Goal: Task Accomplishment & Management: Complete application form

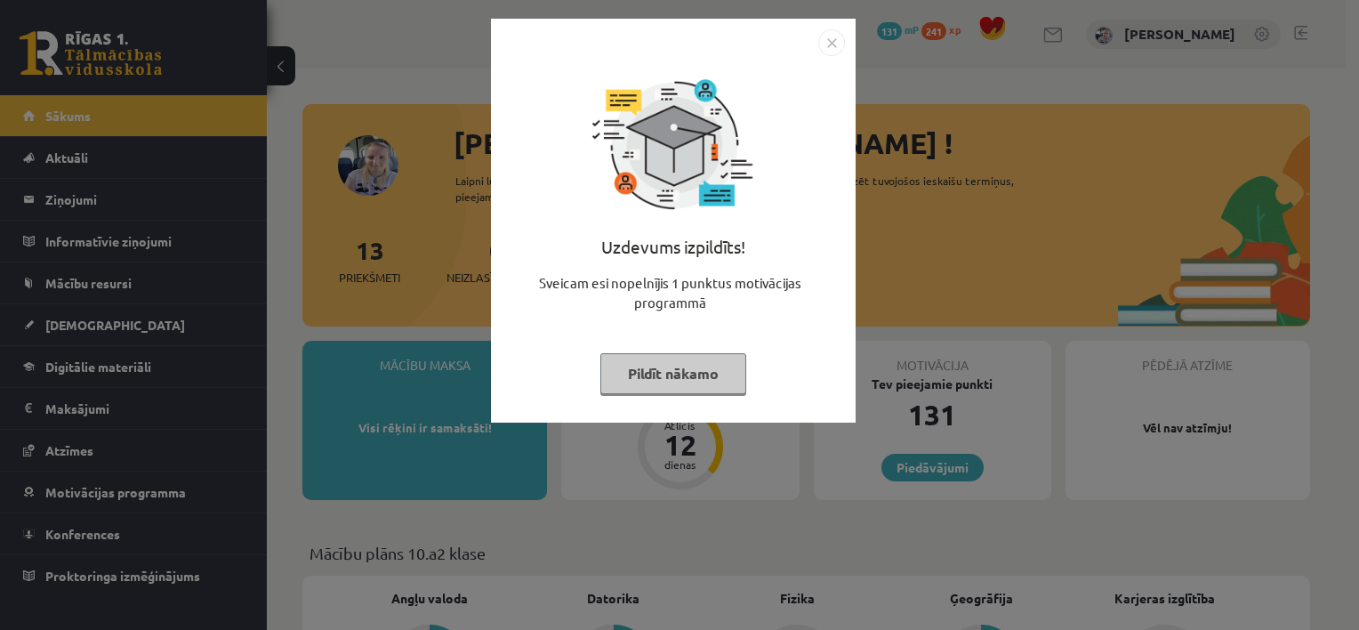
click at [708, 373] on button "Pildīt nākamo" at bounding box center [673, 373] width 146 height 41
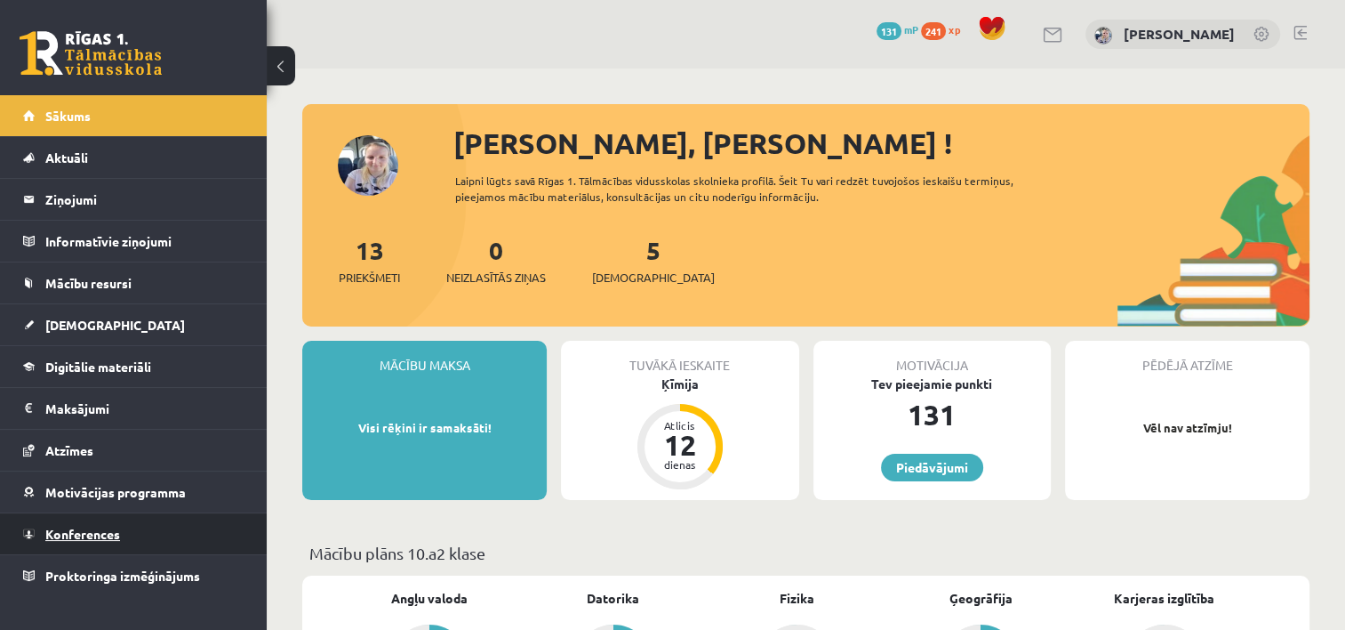
click at [88, 535] on span "Konferences" at bounding box center [82, 534] width 75 height 16
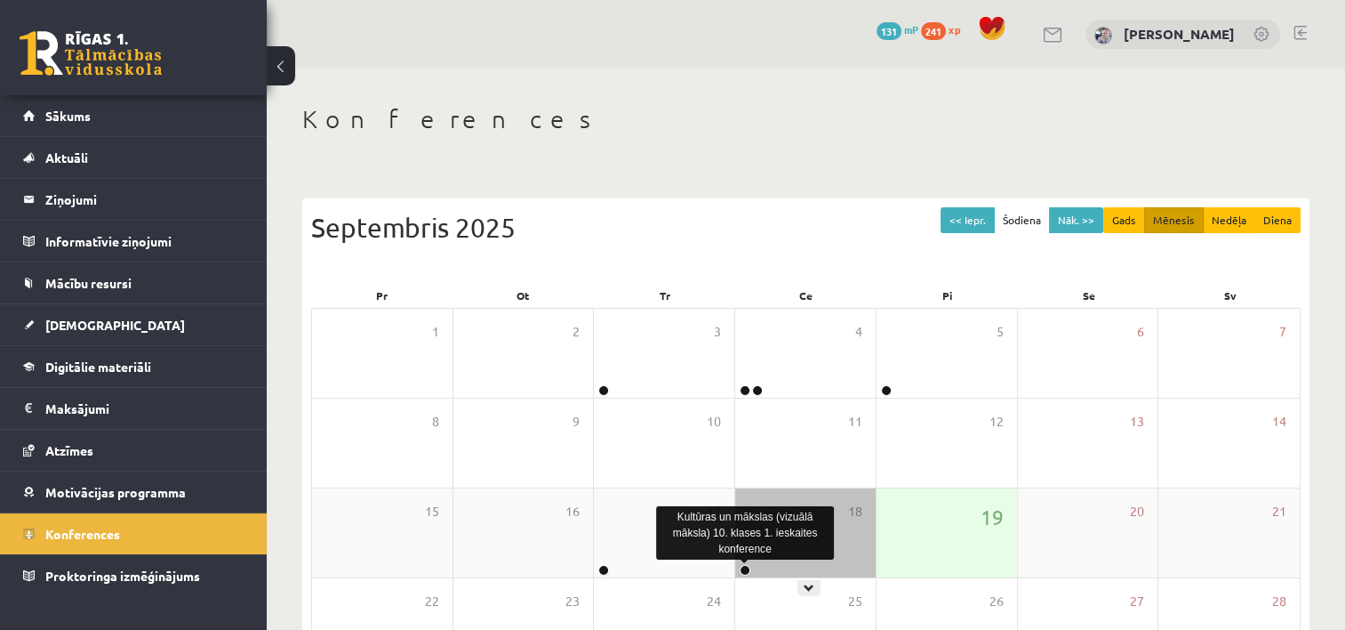
click at [747, 574] on link at bounding box center [745, 570] width 11 height 11
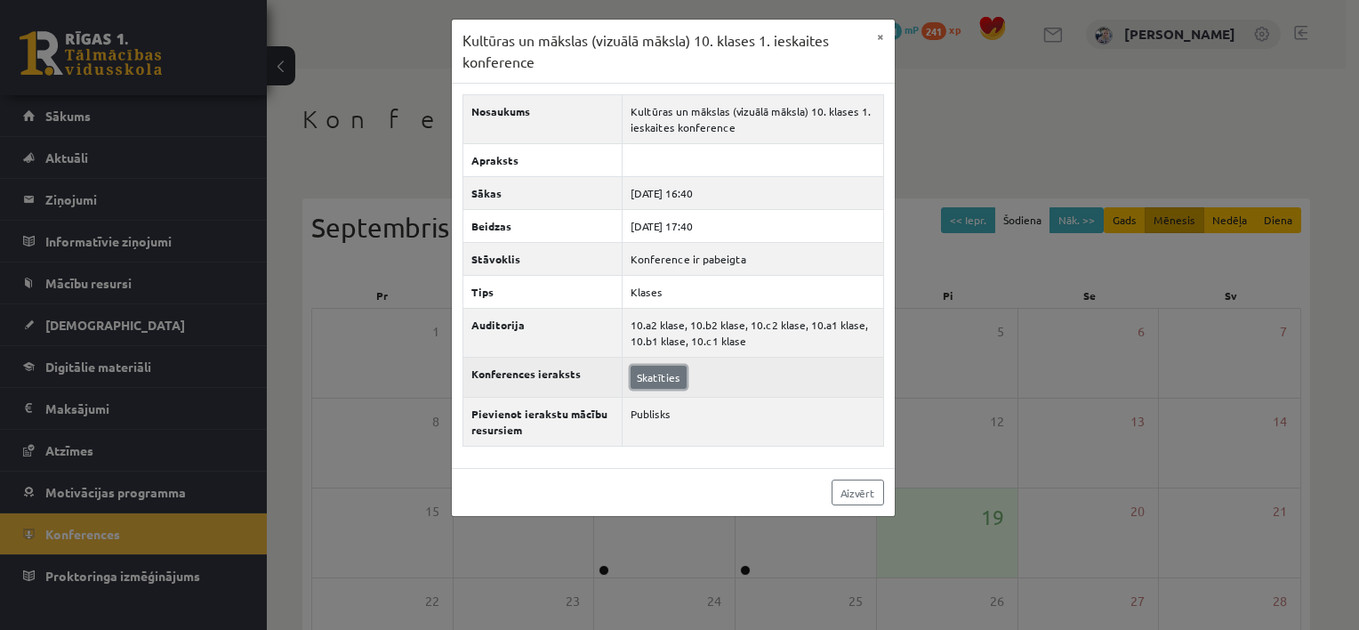
click at [661, 370] on link "Skatīties" at bounding box center [658, 376] width 56 height 23
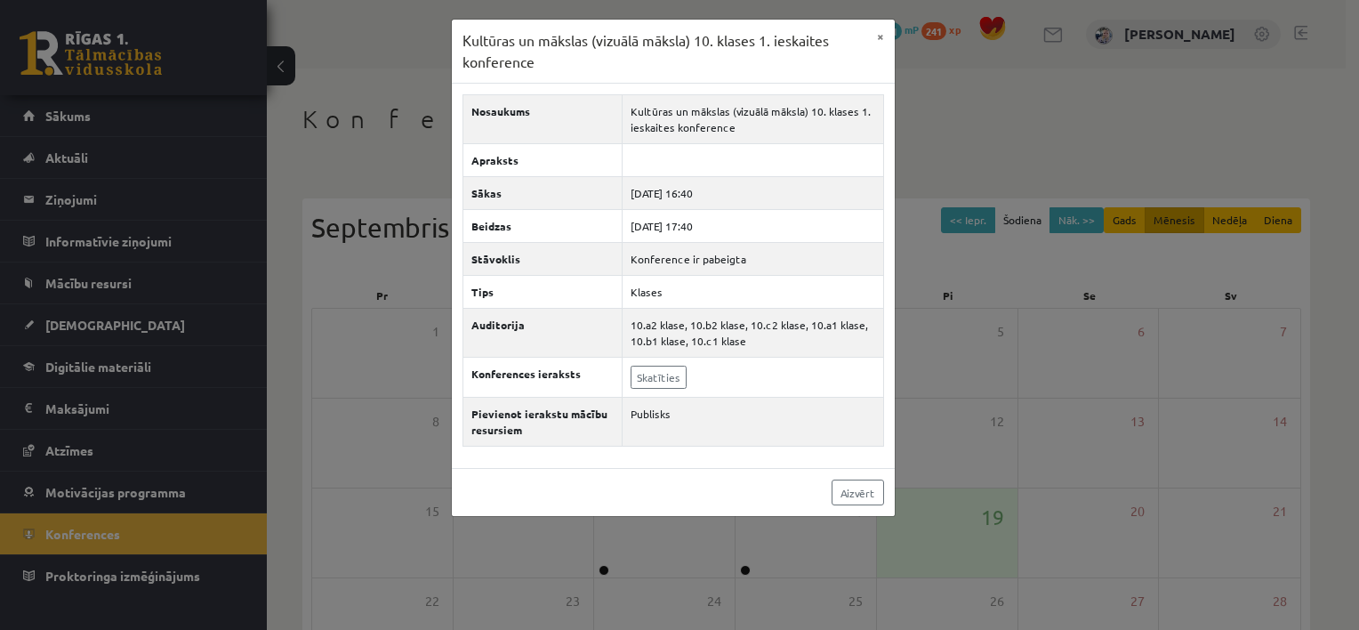
click at [146, 108] on div "Kultūras un mākslas (vizuālā māksla) 10. klases 1. ieskaites konference × Nosau…" at bounding box center [679, 315] width 1359 height 630
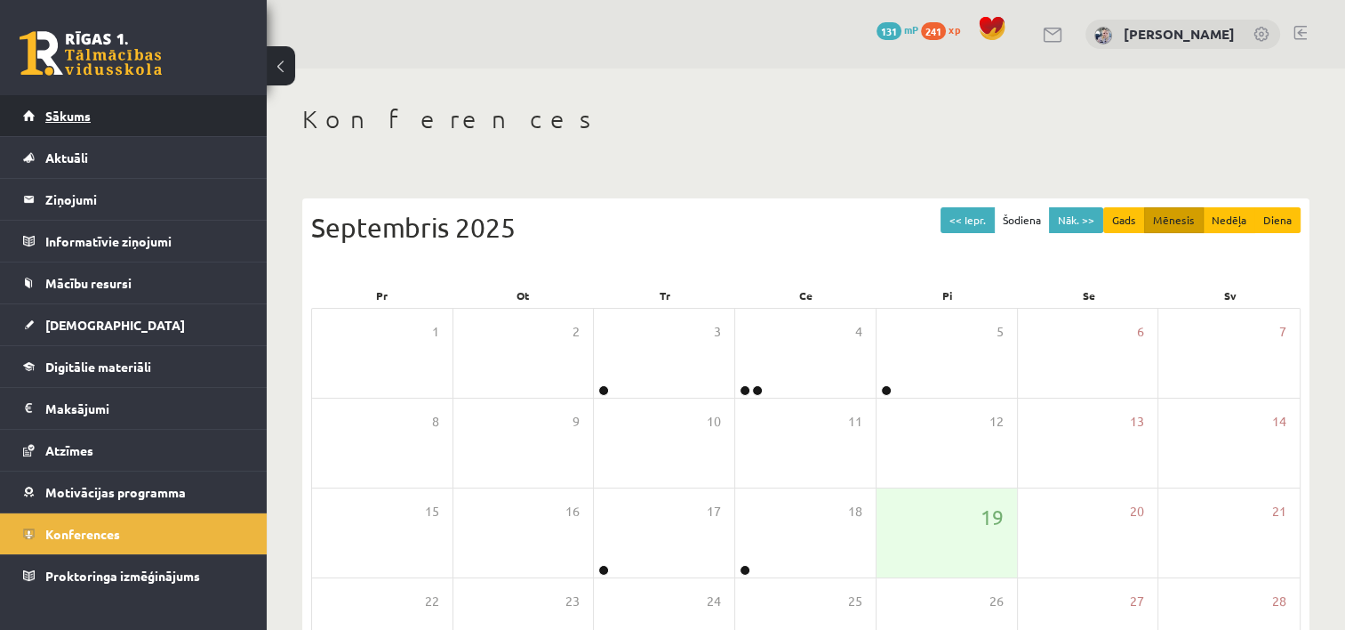
click at [98, 119] on link "Sākums" at bounding box center [133, 115] width 221 height 41
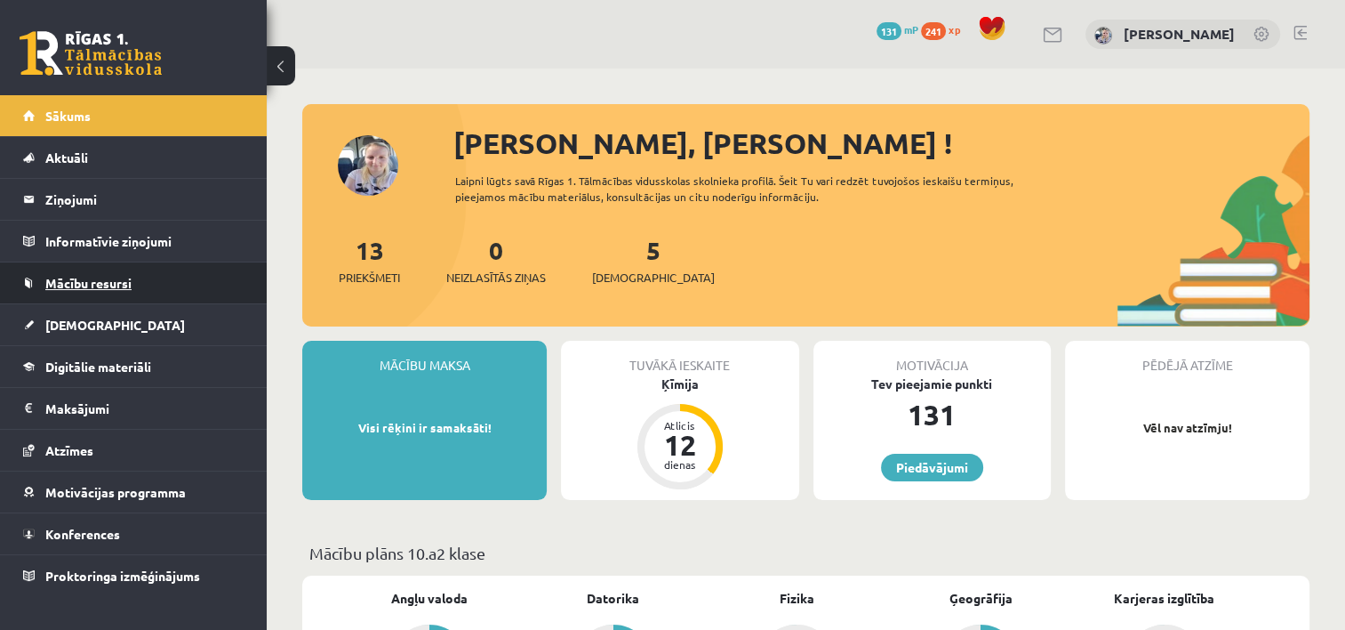
click at [148, 297] on link "Mācību resursi" at bounding box center [133, 282] width 221 height 41
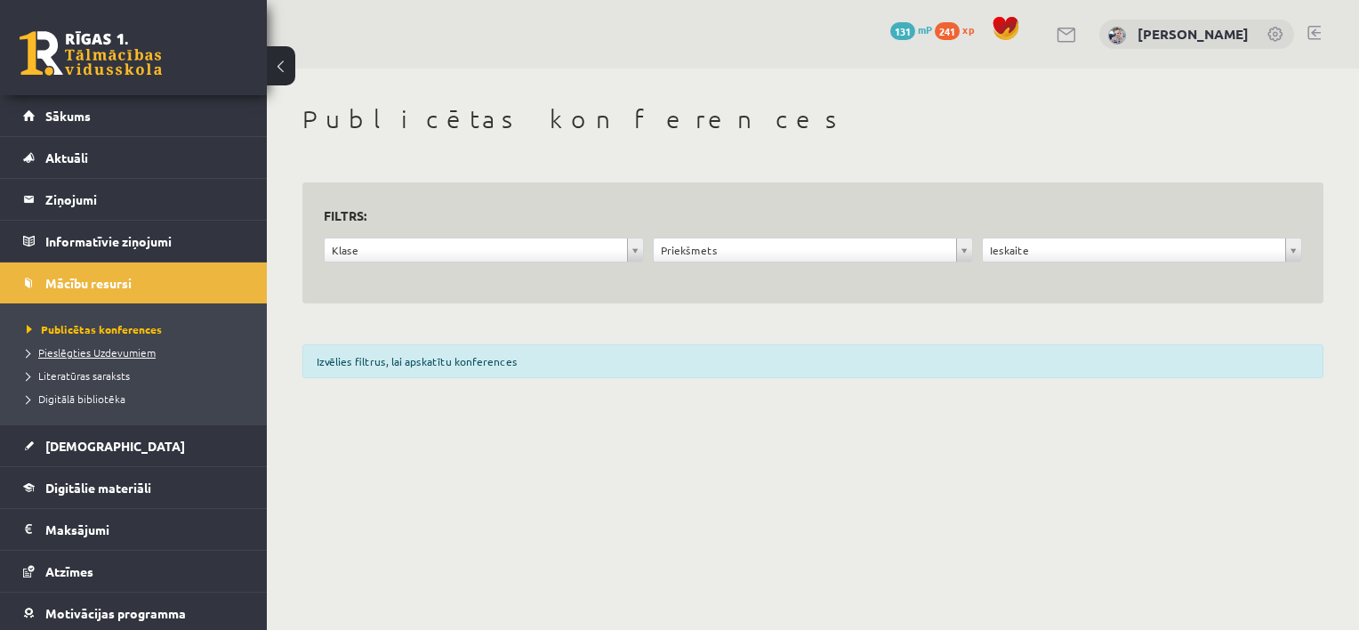
click at [119, 349] on span "Pieslēgties Uzdevumiem" at bounding box center [91, 352] width 129 height 14
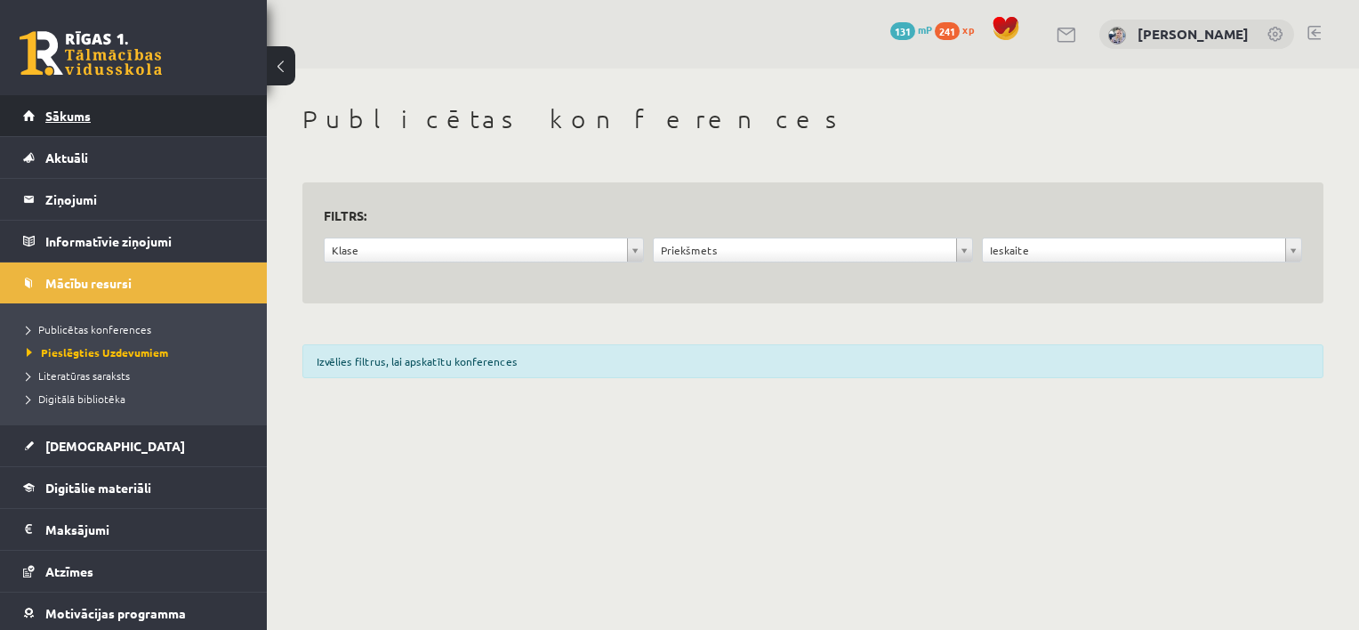
click at [141, 127] on link "Sākums" at bounding box center [133, 115] width 221 height 41
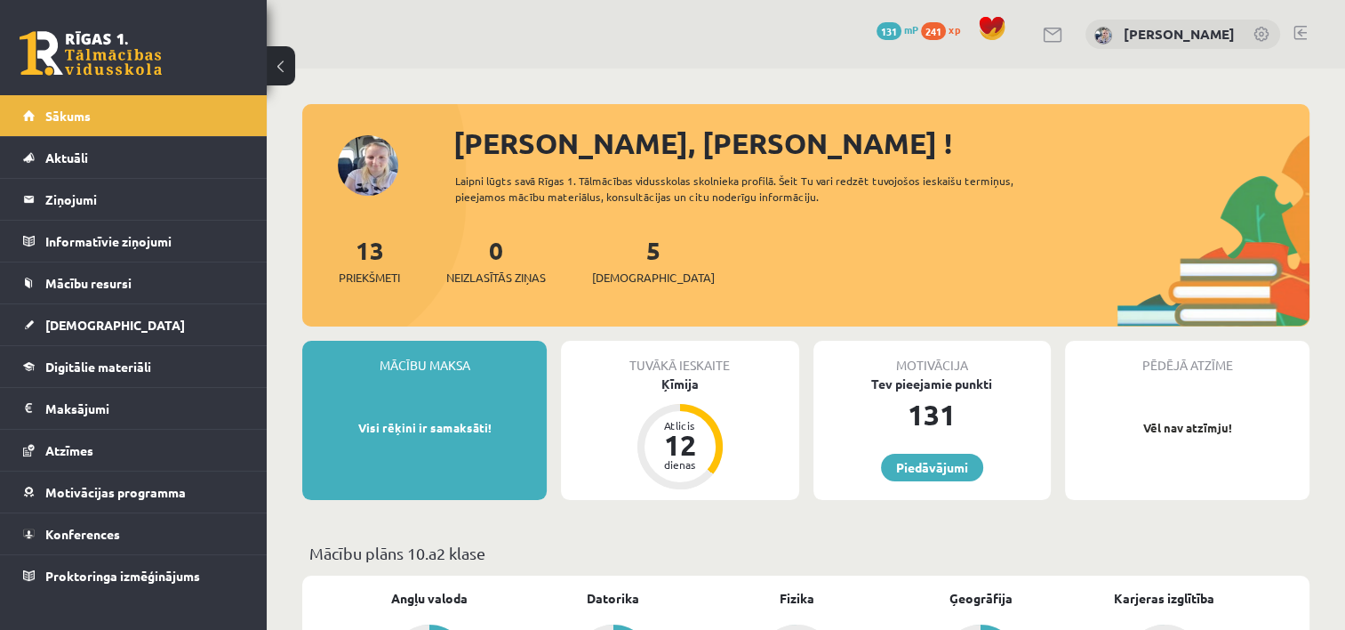
click at [96, 326] on span "[DEMOGRAPHIC_DATA]" at bounding box center [115, 325] width 140 height 16
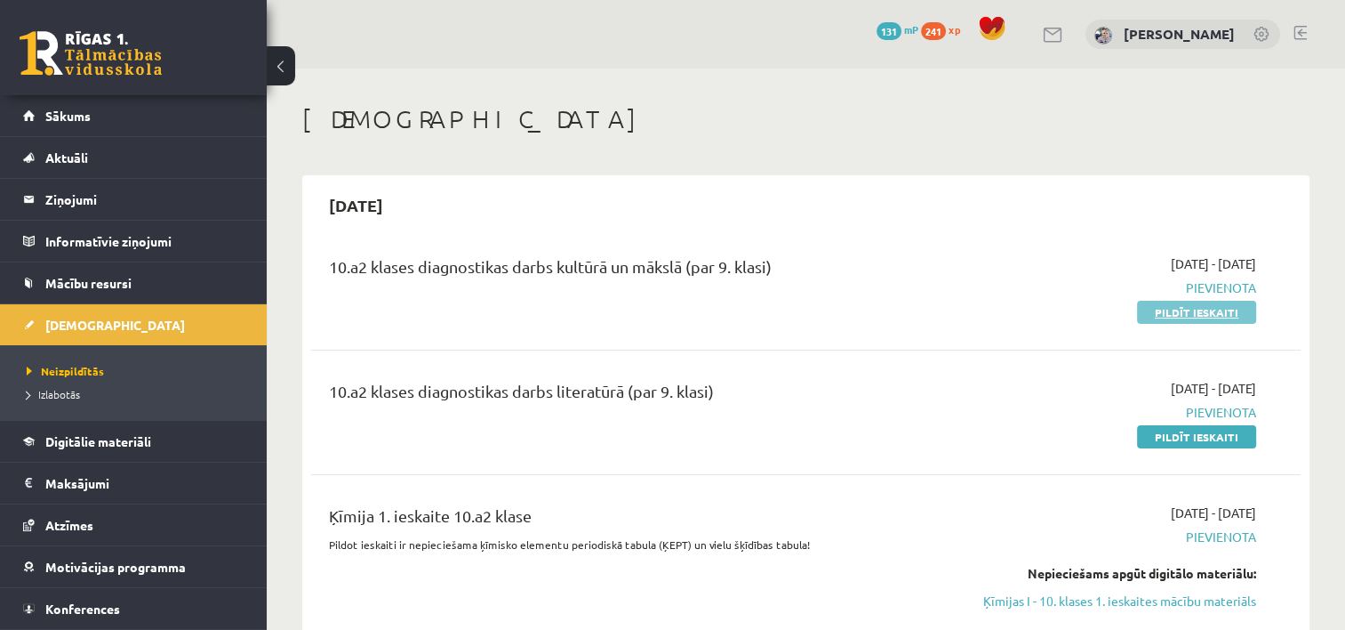
click at [1220, 312] on link "Pildīt ieskaiti" at bounding box center [1196, 312] width 119 height 23
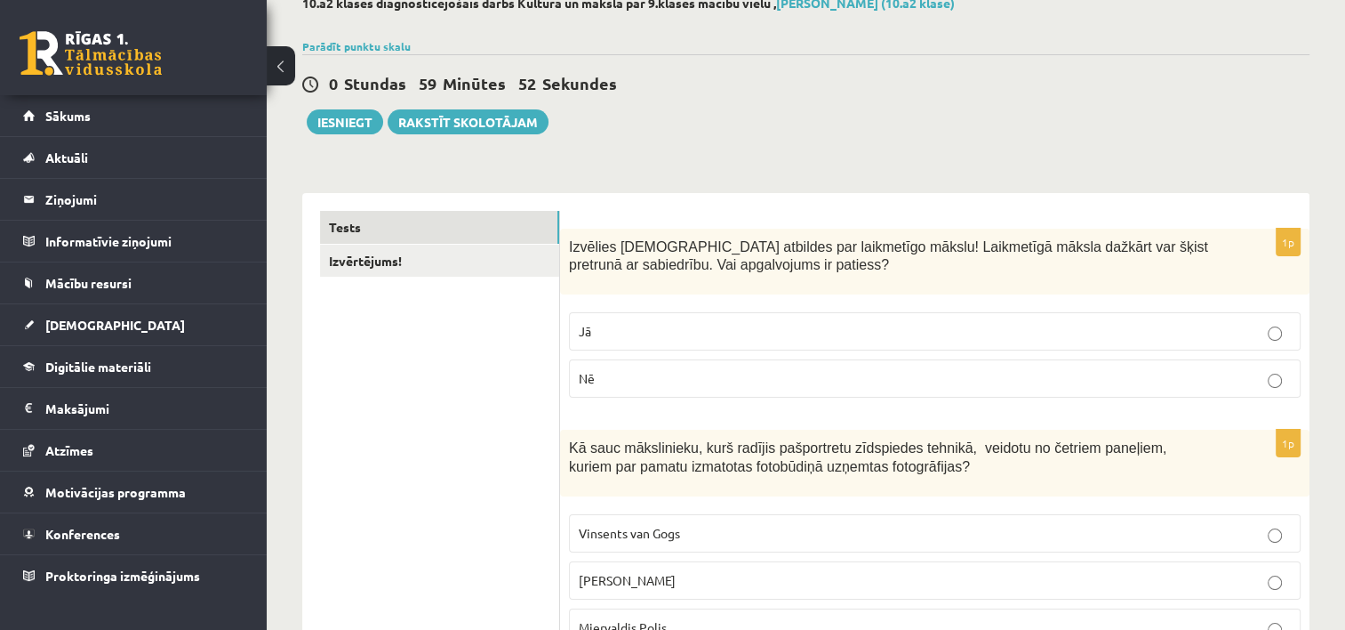
scroll to position [142, 0]
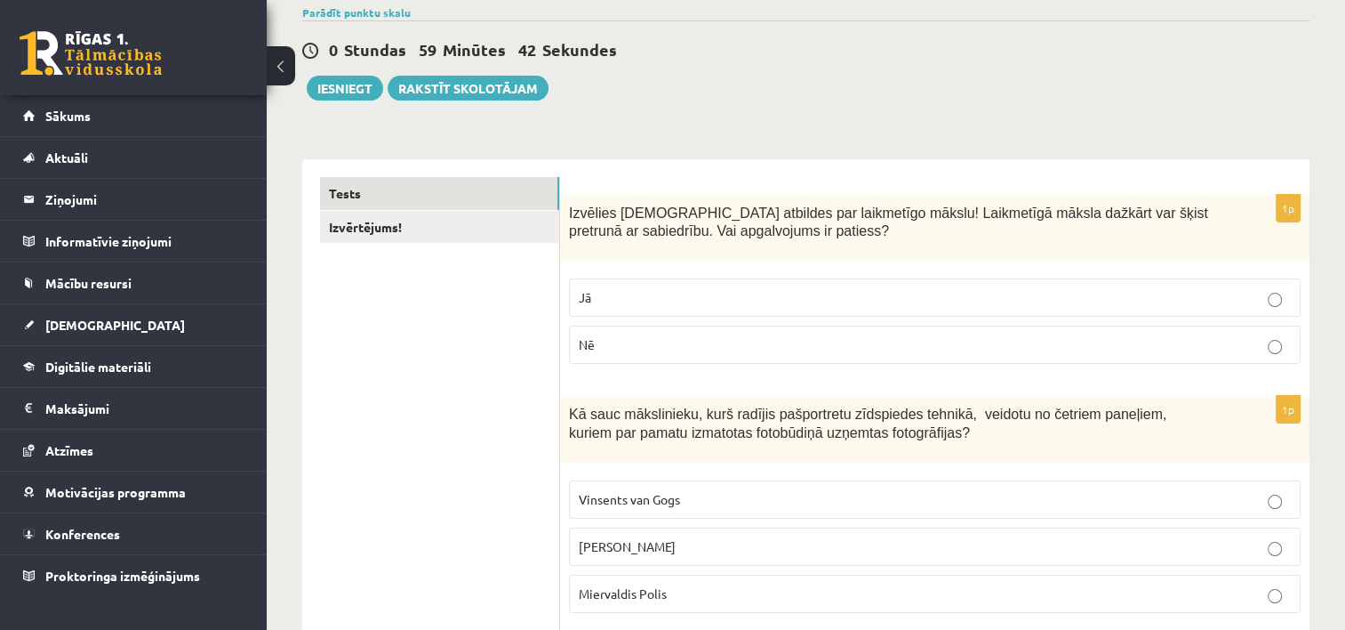
click at [621, 295] on p "Jā" at bounding box center [935, 297] width 712 height 19
click at [1161, 195] on div "Izvēlies [DEMOGRAPHIC_DATA] atbildes par laikmetīgo mākslu! Laikmetīgā māksla d…" at bounding box center [935, 228] width 750 height 67
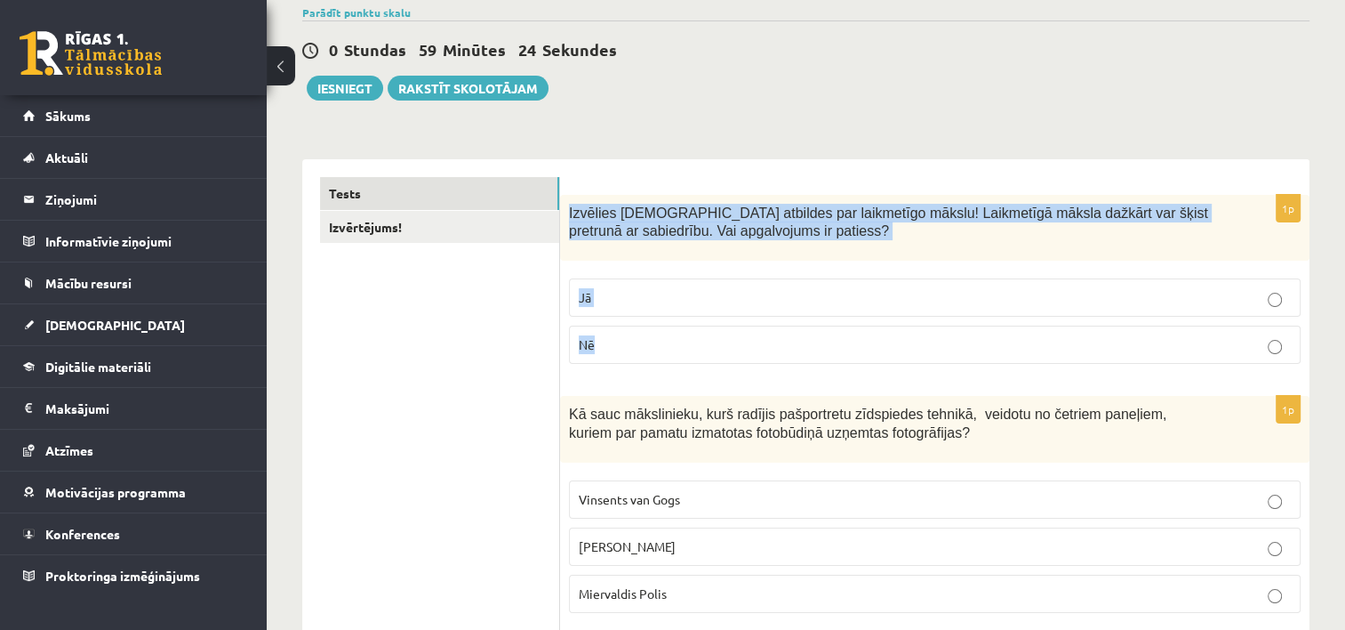
drag, startPoint x: 566, startPoint y: 206, endPoint x: 831, endPoint y: 375, distance: 314.3
click at [831, 375] on div "1p Izvēlies [DEMOGRAPHIC_DATA] atbildes par laikmetīgo mākslu! Laikmetīgā māksl…" at bounding box center [935, 287] width 750 height 184
copy div "Izvēlies [DEMOGRAPHIC_DATA] atbildes par laikmetīgo mākslu! Laikmetīgā māksla d…"
click at [866, 295] on p "Jā" at bounding box center [935, 297] width 712 height 19
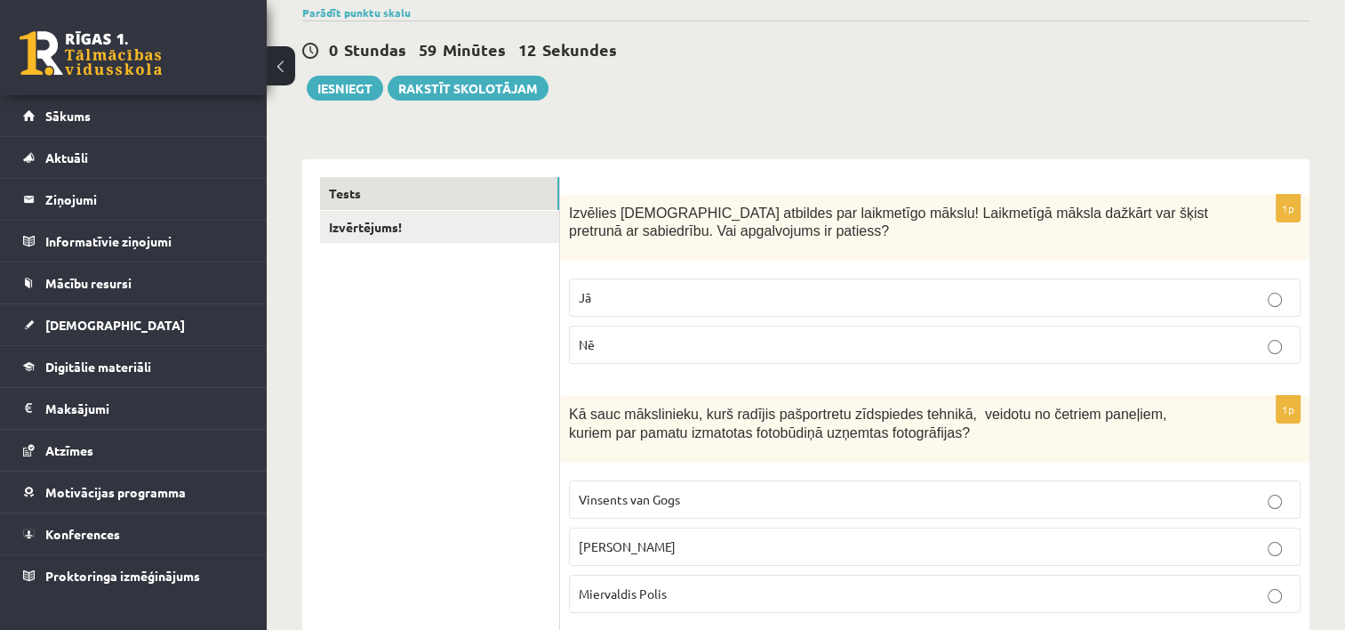
click at [1236, 288] on p "Jā" at bounding box center [935, 297] width 712 height 19
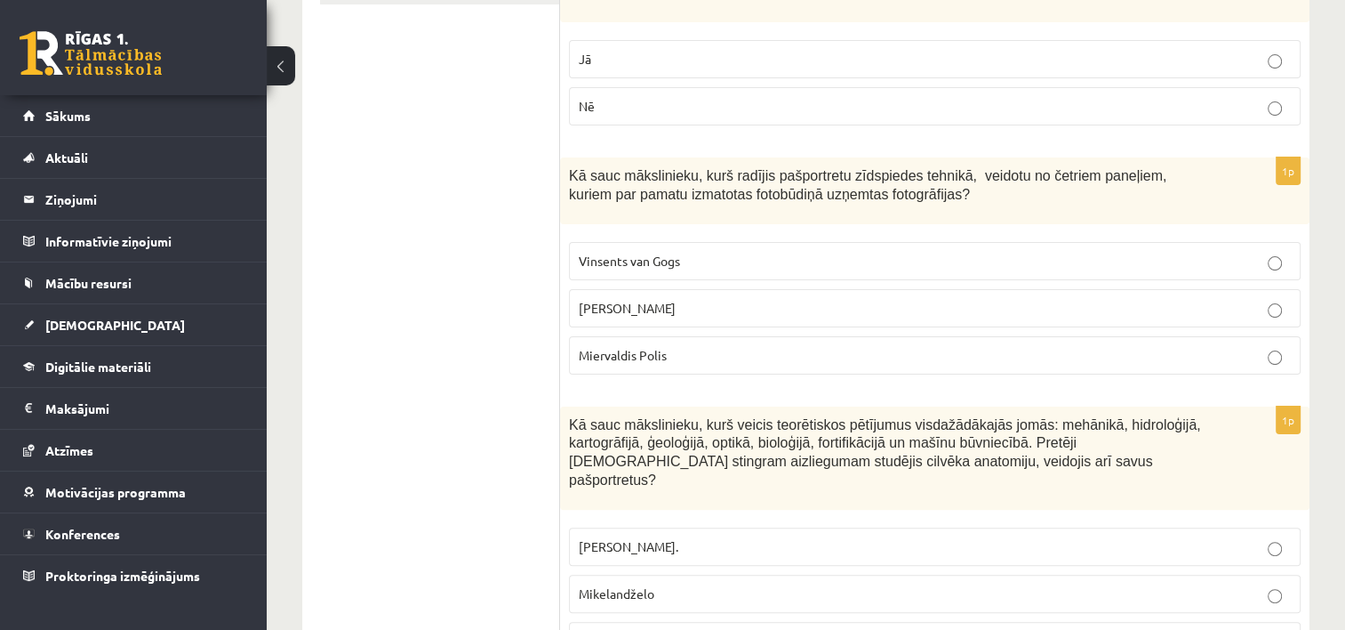
scroll to position [401, 0]
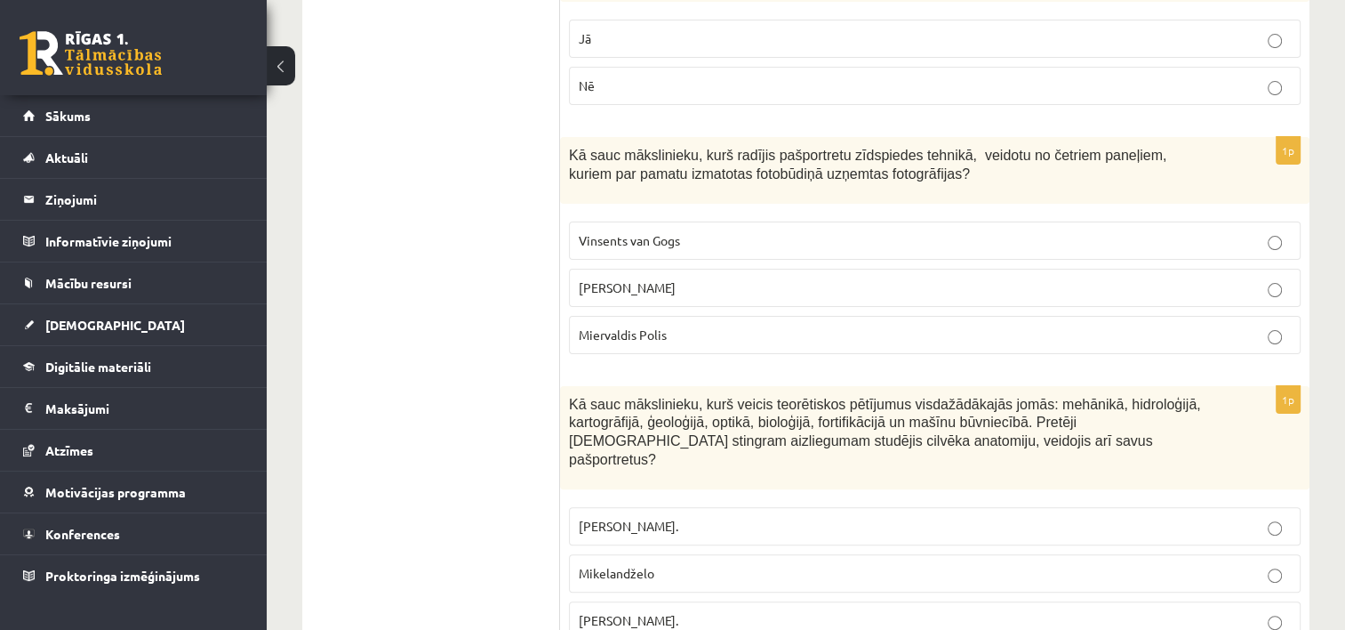
click at [910, 222] on label "Vinsents van Gogs" at bounding box center [935, 240] width 732 height 38
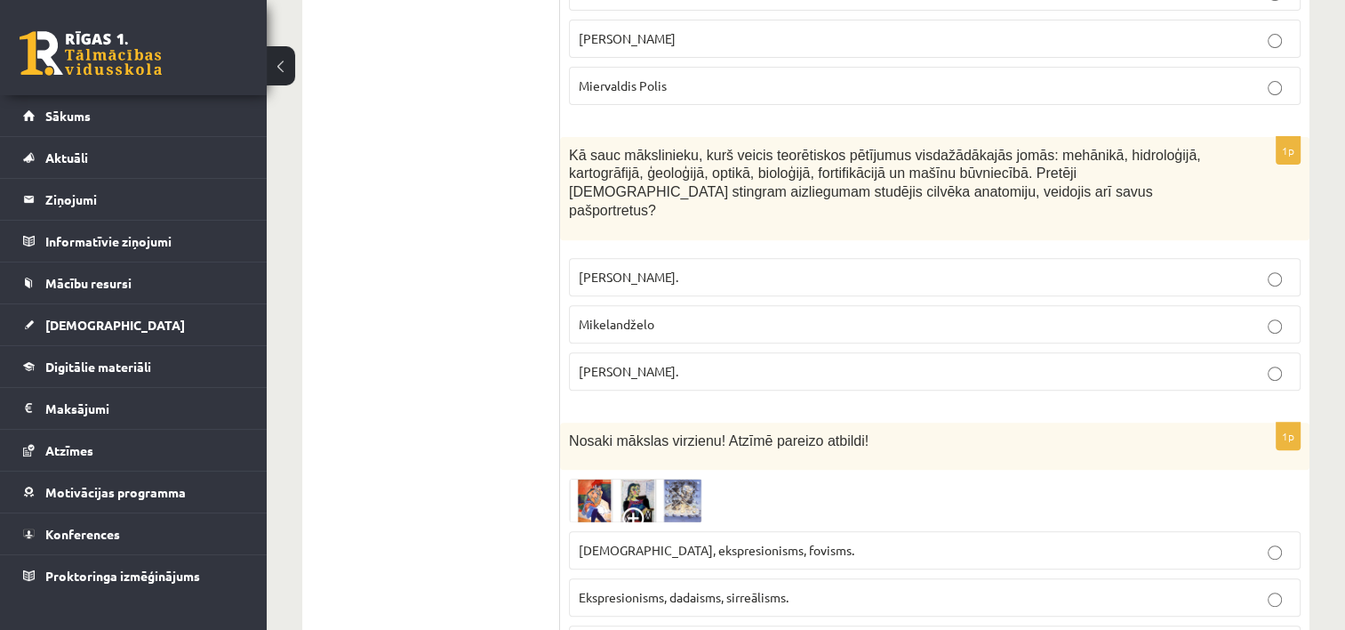
scroll to position [661, 0]
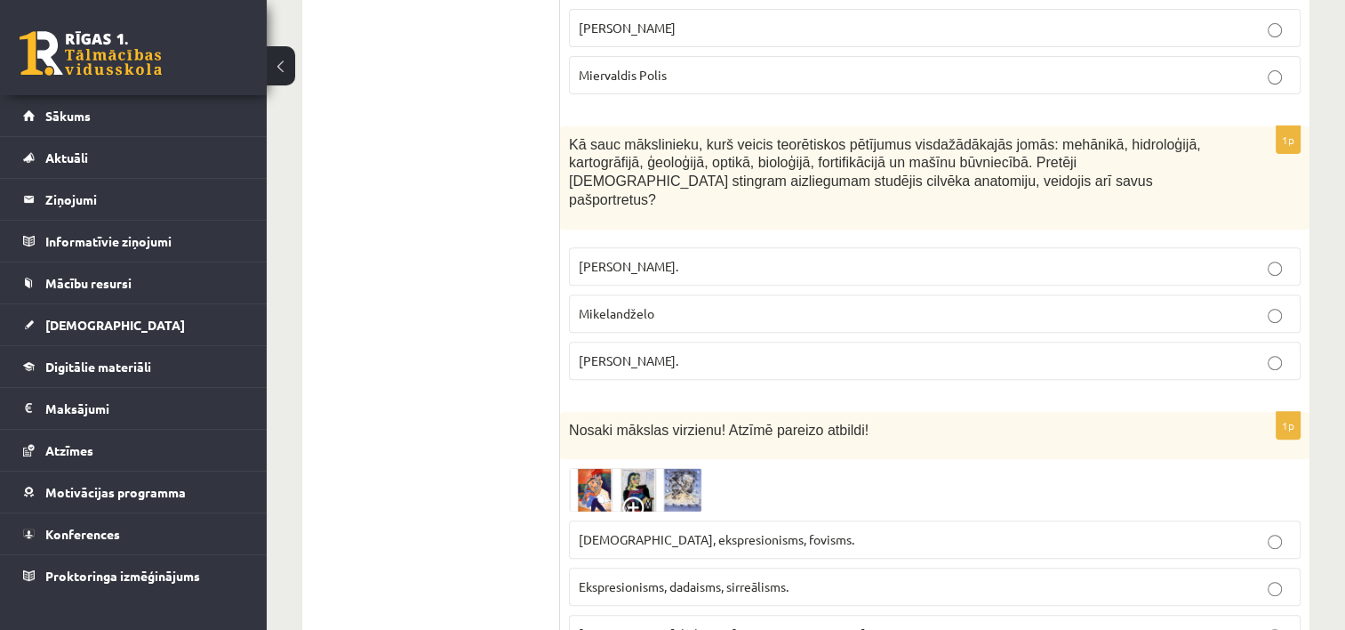
drag, startPoint x: 562, startPoint y: 136, endPoint x: 769, endPoint y: 334, distance: 286.8
click at [769, 334] on div "1p Kā sauc mākslinieku, kurš veicis teorētiskos pētījumus visdažādākajās jomās:…" at bounding box center [935, 260] width 750 height 268
copy div "Kā sauc mākslinieku, kurš veicis teorētiskos pētījumus visdažādākajās jomās: me…"
click at [787, 304] on p "Mikelandželo" at bounding box center [935, 313] width 712 height 19
click at [1167, 257] on p "[PERSON_NAME]." at bounding box center [935, 266] width 712 height 19
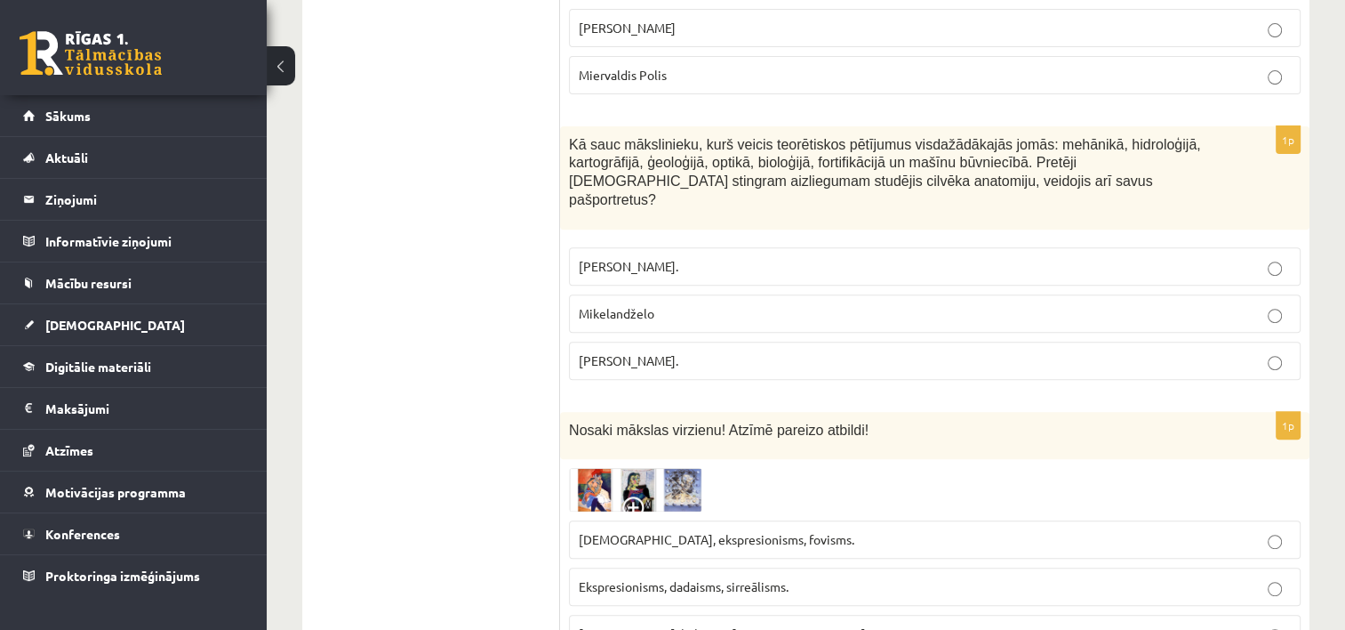
click at [1157, 351] on p "[PERSON_NAME]." at bounding box center [935, 360] width 712 height 19
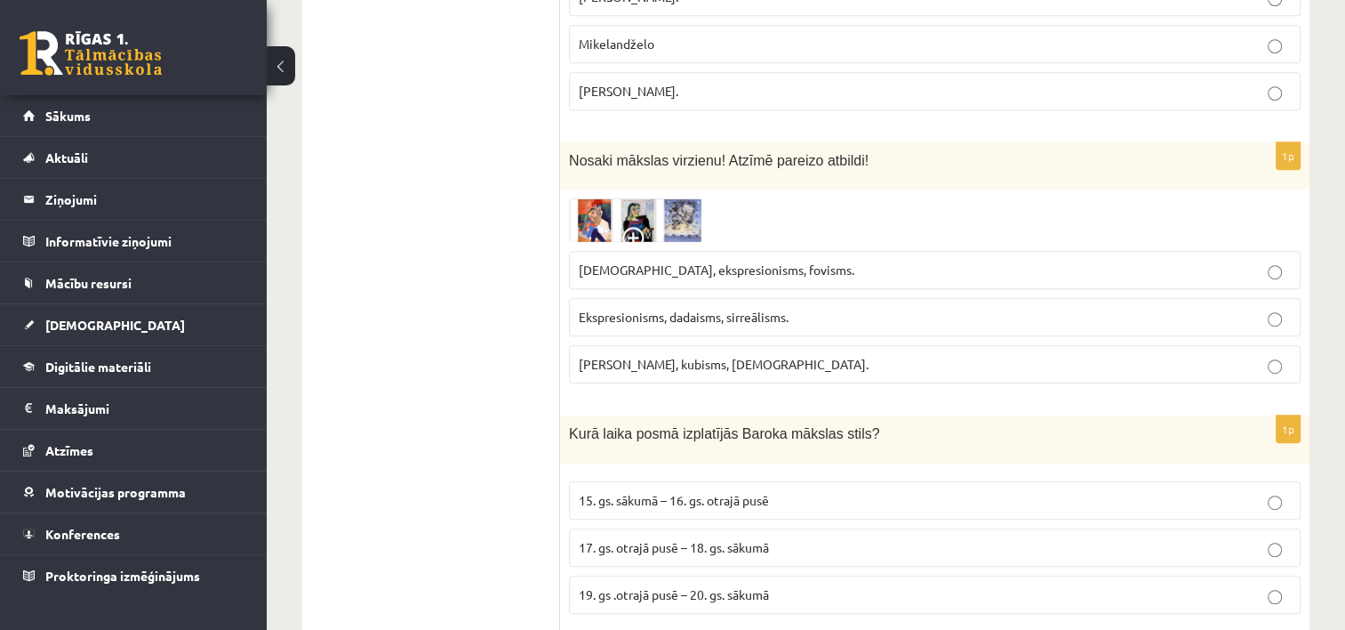
scroll to position [940, 0]
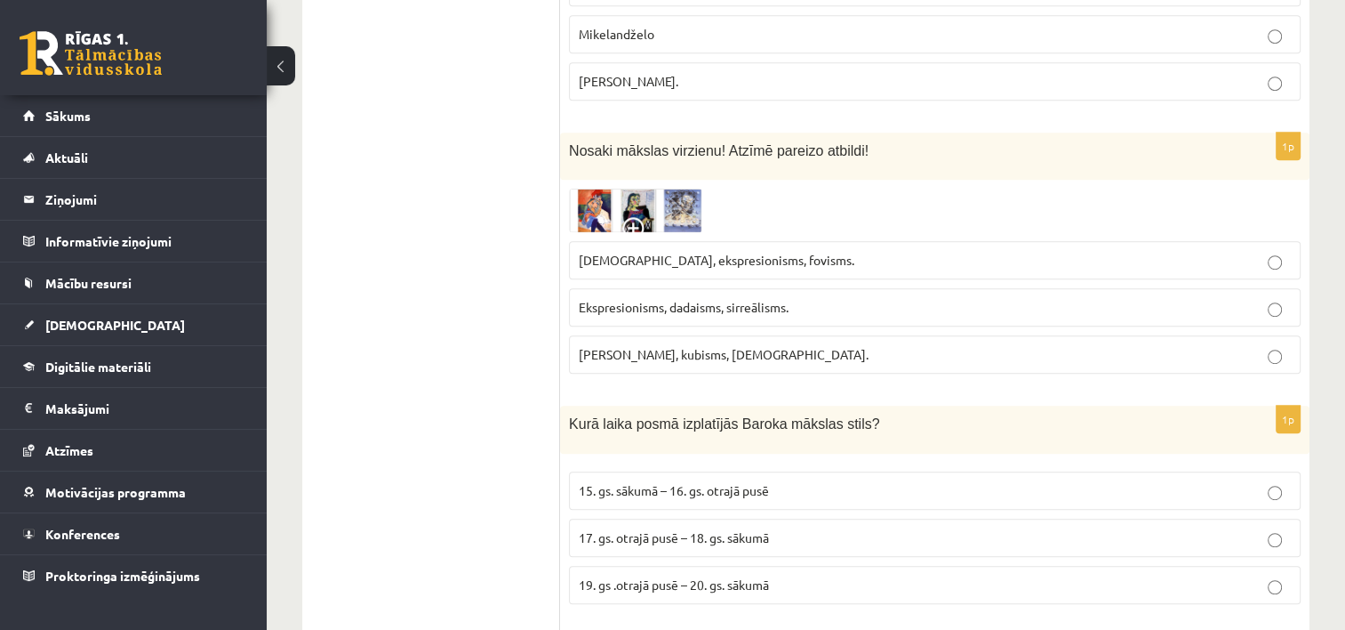
click at [598, 189] on img at bounding box center [635, 211] width 133 height 44
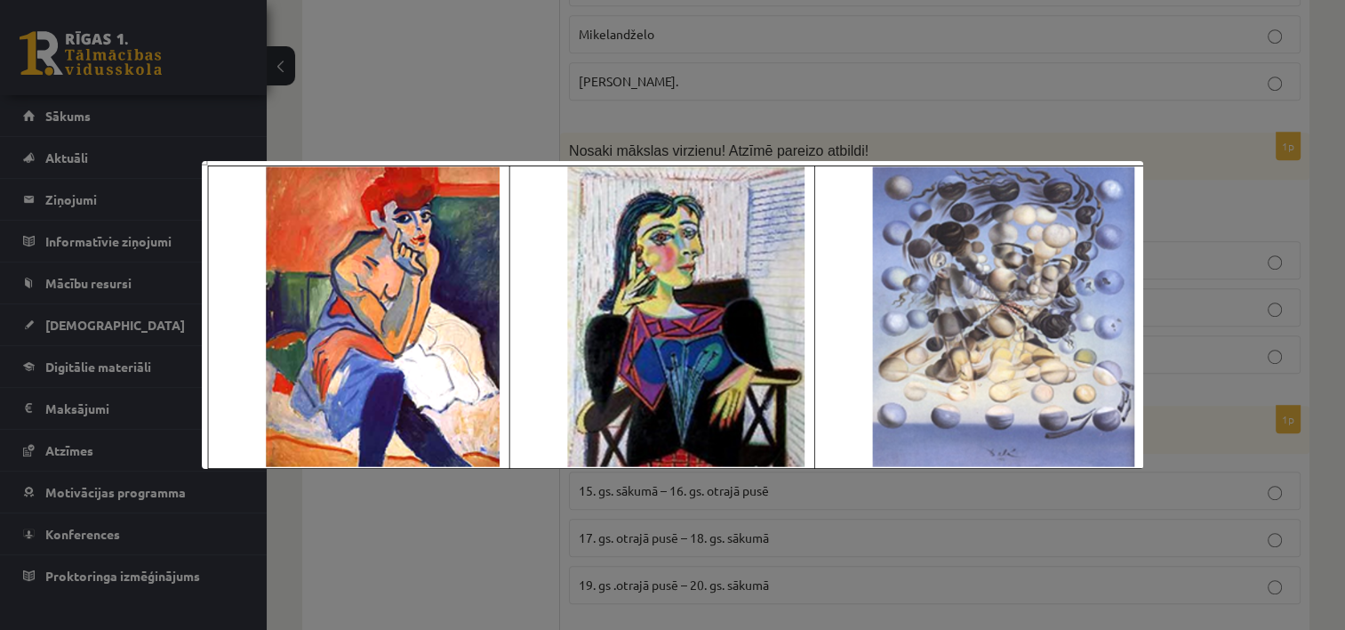
click at [704, 94] on div at bounding box center [672, 315] width 1345 height 630
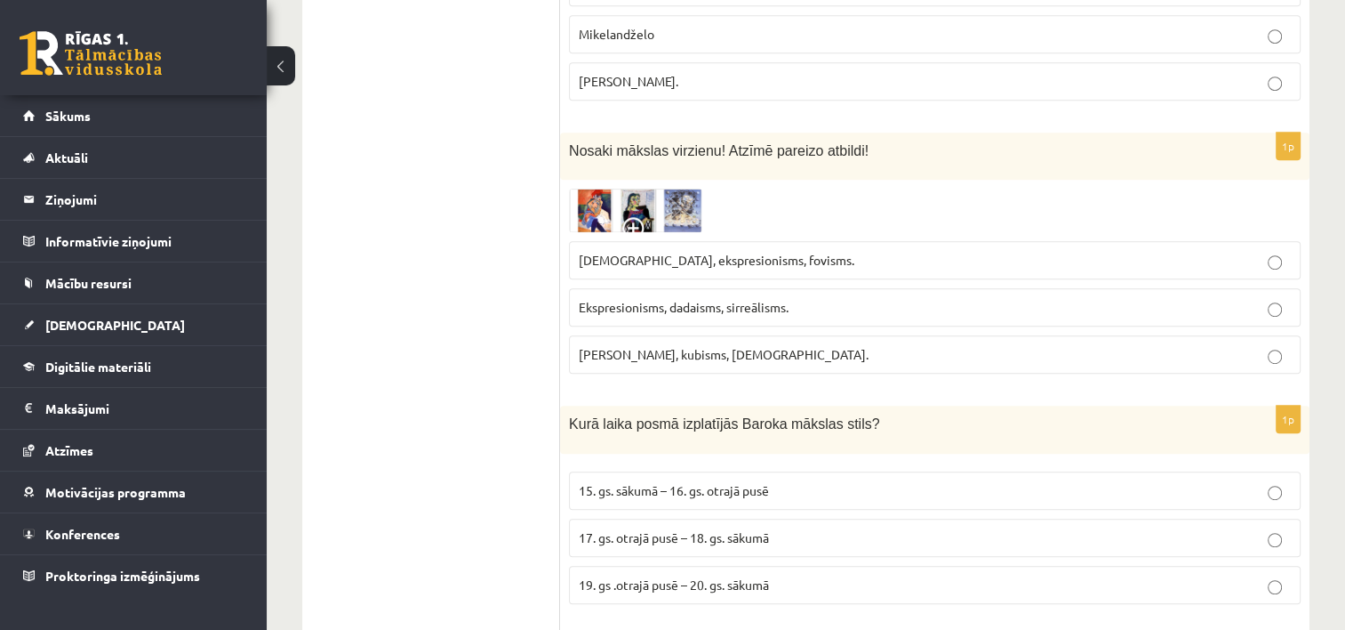
click at [864, 345] on p "Fovisms, kubisms, sirreālisms." at bounding box center [935, 354] width 712 height 19
click at [566, 132] on div "Nosaki mākslas virzienu! Atzīmē pareizo atbildi!" at bounding box center [935, 156] width 750 height 48
drag, startPoint x: 566, startPoint y: 127, endPoint x: 567, endPoint y: 139, distance: 11.6
click at [567, 139] on div "Nosaki mākslas virzienu! Atzīmē pareizo atbildi!" at bounding box center [935, 156] width 750 height 48
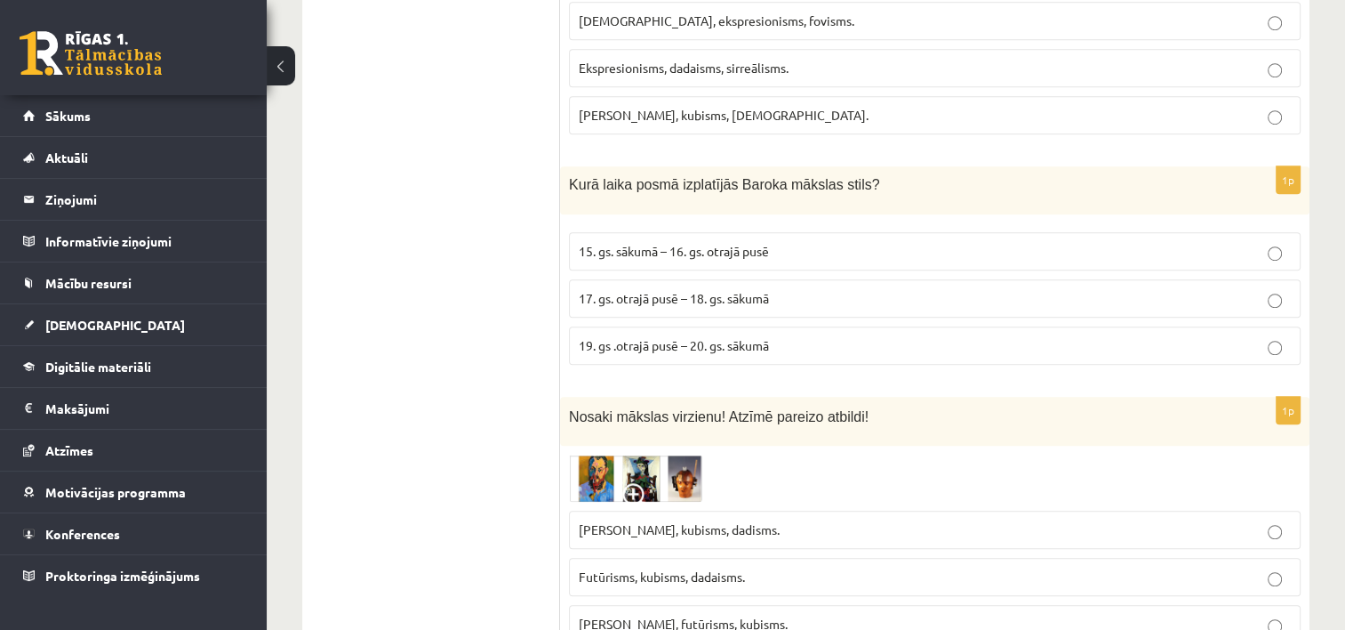
scroll to position [1189, 0]
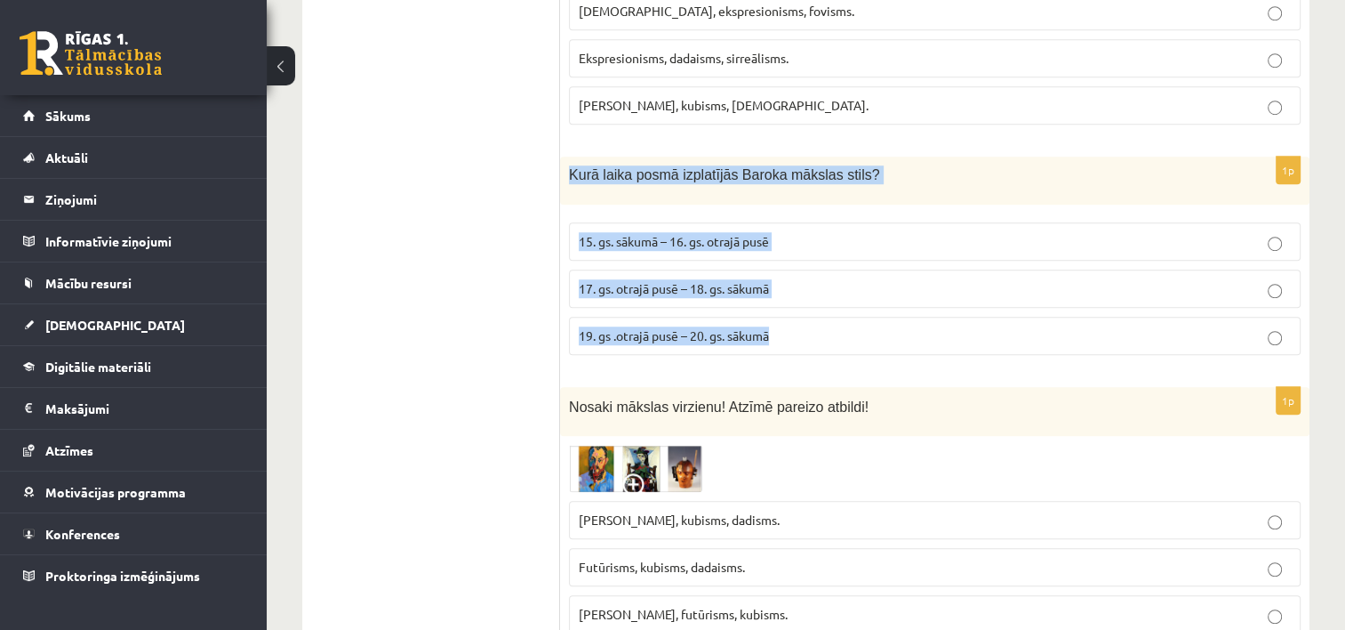
drag, startPoint x: 565, startPoint y: 152, endPoint x: 800, endPoint y: 322, distance: 290.5
click at [800, 322] on div "1p Kurā laika posmā izplatījās Baroka mākslas stils? 15. gs. sākumā – 16. gs. o…" at bounding box center [935, 263] width 750 height 213
copy div "Kurā laika posmā izplatījās Baroka mākslas stils? 15. gs. sākumā – 16. gs. otra…"
click at [828, 279] on p "17. gs. otrajā pusē – 18. gs. sākumā" at bounding box center [935, 288] width 712 height 19
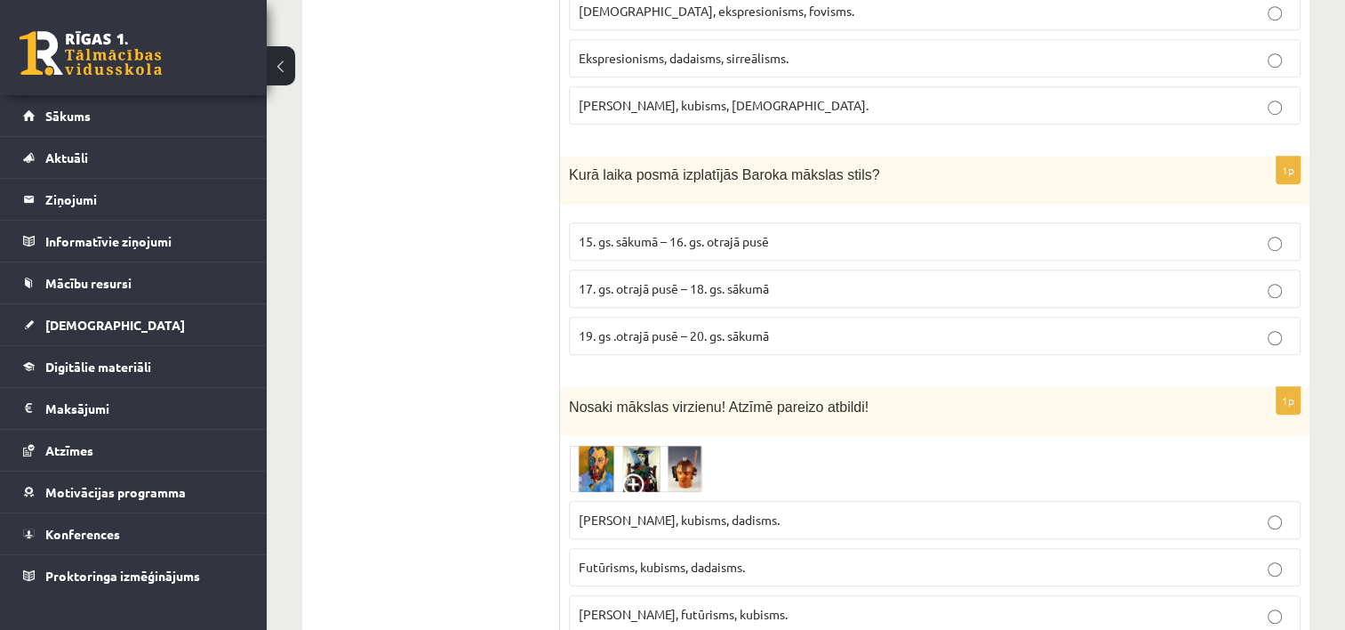
click at [1119, 279] on p "17. gs. otrajā pusē – 18. gs. sākumā" at bounding box center [935, 288] width 712 height 19
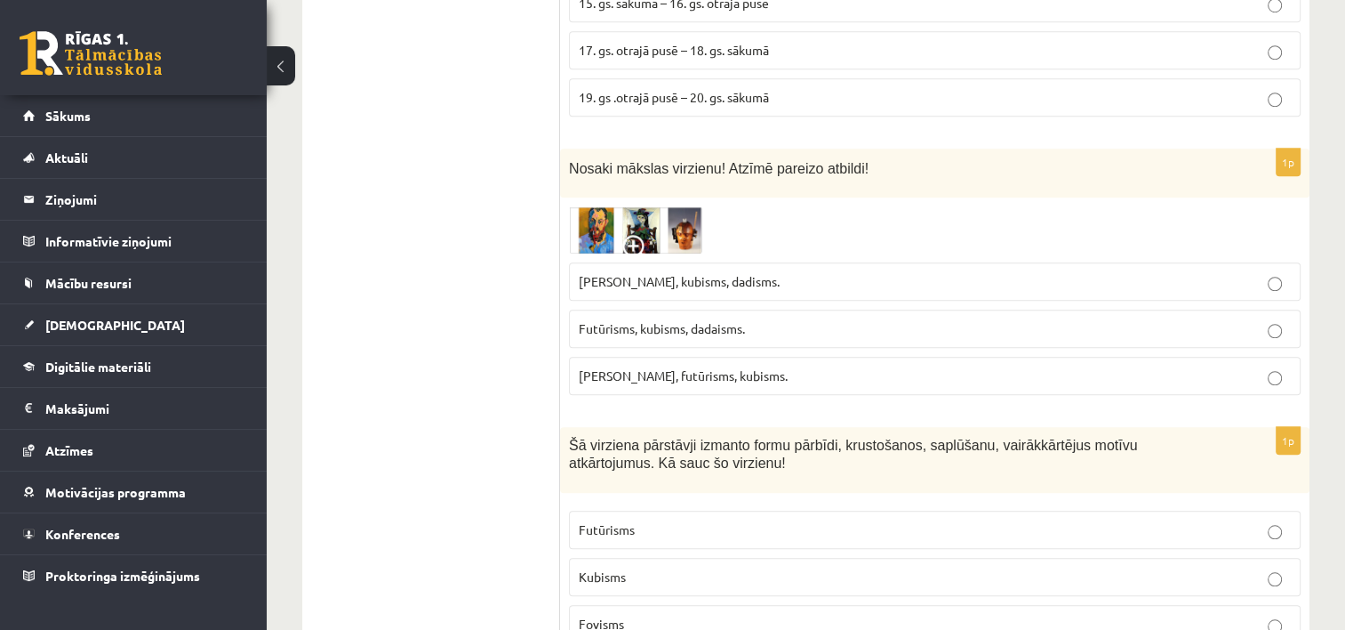
scroll to position [1407, 0]
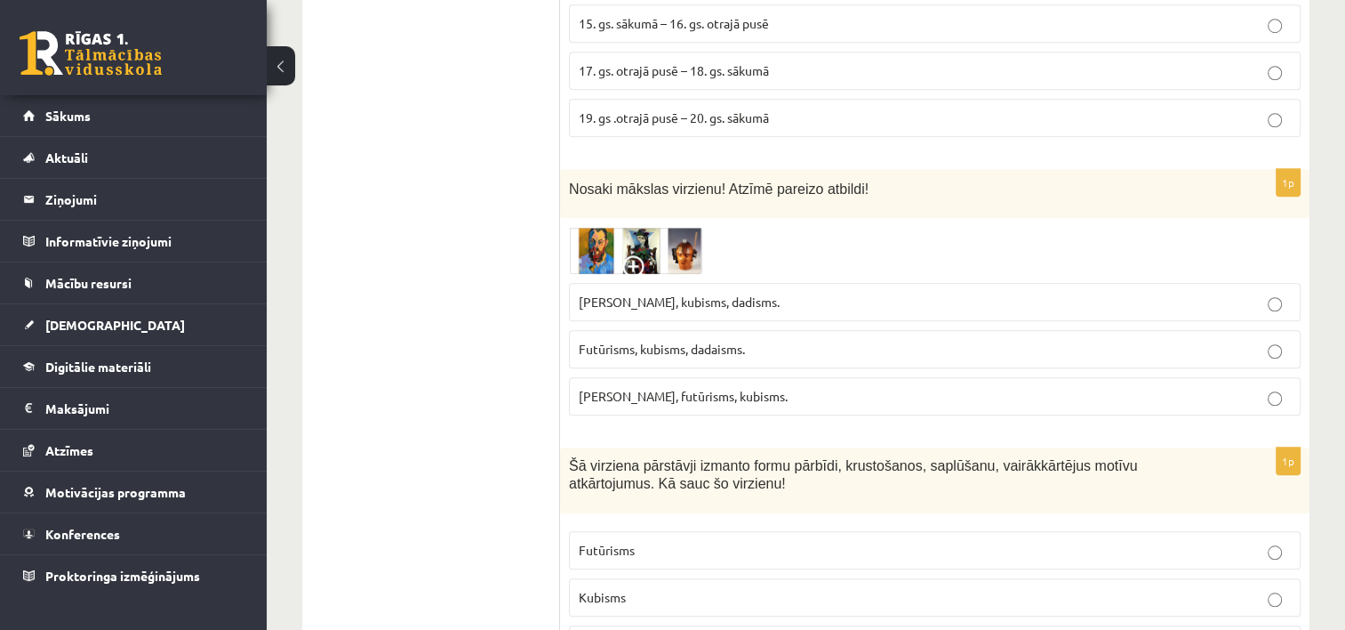
click at [670, 227] on img at bounding box center [635, 250] width 133 height 47
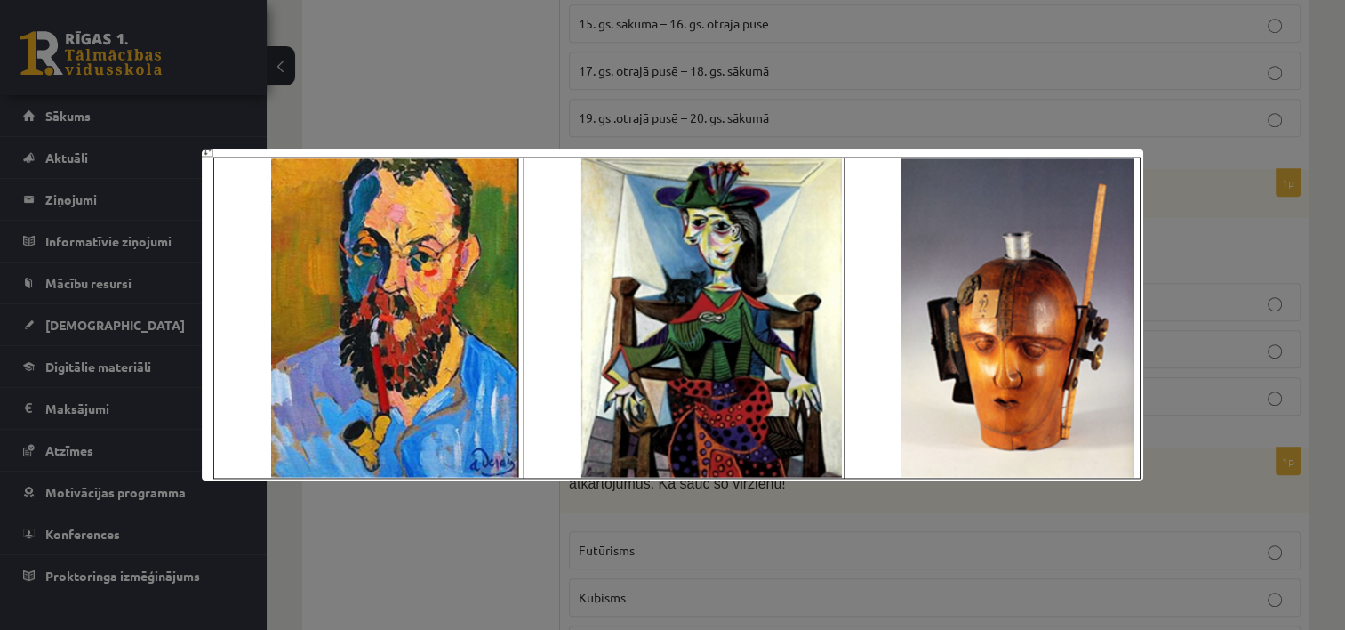
click at [786, 121] on div at bounding box center [672, 315] width 1345 height 630
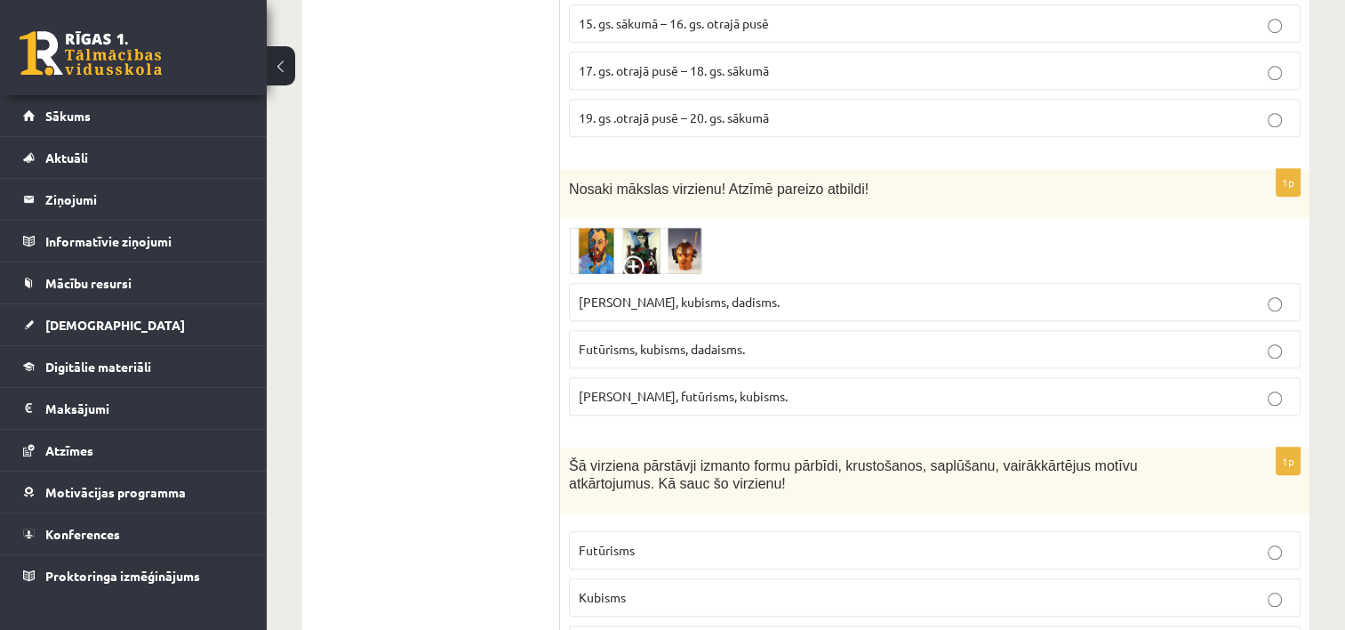
click at [1032, 385] on label "Fovisms, futūrisms, kubisms." at bounding box center [935, 396] width 732 height 38
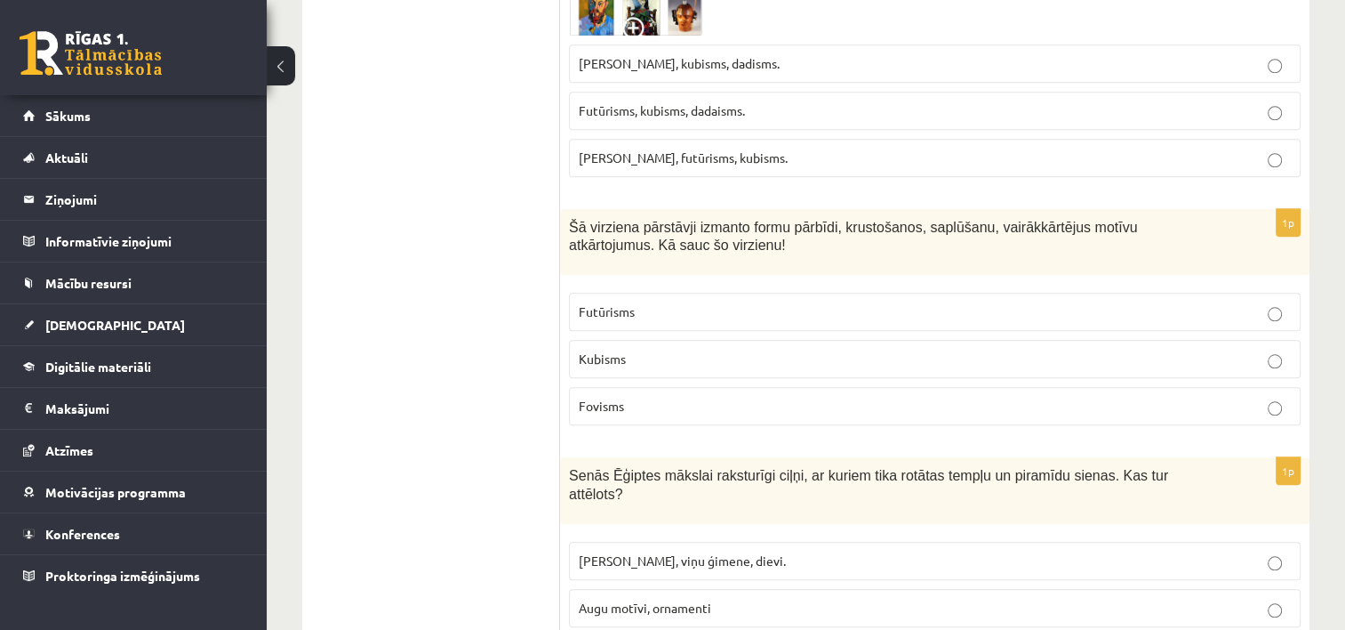
scroll to position [1666, 0]
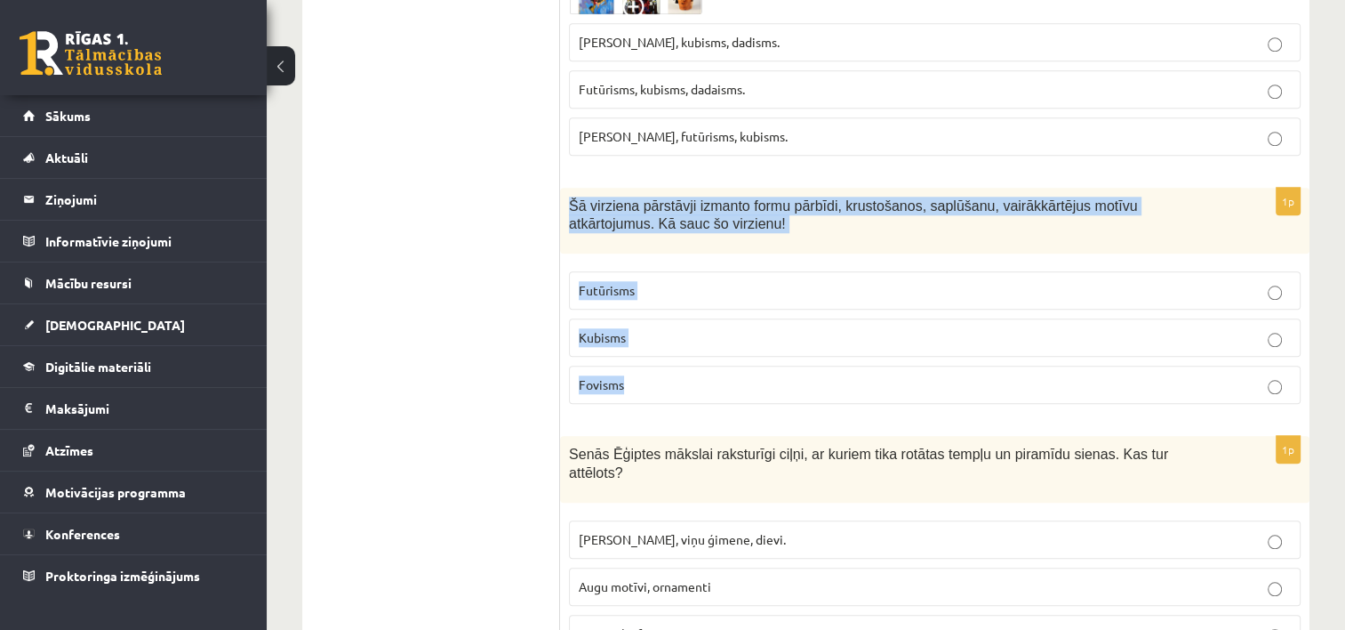
drag, startPoint x: 567, startPoint y: 179, endPoint x: 686, endPoint y: 341, distance: 200.4
click at [686, 341] on div "1p Šā virziena pārstāvji izmanto formu pārbīdi, krustošanos, saplūšanu, vairākk…" at bounding box center [935, 303] width 750 height 231
copy div "Šā virziena pārstāvji izmanto formu pārbīdi, krustošanos, saplūšanu, vairākkārt…"
click at [741, 281] on p "Futūrisms" at bounding box center [935, 290] width 712 height 19
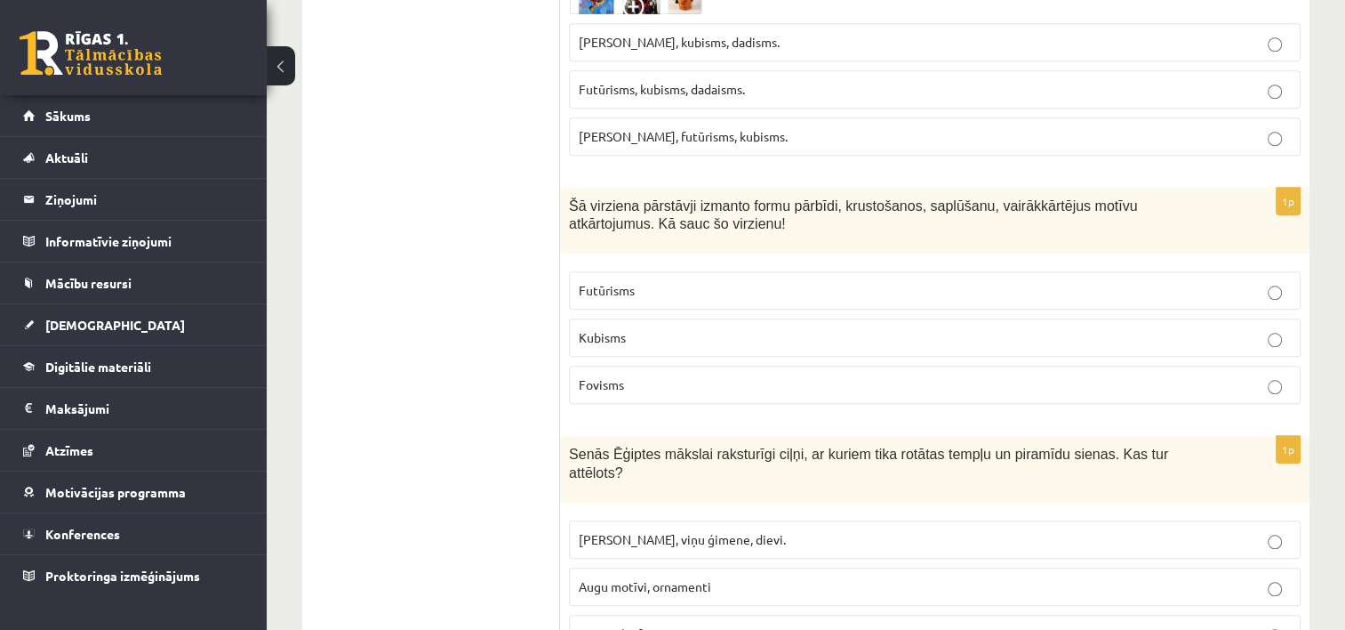
click at [1132, 328] on p "Kubisms" at bounding box center [935, 337] width 712 height 19
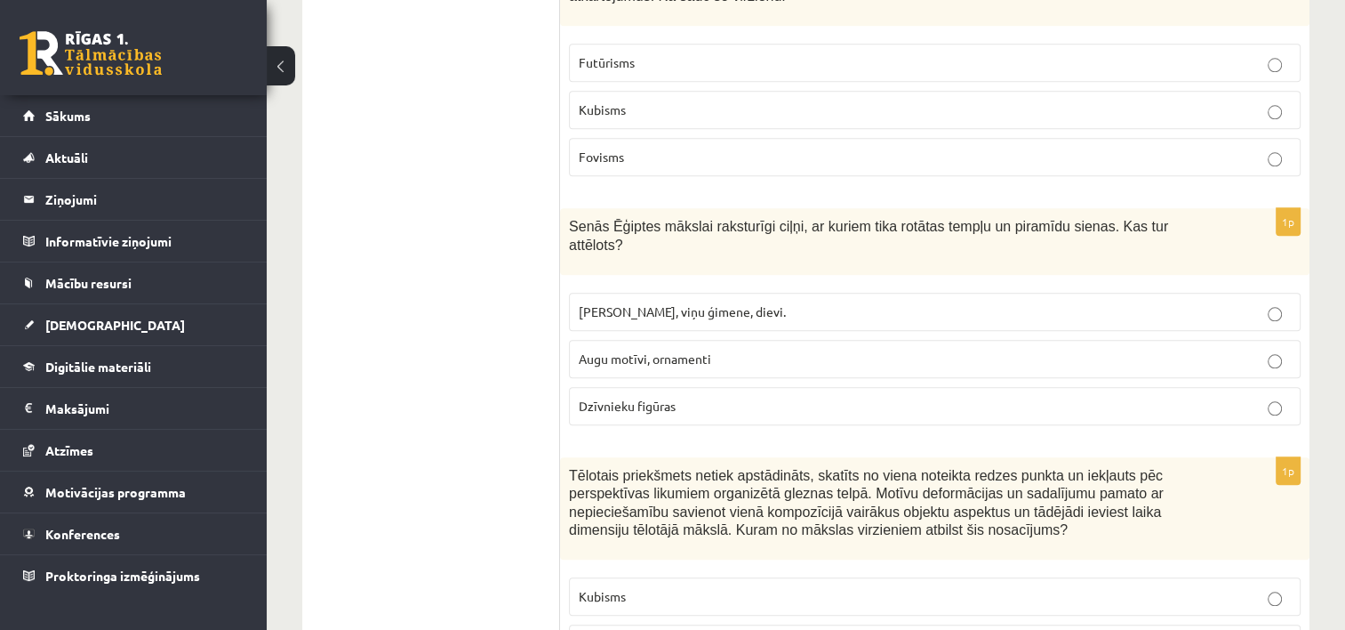
scroll to position [1946, 0]
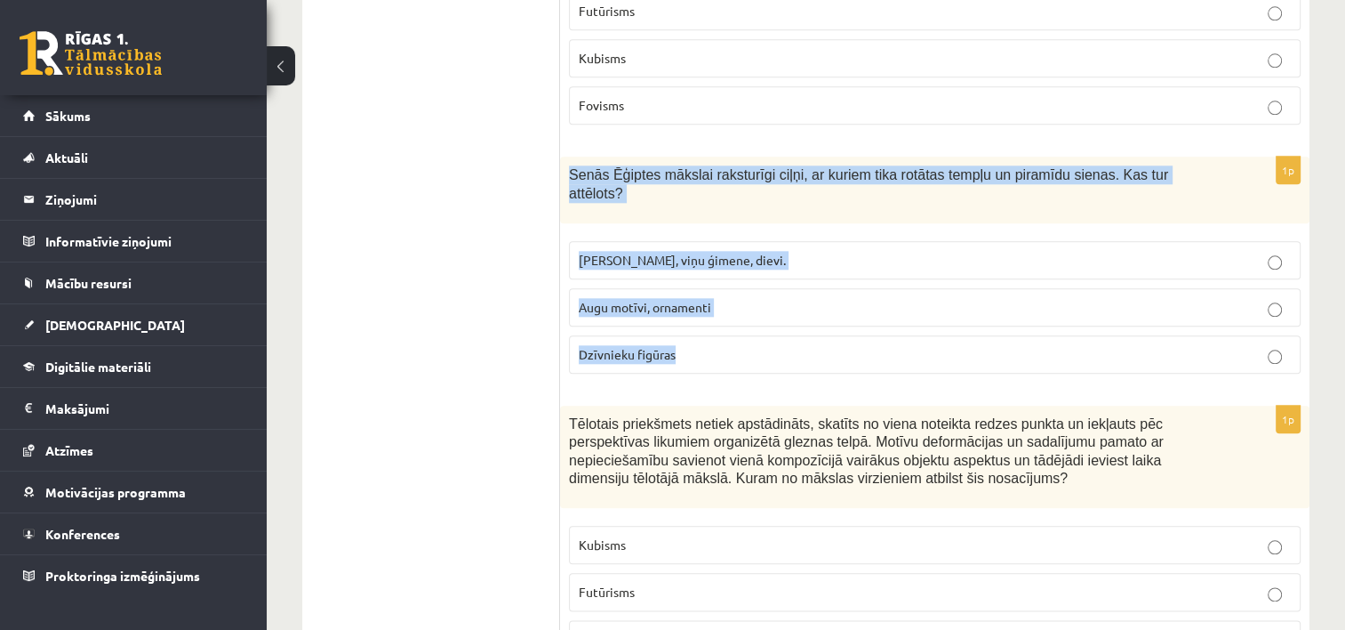
drag, startPoint x: 562, startPoint y: 149, endPoint x: 728, endPoint y: 292, distance: 218.8
click at [728, 292] on div "1p Senās Ēģiptes mākslai raksturīgi ciļņi, ar kuriem tika rotātas tempļu un pir…" at bounding box center [935, 272] width 750 height 231
copy div "Senās Ēģiptes mākslai raksturīgi ciļņi, ar kuriem tika rotātas tempļu un piramī…"
click at [772, 298] on p "Augu motīvi, ornamenti" at bounding box center [935, 307] width 712 height 19
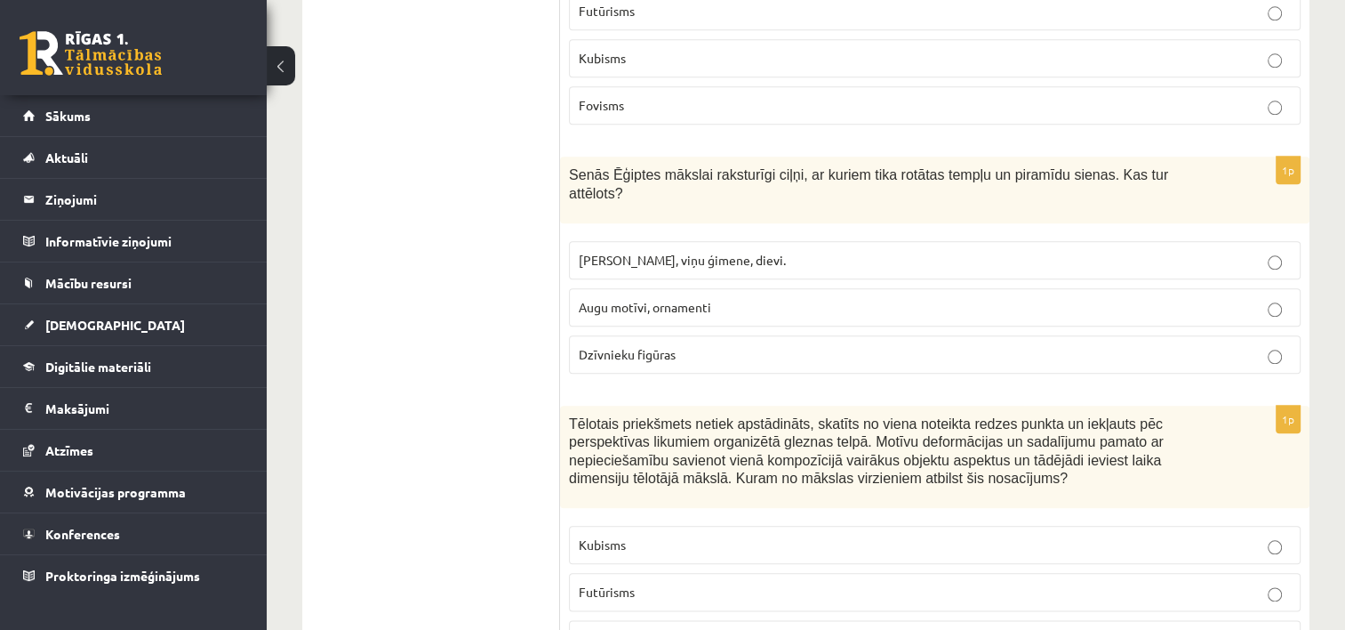
click at [807, 241] on label "Faraoni, viņu ģimene, dievi." at bounding box center [935, 260] width 732 height 38
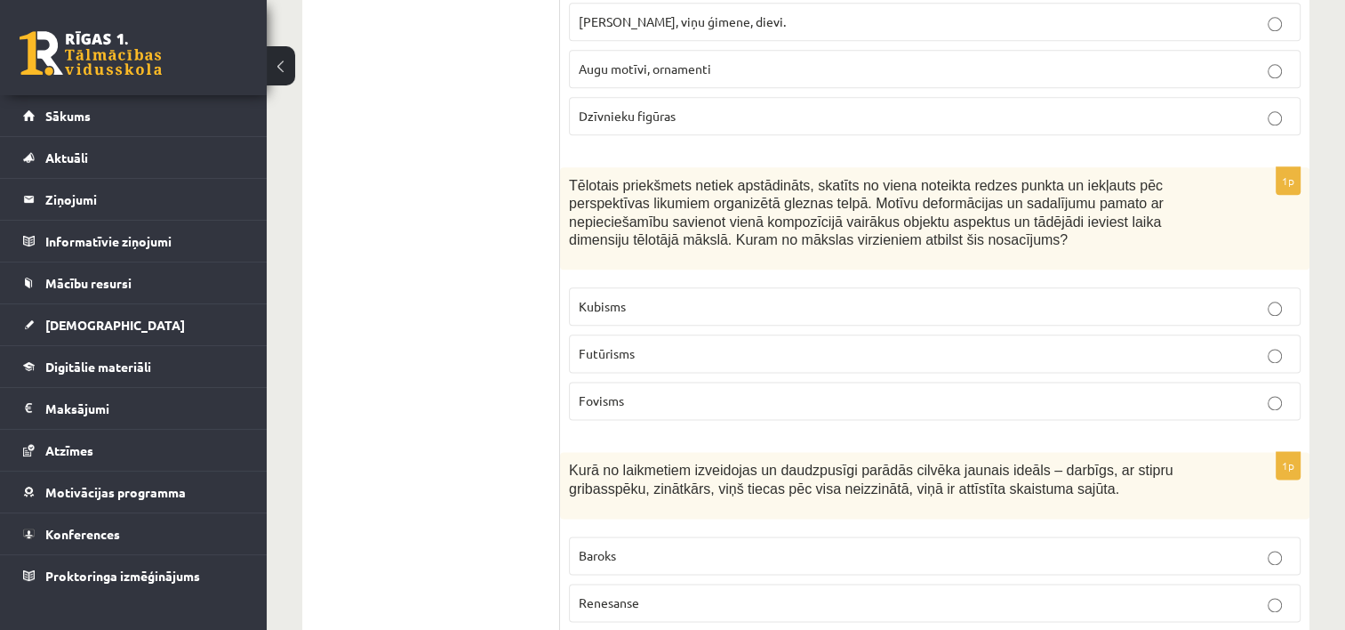
scroll to position [2205, 0]
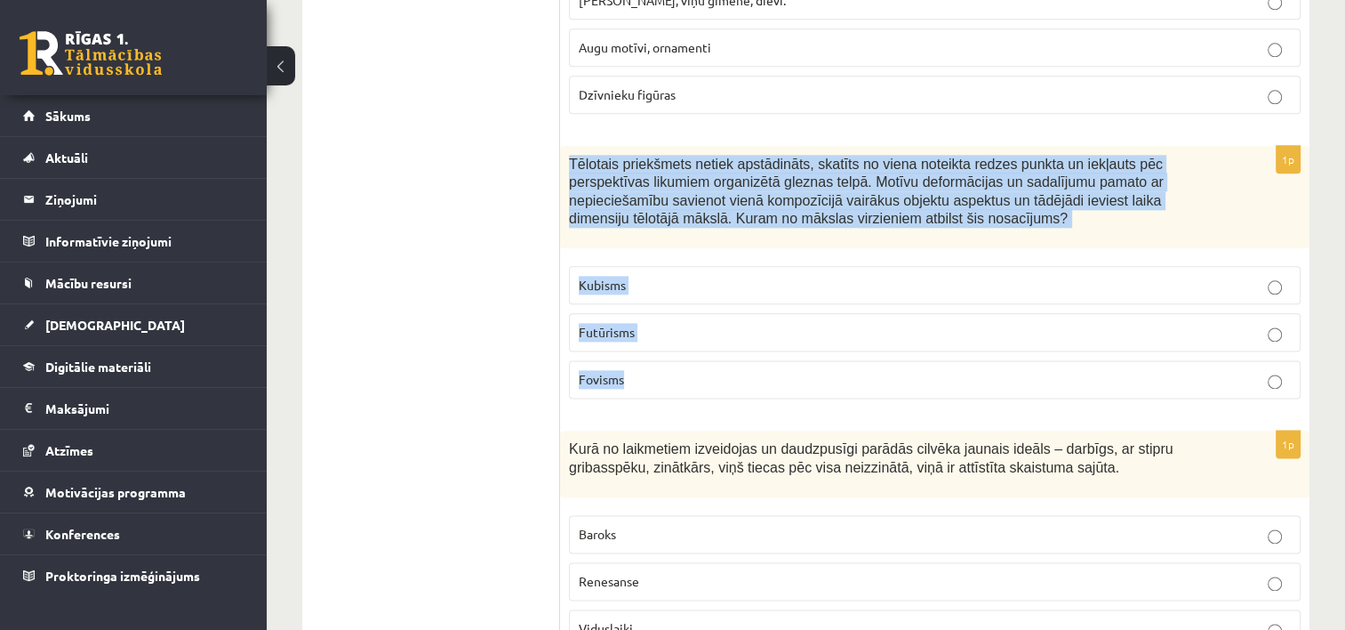
drag, startPoint x: 567, startPoint y: 115, endPoint x: 743, endPoint y: 331, distance: 278.7
click at [743, 331] on div "1p Tēlotais priekšmets netiek apstādināts, skatīts no viena noteikta redzes pun…" at bounding box center [935, 280] width 750 height 268
copy div "Tēlotais priekšmets netiek apstādināts, skatīts no viena noteikta redzes punkta…"
click at [777, 313] on label "Futūrisms" at bounding box center [935, 332] width 732 height 38
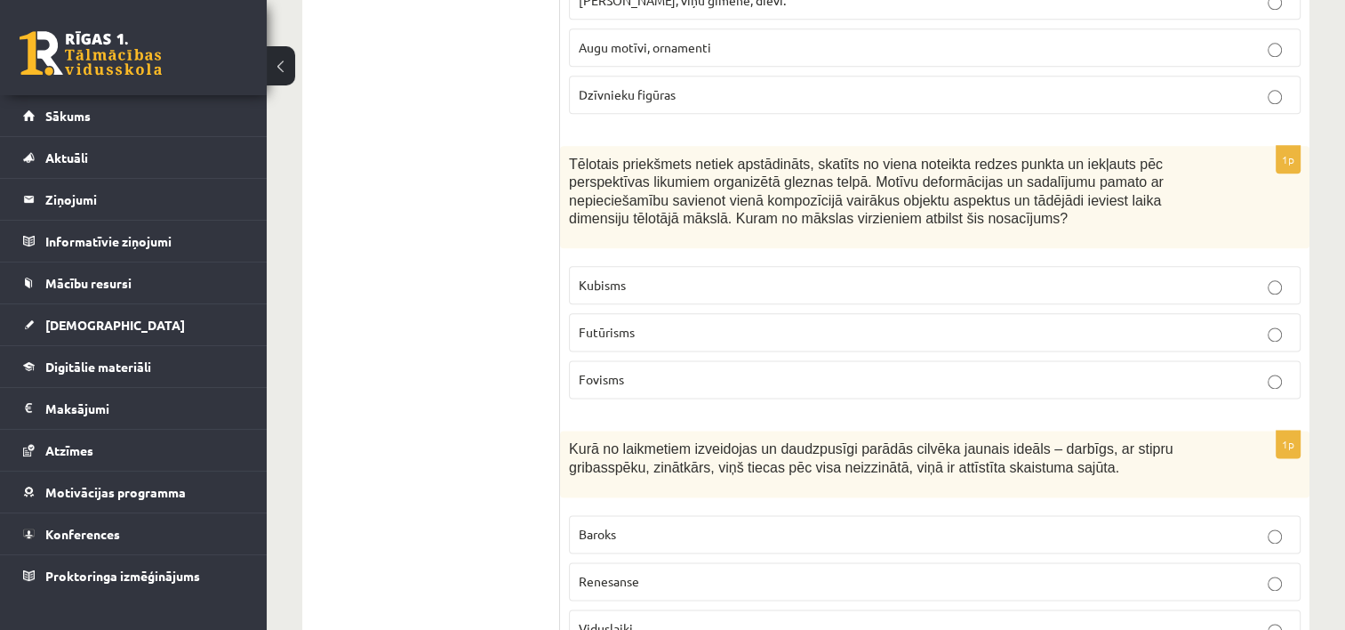
click at [1187, 323] on p "Futūrisms" at bounding box center [935, 332] width 712 height 19
click at [1213, 276] on p "Kubisms" at bounding box center [935, 285] width 712 height 19
click at [1280, 313] on label "Futūrisms" at bounding box center [935, 332] width 732 height 38
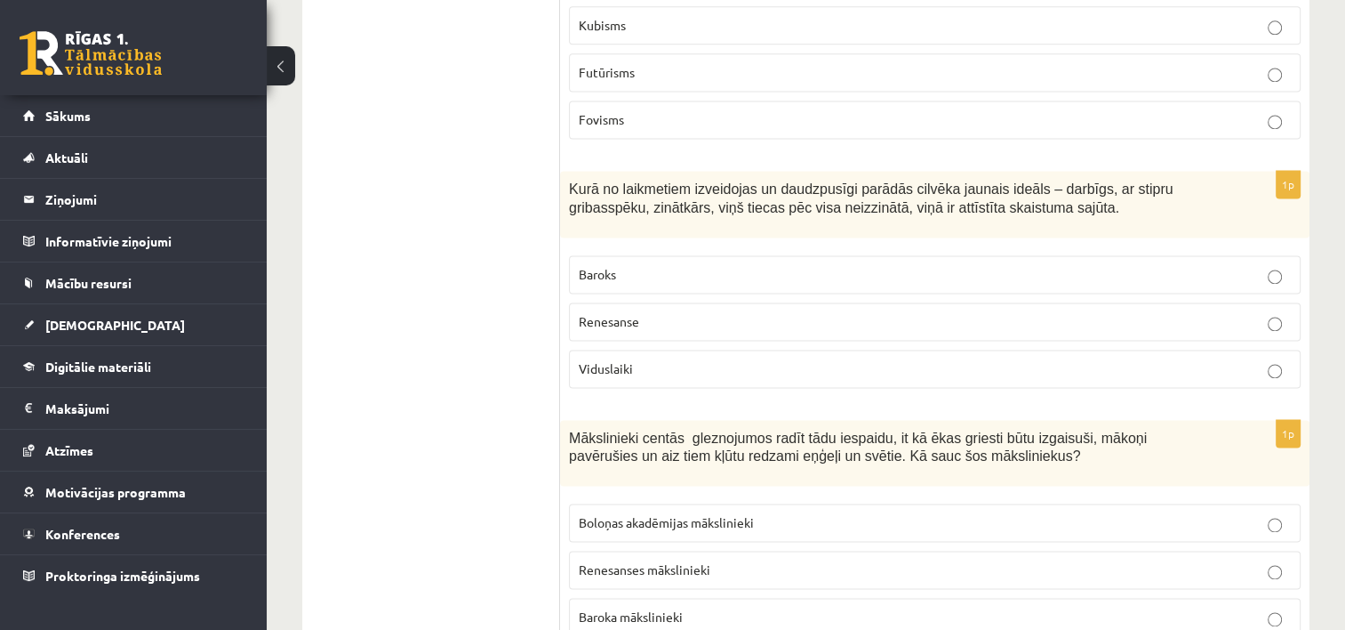
scroll to position [2485, 0]
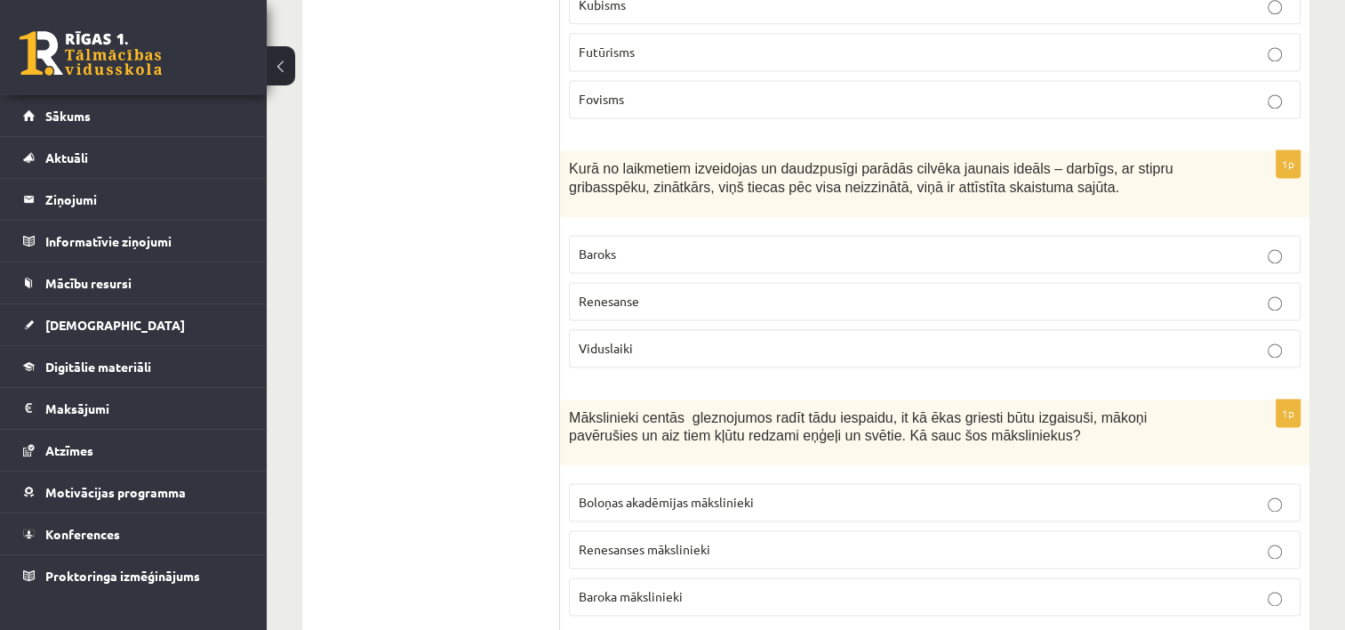
click at [1028, 292] on p "Renesanse" at bounding box center [935, 301] width 712 height 19
click at [1016, 339] on p "Viduslaiki" at bounding box center [935, 348] width 712 height 19
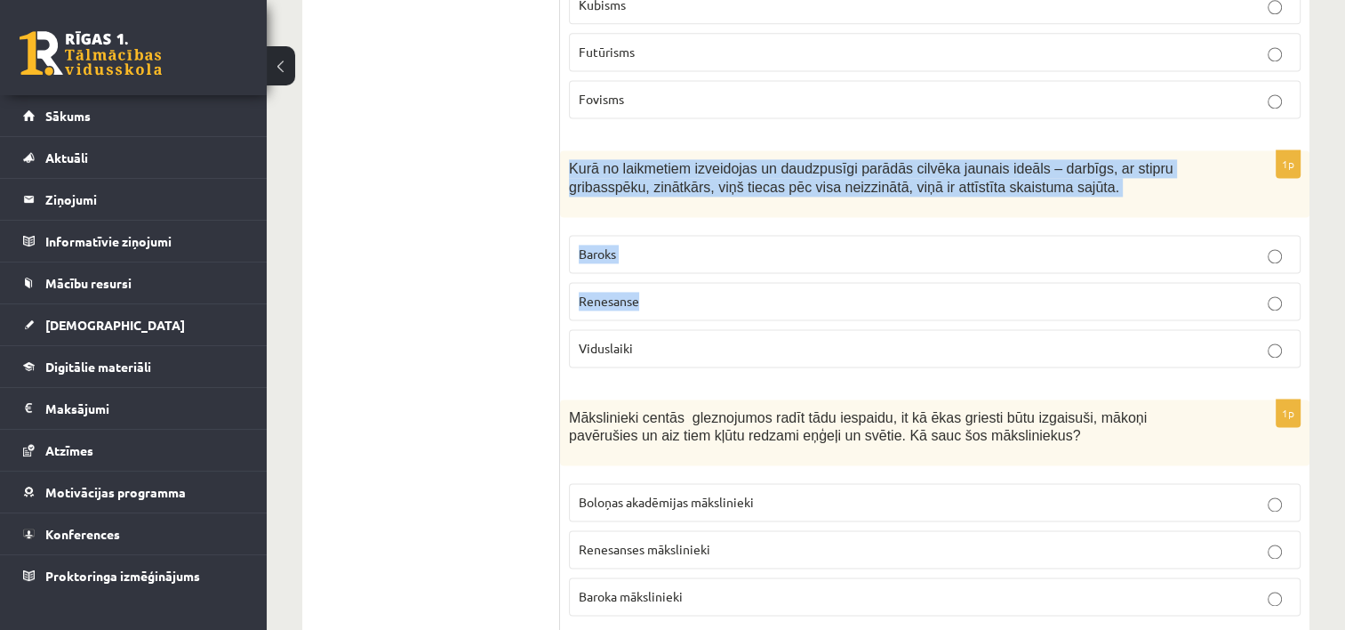
drag, startPoint x: 564, startPoint y: 116, endPoint x: 686, endPoint y: 254, distance: 184.6
click at [686, 254] on div "1p Kurā no laikmetiem izveidojas un daudzpusīgi parādās cilvēka jaunais ideāls …" at bounding box center [935, 265] width 750 height 231
copy div "Kurā no laikmetiem izveidojas un daudzpusīgi parādās cilvēka jaunais ideāls – d…"
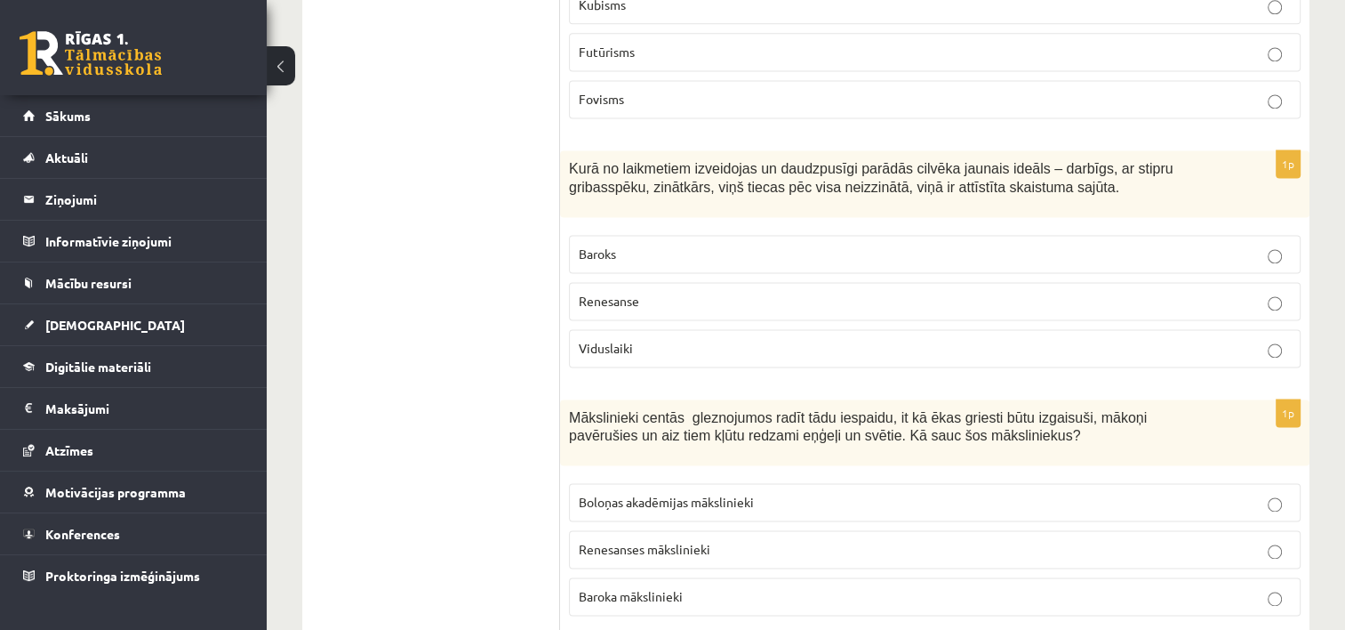
click at [708, 339] on p "Viduslaiki" at bounding box center [935, 348] width 712 height 19
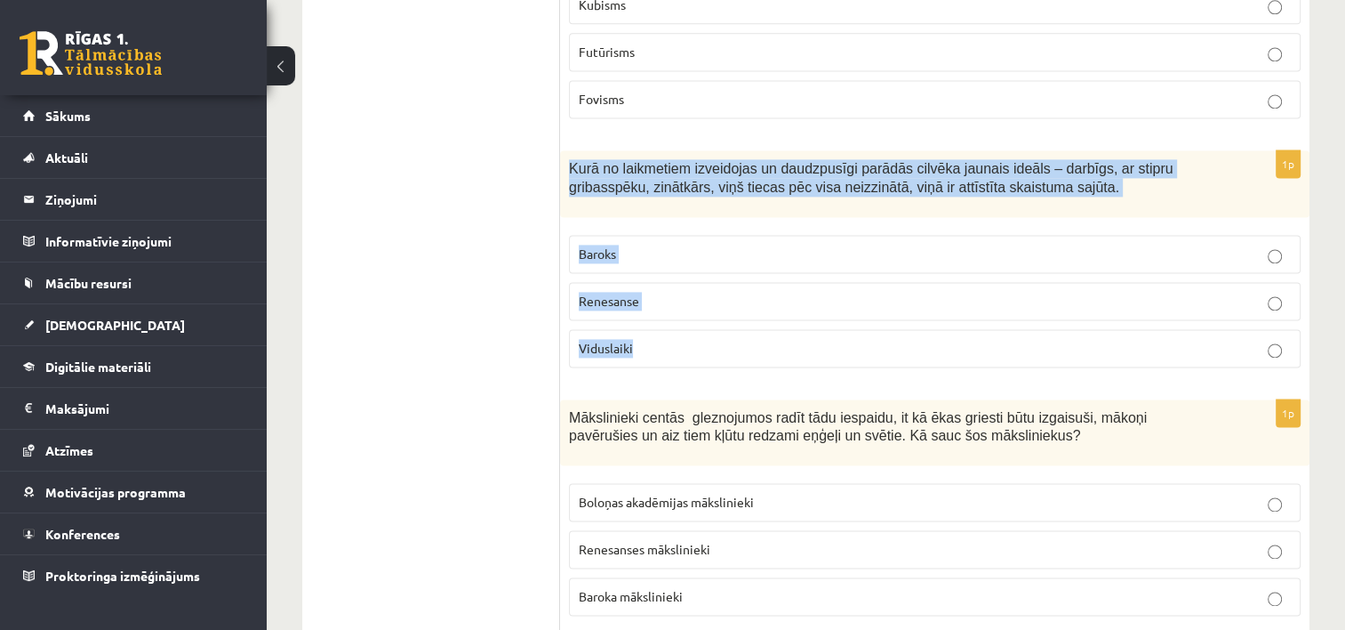
drag, startPoint x: 562, startPoint y: 114, endPoint x: 650, endPoint y: 301, distance: 207.3
click at [650, 301] on div "1p Kurā no laikmetiem izveidojas un daudzpusīgi parādās cilvēka jaunais ideāls …" at bounding box center [935, 265] width 750 height 231
copy div "Kurā no laikmetiem izveidojas un daudzpusīgi parādās cilvēka jaunais ideāls – d…"
click at [689, 339] on p "Viduslaiki" at bounding box center [935, 348] width 712 height 19
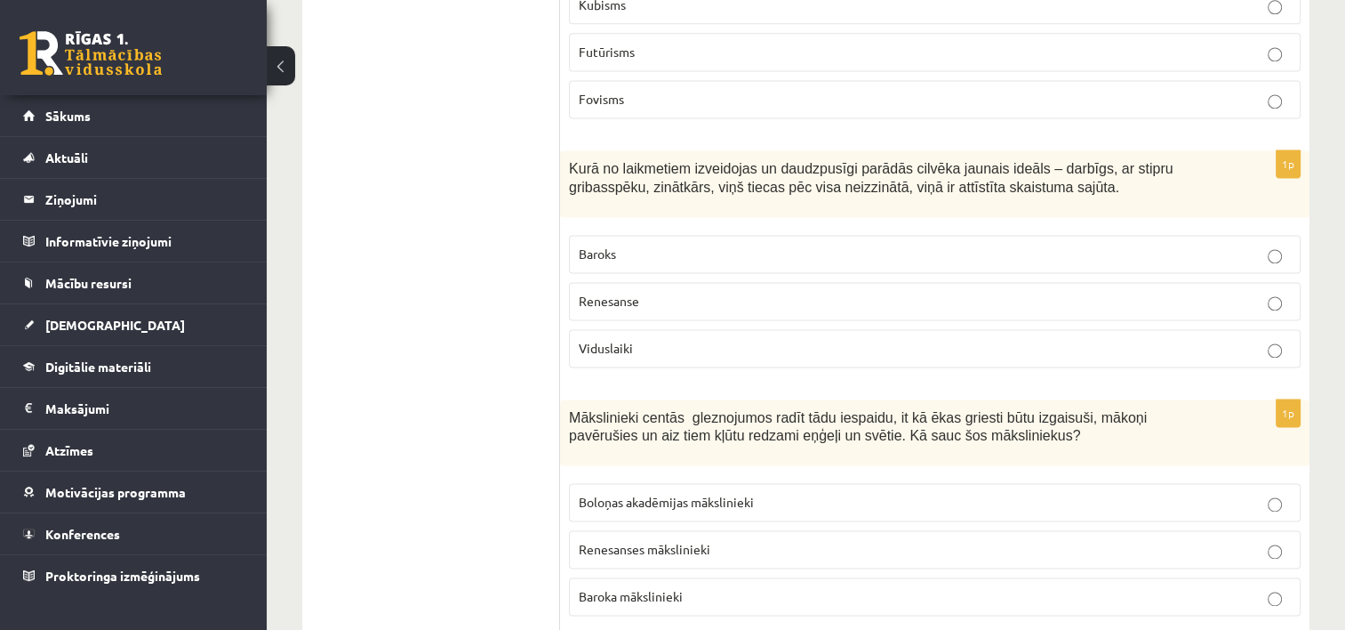
click at [1128, 292] on p "Renesanse" at bounding box center [935, 301] width 712 height 19
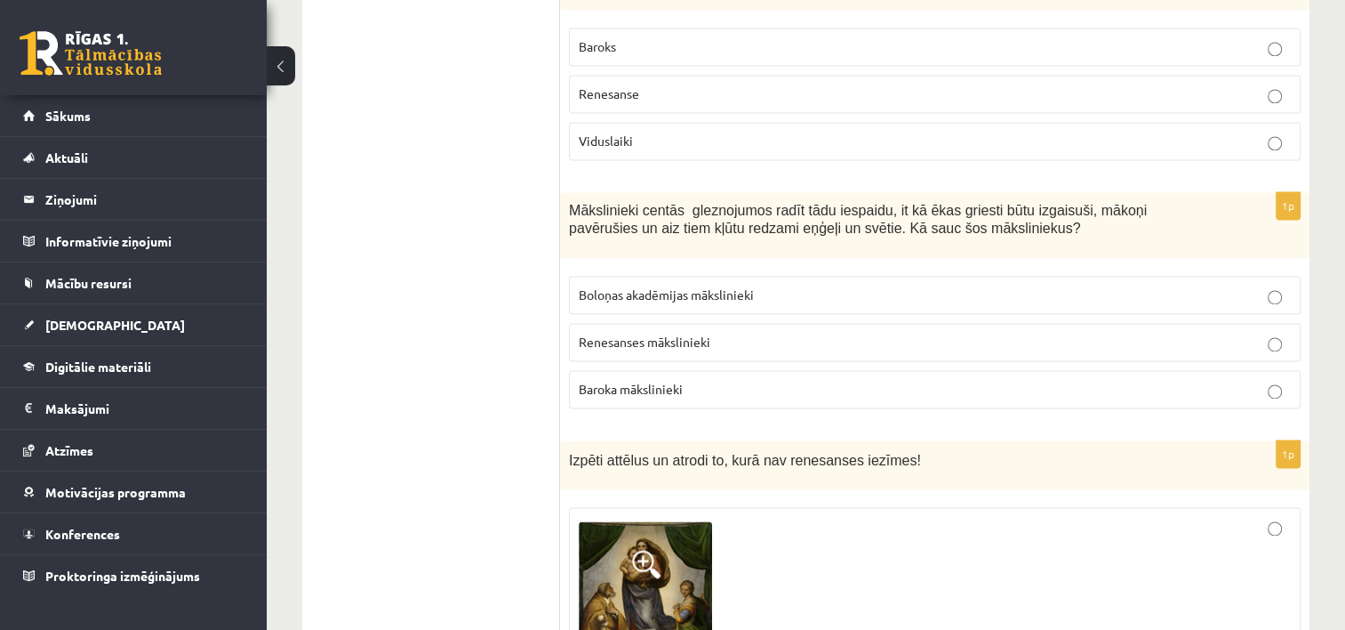
scroll to position [2724, 0]
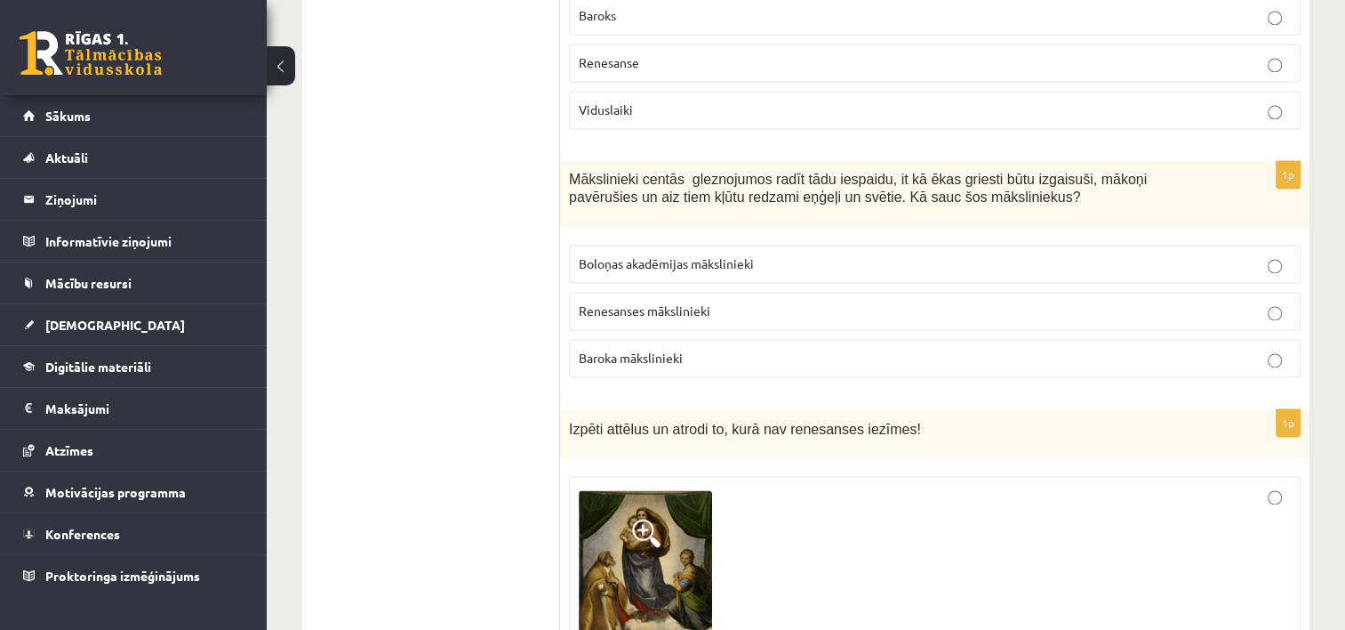
click at [1060, 339] on label "Baroka mākslinieki" at bounding box center [935, 358] width 732 height 38
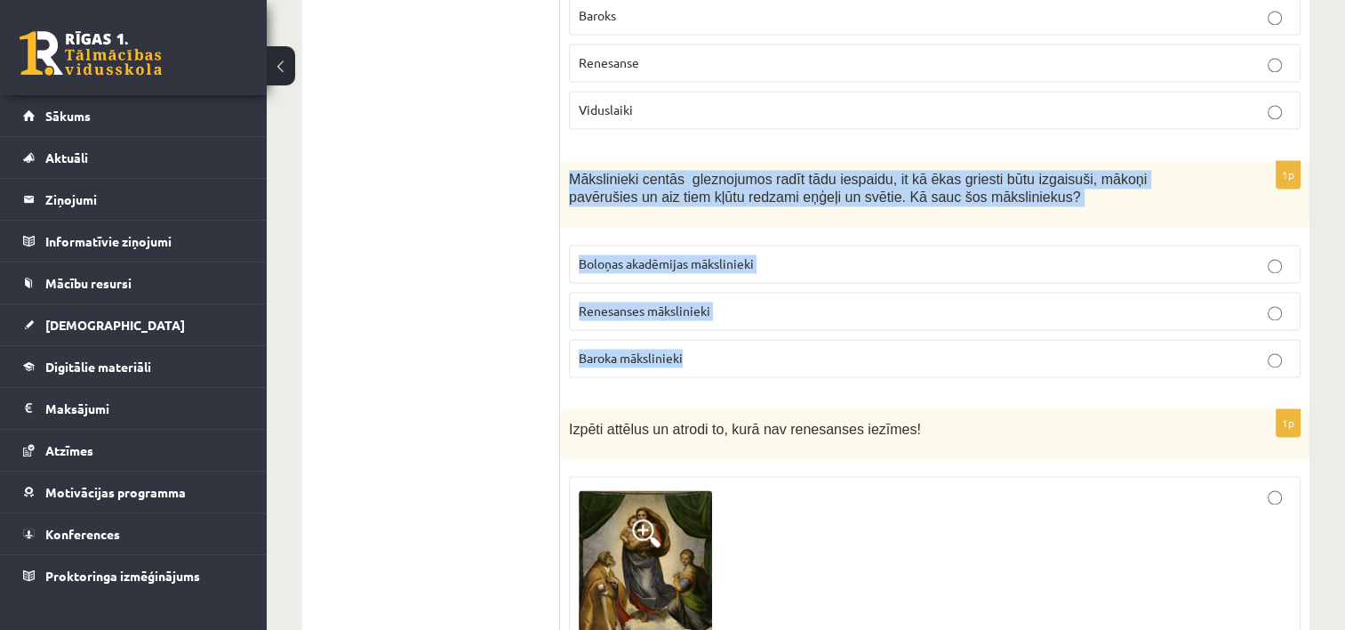
drag, startPoint x: 566, startPoint y: 122, endPoint x: 710, endPoint y: 295, distance: 224.9
click at [710, 295] on div "1p Mākslinieki centās gleznojumos radīt tādu iespaidu, it kā ēkas griesti būtu …" at bounding box center [935, 276] width 750 height 231
copy div "Mākslinieki centās gleznojumos radīt tādu iespaidu, it kā ēkas griesti būtu izg…"
click at [727, 339] on label "Baroka mākslinieki" at bounding box center [935, 358] width 732 height 38
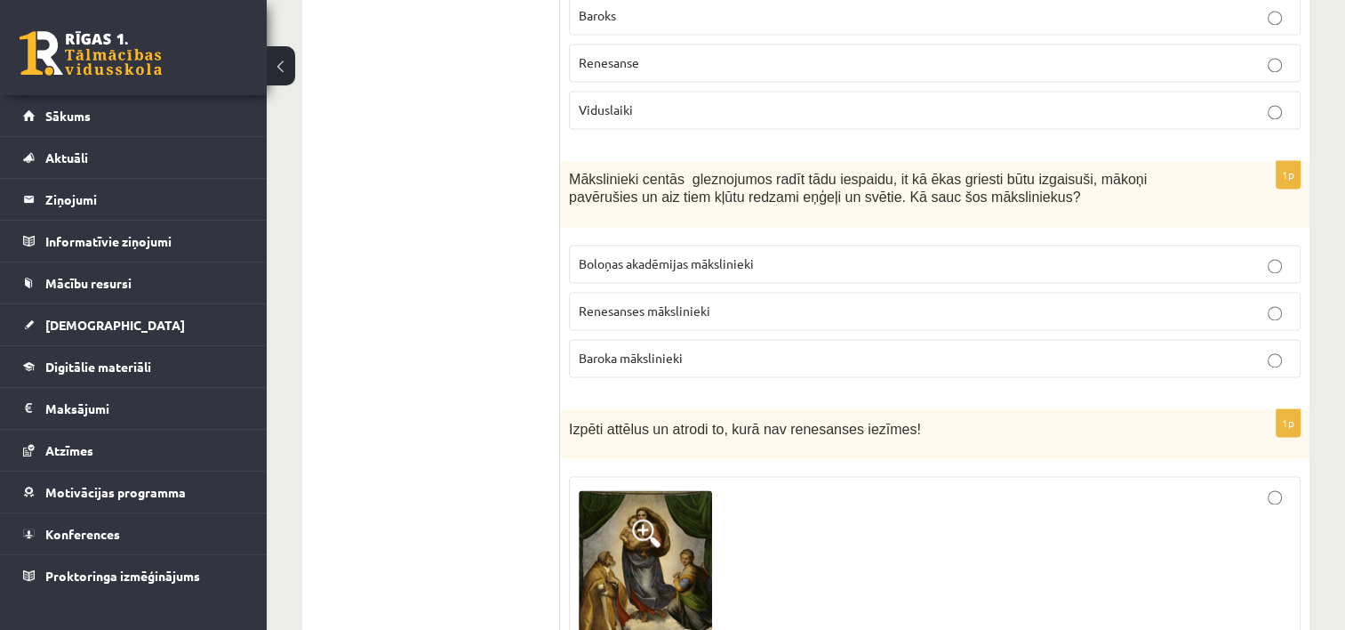
click at [1138, 349] on p "Baroka mākslinieki" at bounding box center [935, 358] width 712 height 19
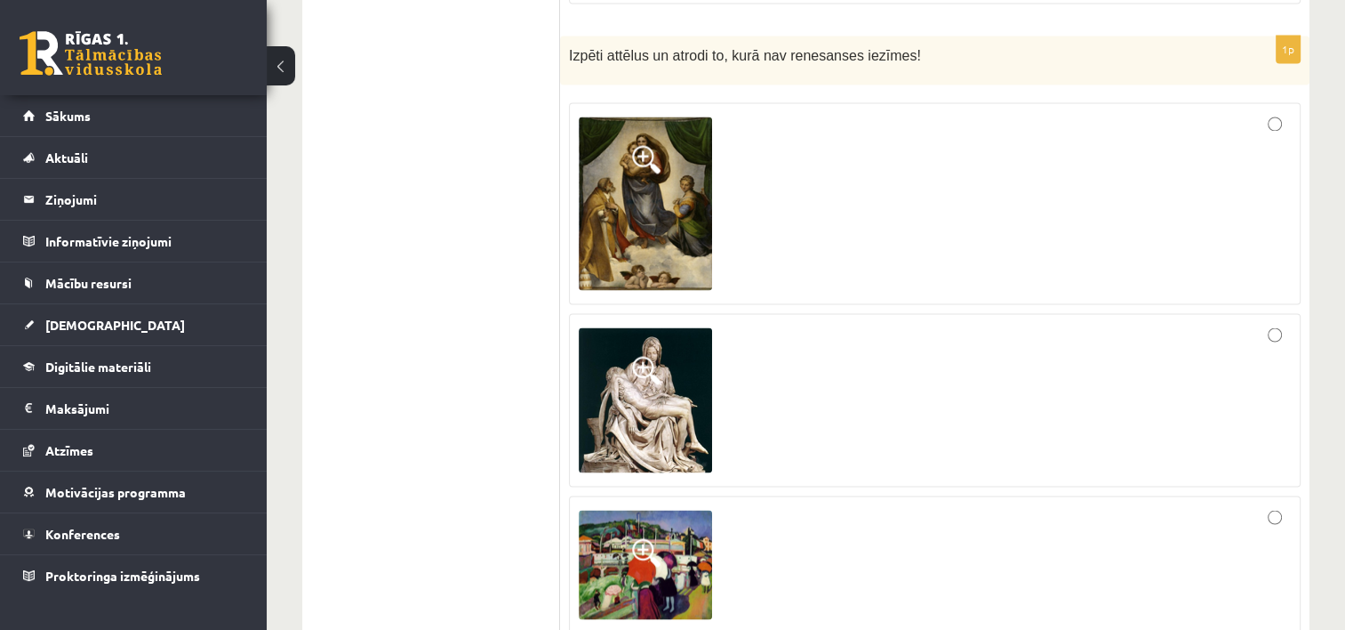
scroll to position [3108, 0]
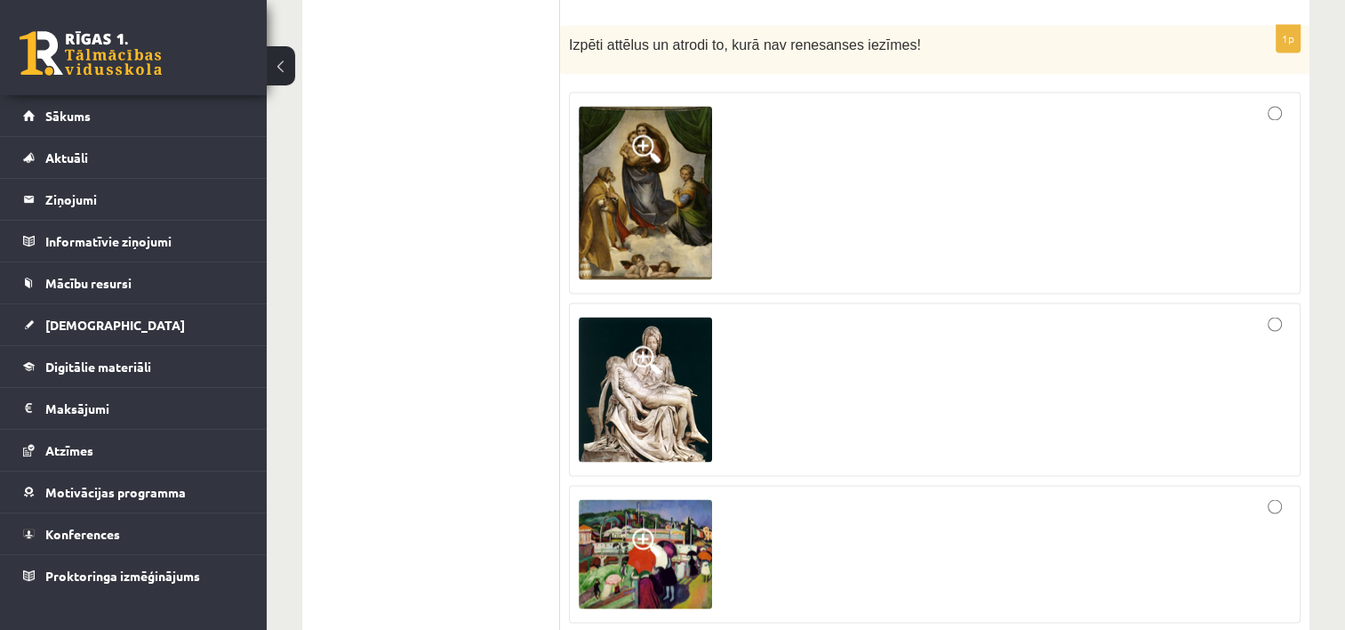
click at [645, 527] on span at bounding box center [646, 541] width 28 height 28
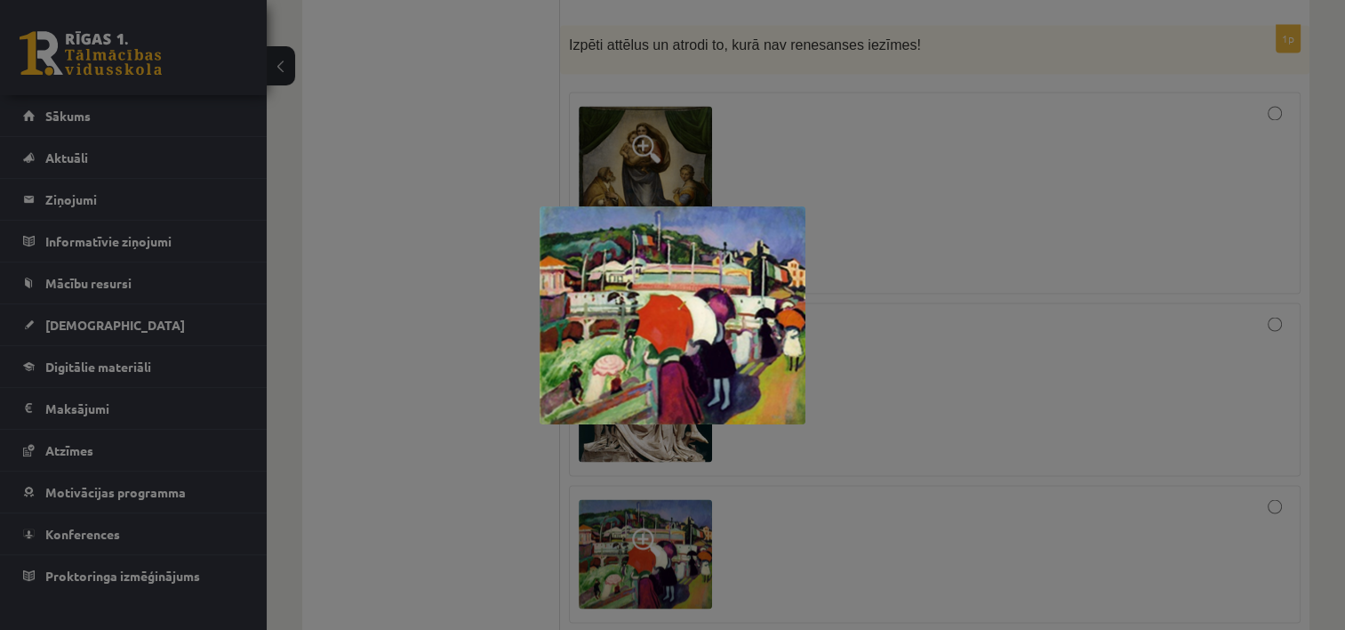
click at [895, 279] on div at bounding box center [672, 315] width 1345 height 630
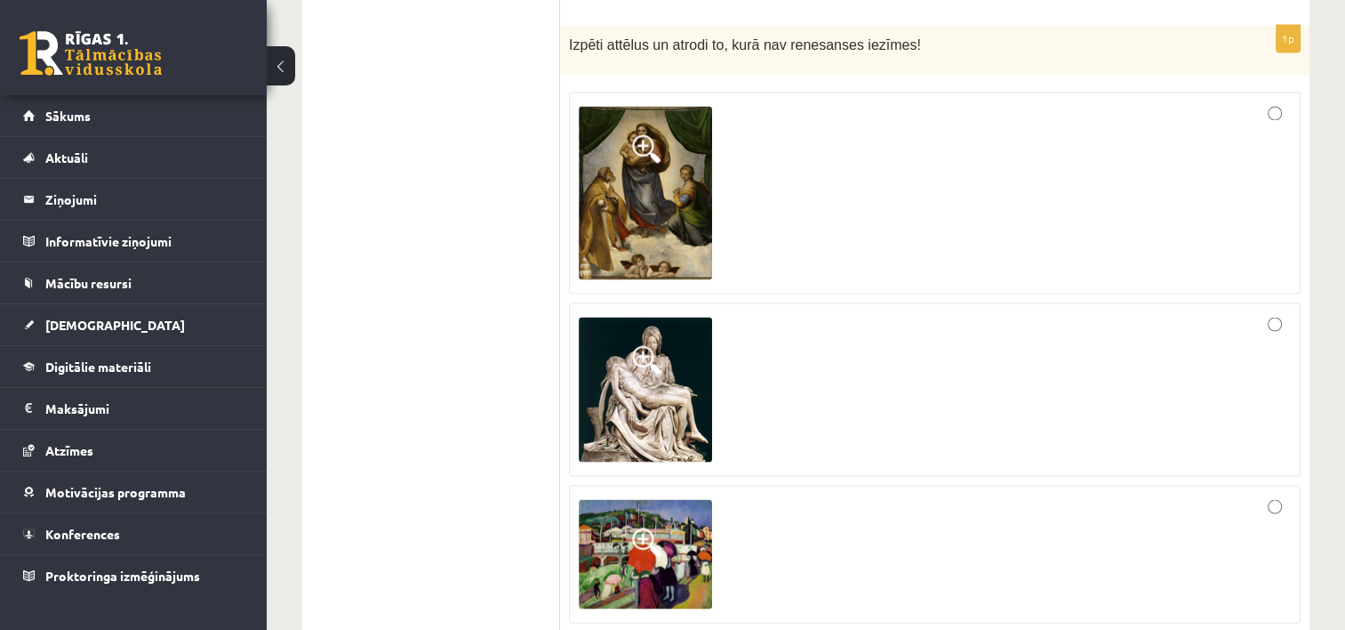
click at [668, 329] on img at bounding box center [645, 389] width 133 height 145
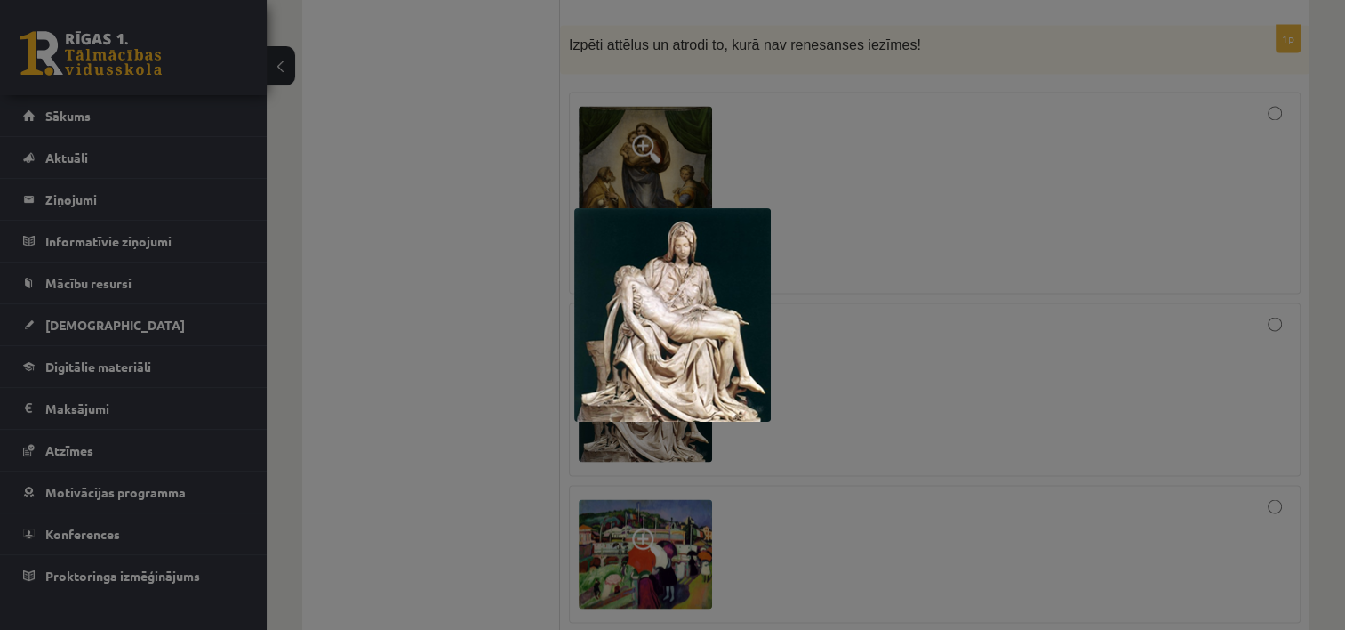
click at [850, 208] on div at bounding box center [672, 315] width 1345 height 630
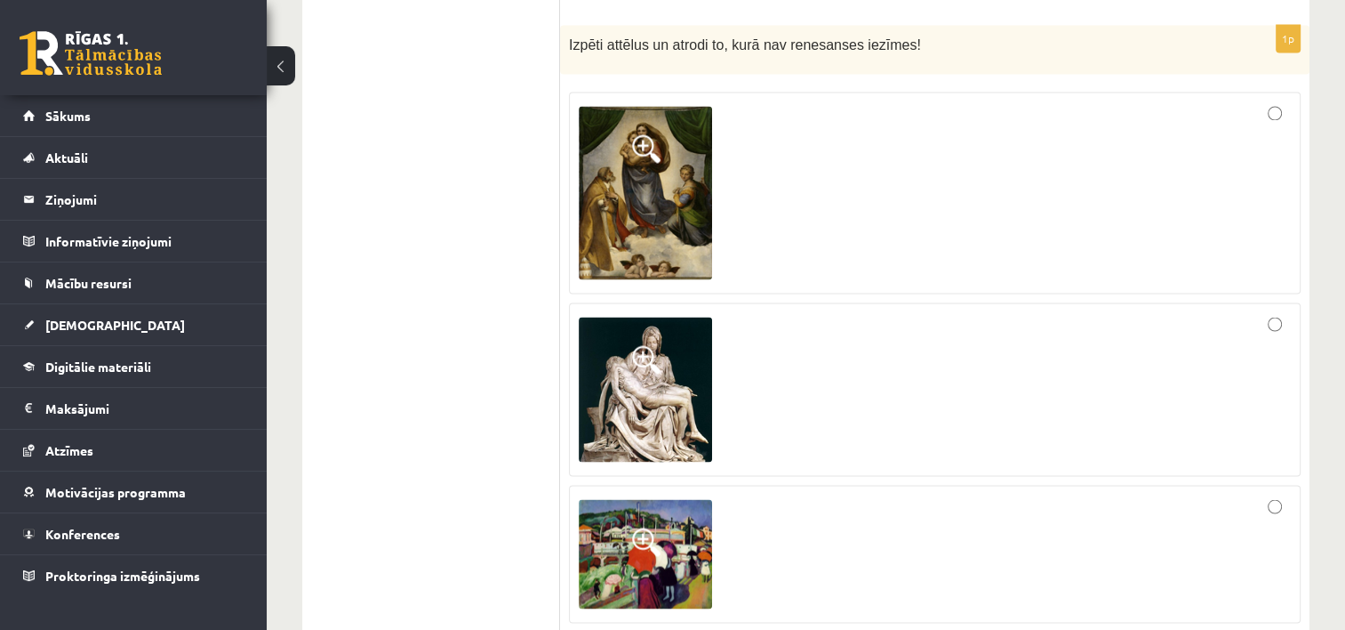
click at [658, 161] on img at bounding box center [645, 192] width 133 height 173
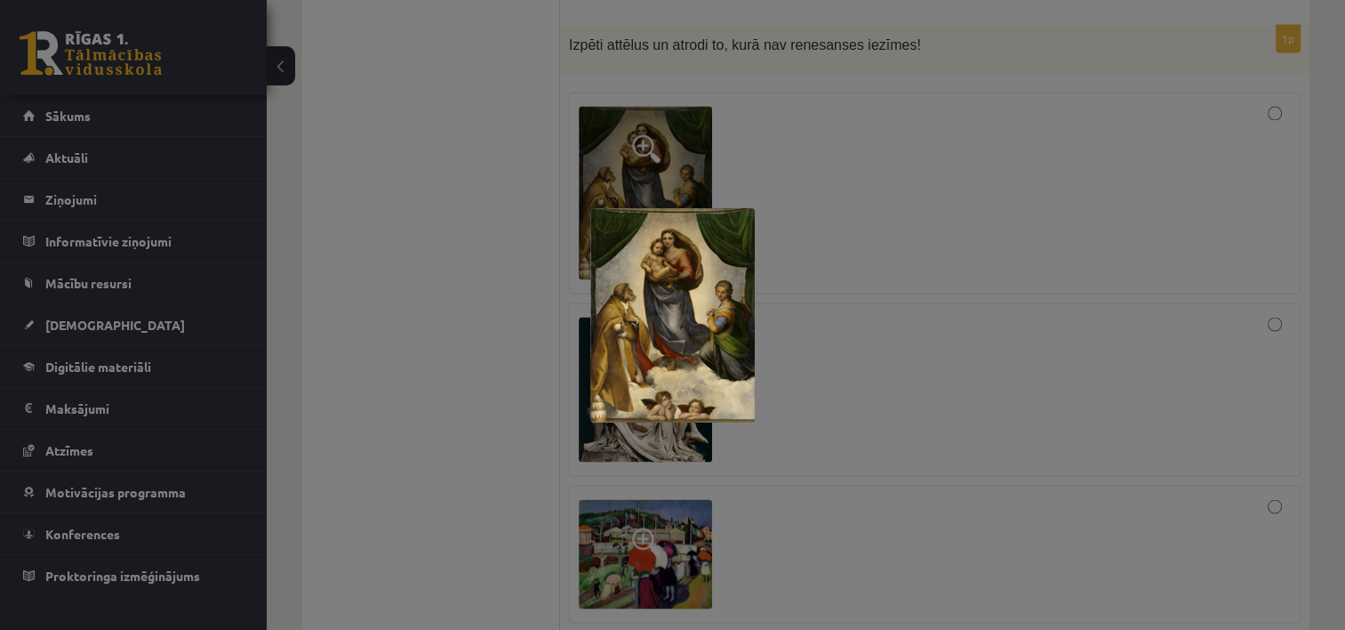
click at [871, 329] on div at bounding box center [672, 315] width 1345 height 630
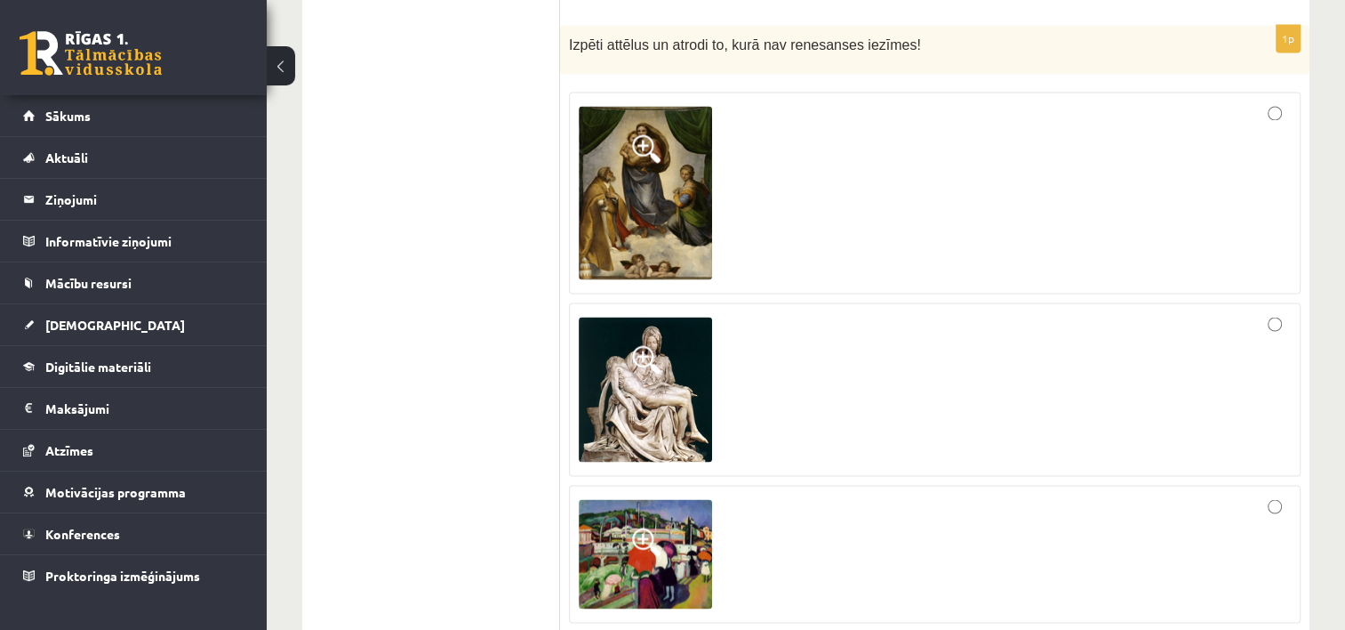
click at [1270, 494] on div at bounding box center [935, 553] width 712 height 118
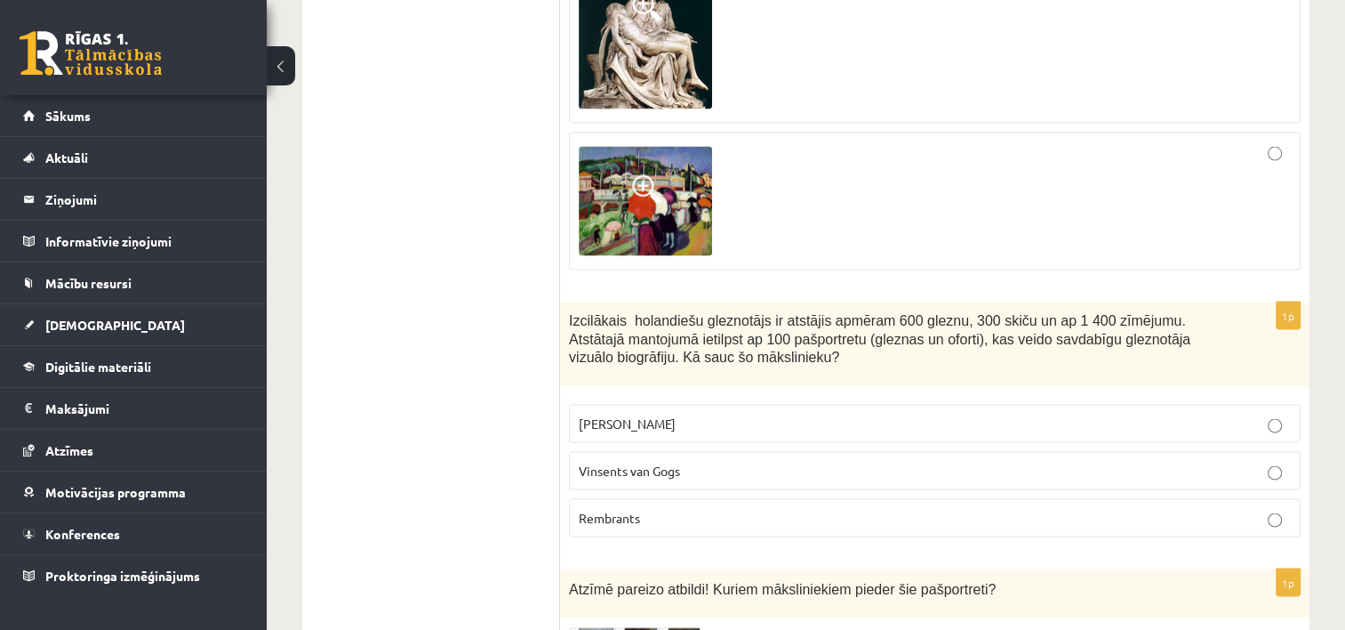
scroll to position [3491, 0]
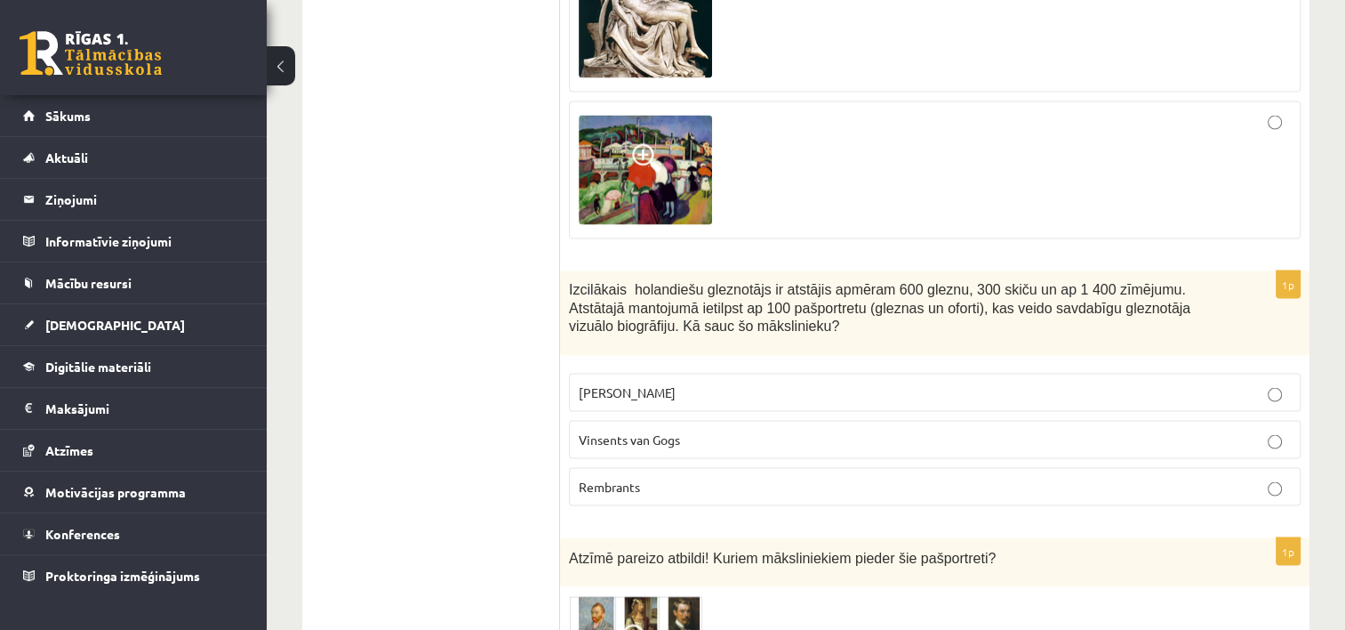
click at [1127, 383] on p "Leonardo da Vinči" at bounding box center [935, 392] width 712 height 19
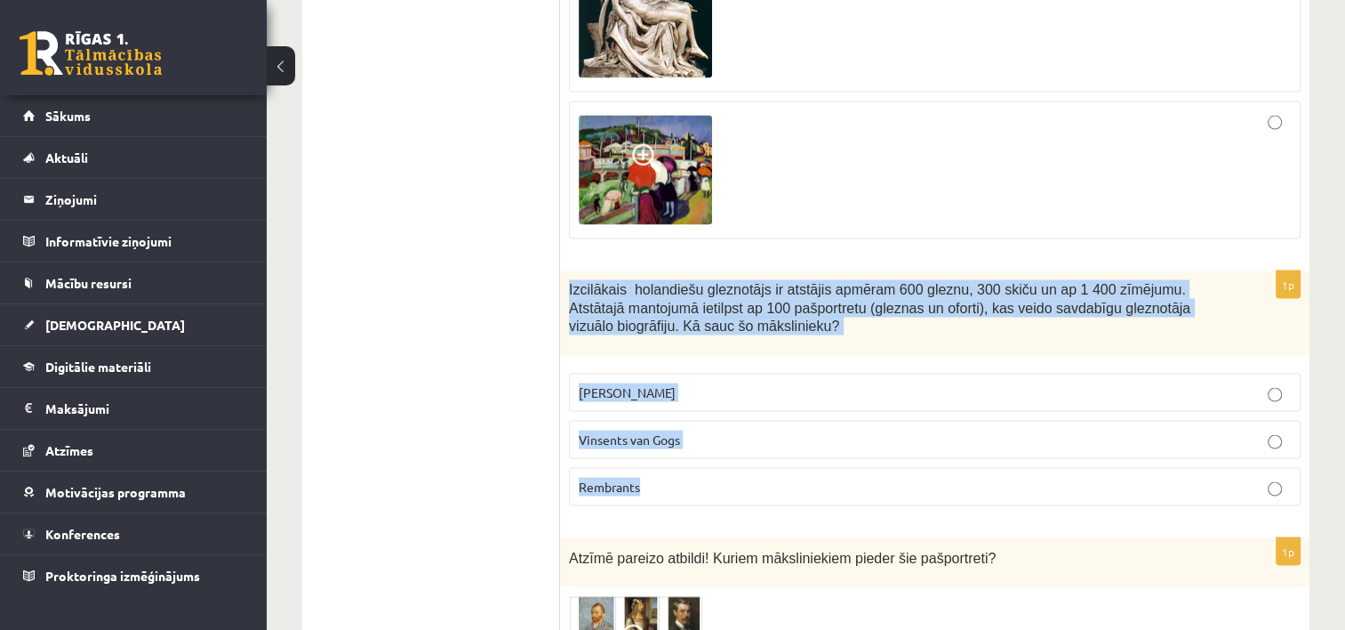
drag, startPoint x: 567, startPoint y: 235, endPoint x: 734, endPoint y: 422, distance: 250.7
click at [734, 422] on div "1p Izcilākais holandiešu gleznotājs ir atstājis apmēram 600 gleznu, 300 skiču u…" at bounding box center [935, 395] width 750 height 249
copy div "Izcilākais holandiešu gleznotājs ir atstājis apmēram 600 gleznu, 300 skiču un a…"
click at [775, 373] on label "Leonardo da Vinči" at bounding box center [935, 392] width 732 height 38
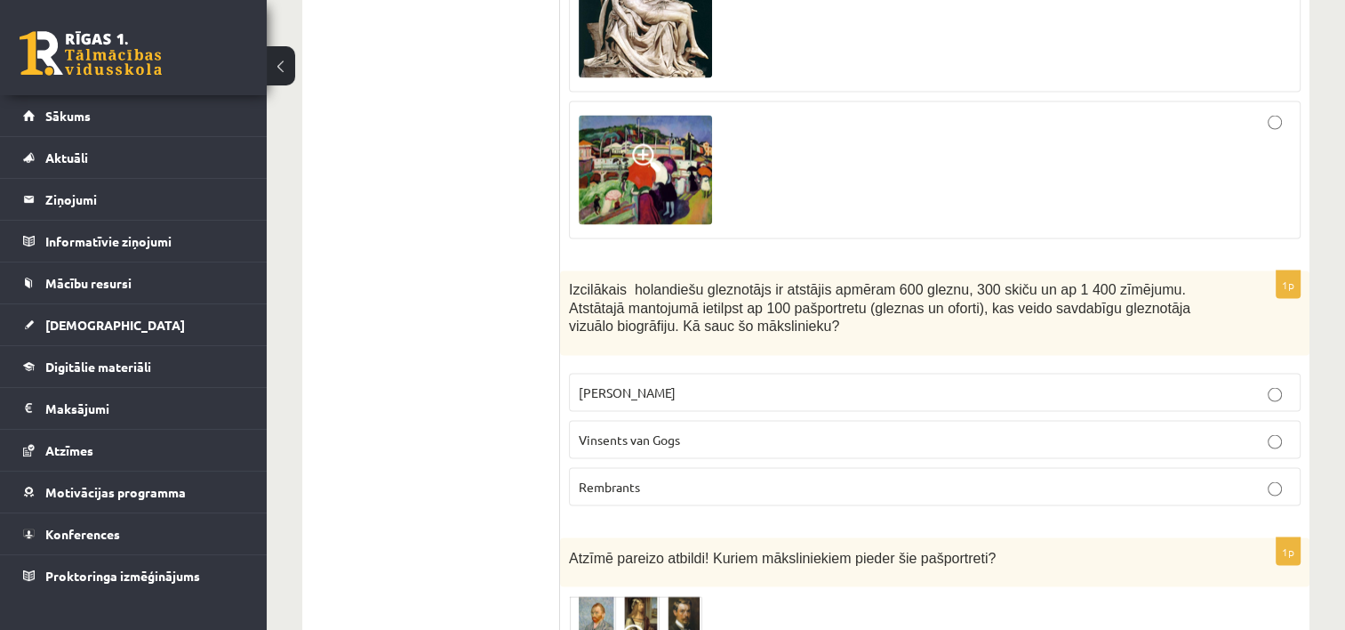
click at [1129, 430] on p "Vinsents van Gogs" at bounding box center [935, 439] width 712 height 19
click at [1137, 478] on p "Rembrants" at bounding box center [935, 487] width 712 height 19
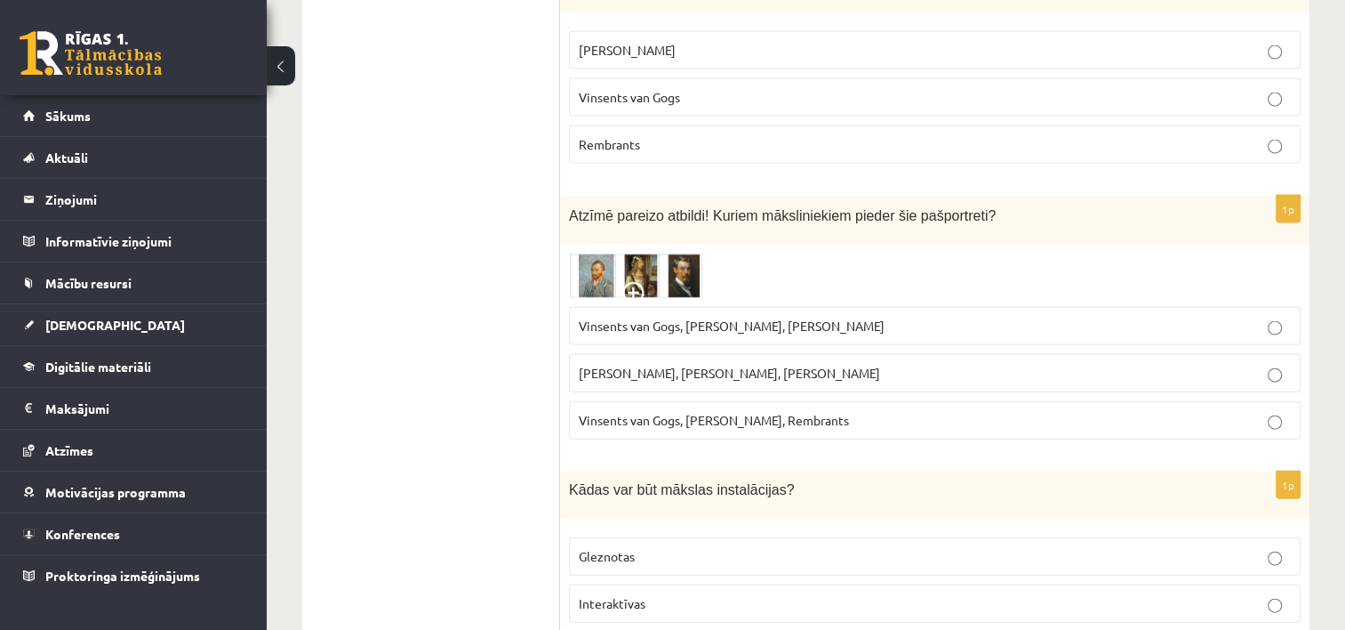
scroll to position [3844, 0]
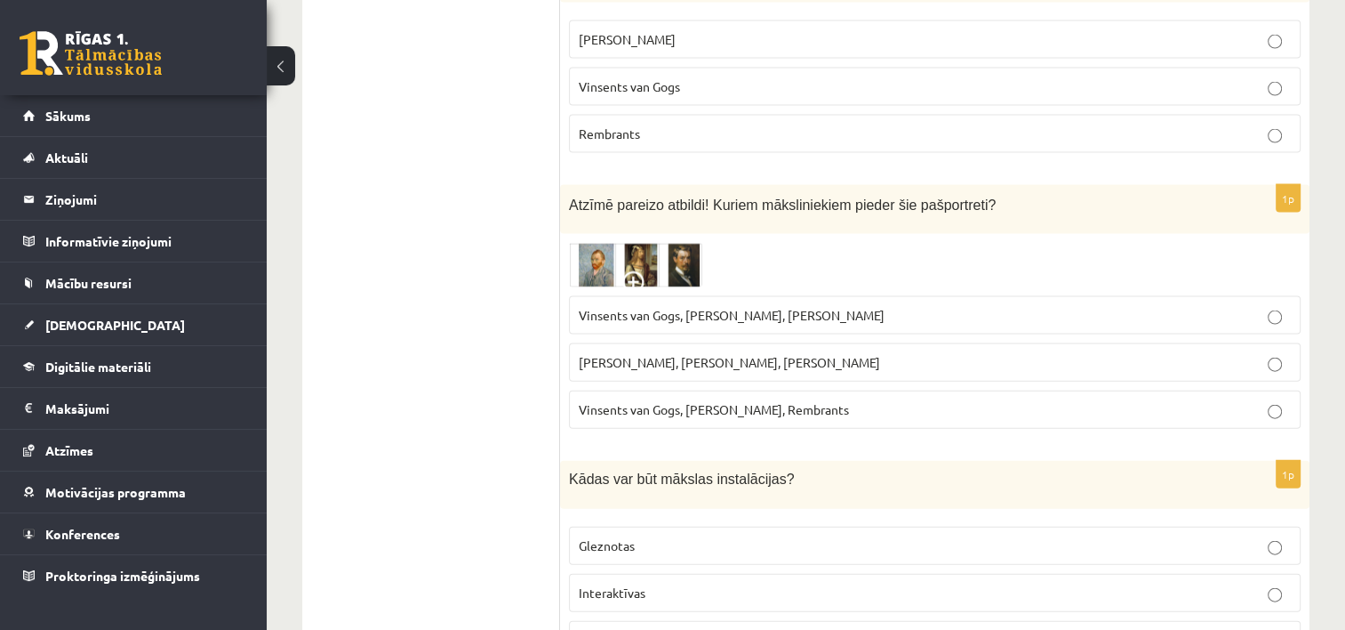
click at [647, 243] on img at bounding box center [635, 265] width 133 height 44
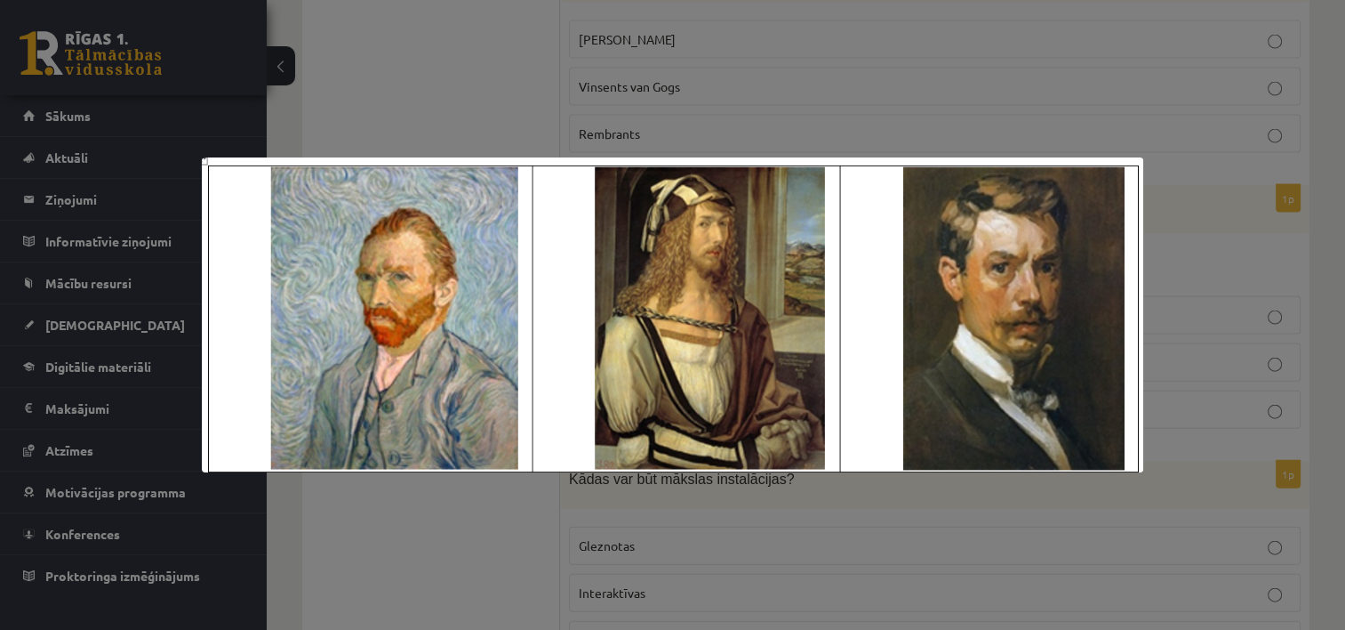
click at [647, 209] on img at bounding box center [673, 314] width 942 height 314
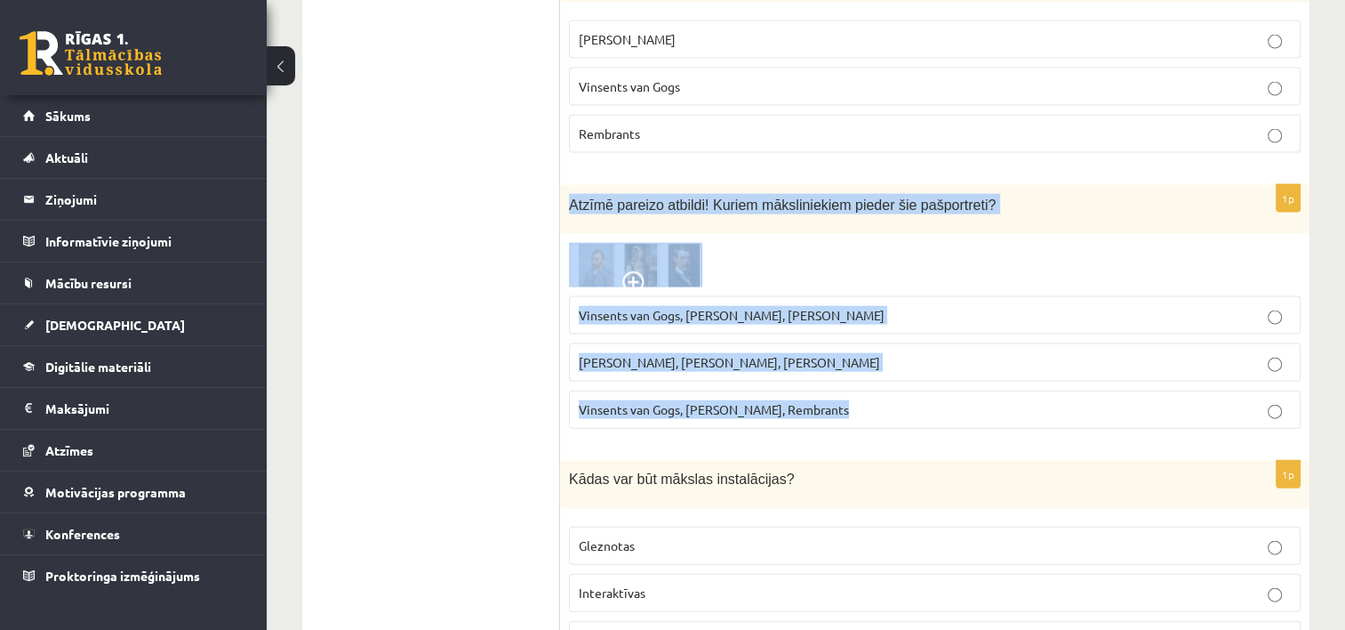
drag, startPoint x: 563, startPoint y: 142, endPoint x: 882, endPoint y: 356, distance: 384.0
click at [882, 356] on div "1p Atzīmē pareizo atbildi! Kuriem māksliniekiem pieder šie pašportreti? Vinsent…" at bounding box center [935, 314] width 750 height 258
click at [921, 287] on fieldset "Vinsents van Gogs, Albrehts Dīrers, Janis Rozentāls Pablo Pikaso, Leonardo da V…" at bounding box center [935, 360] width 732 height 147
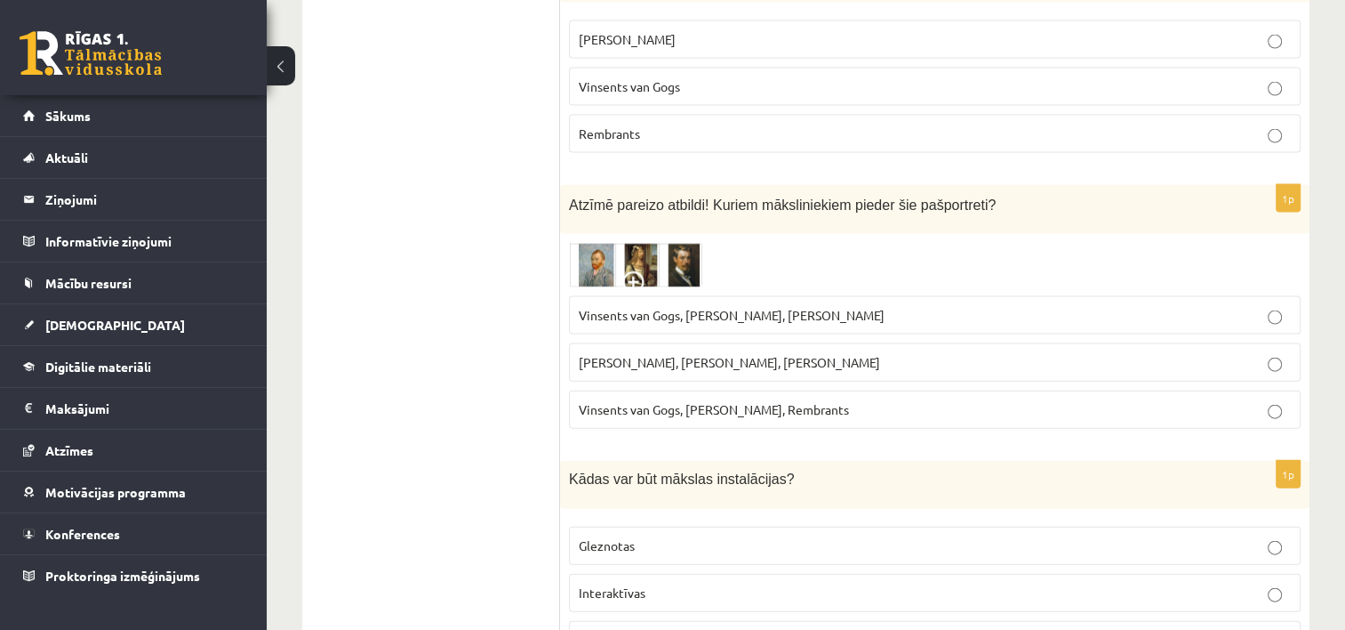
click at [932, 306] on p "Vinsents van Gogs, Albrehts Dīrers, Janis Rozentāls" at bounding box center [935, 315] width 712 height 19
click at [746, 390] on label "Vinsents van Gogs, Kārlis Padegs, Rembrants" at bounding box center [935, 409] width 732 height 38
click at [1152, 400] on p "Vinsents van Gogs, Kārlis Padegs, Rembrants" at bounding box center [935, 409] width 712 height 19
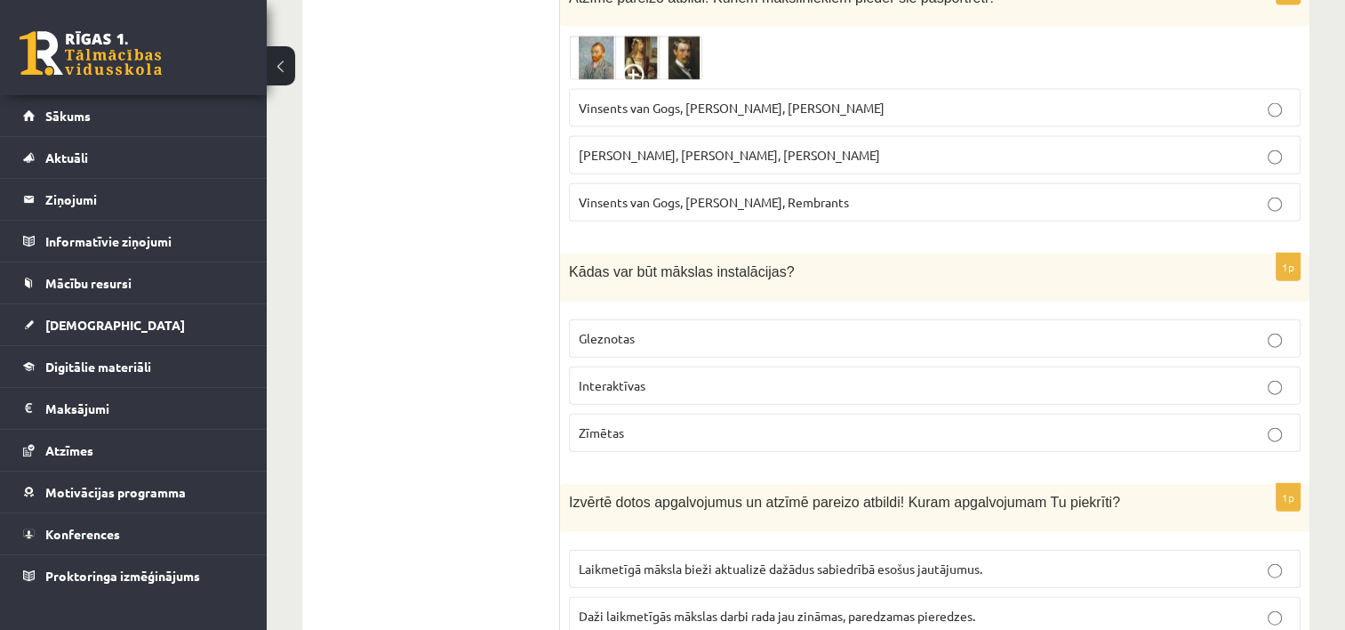
scroll to position [4062, 0]
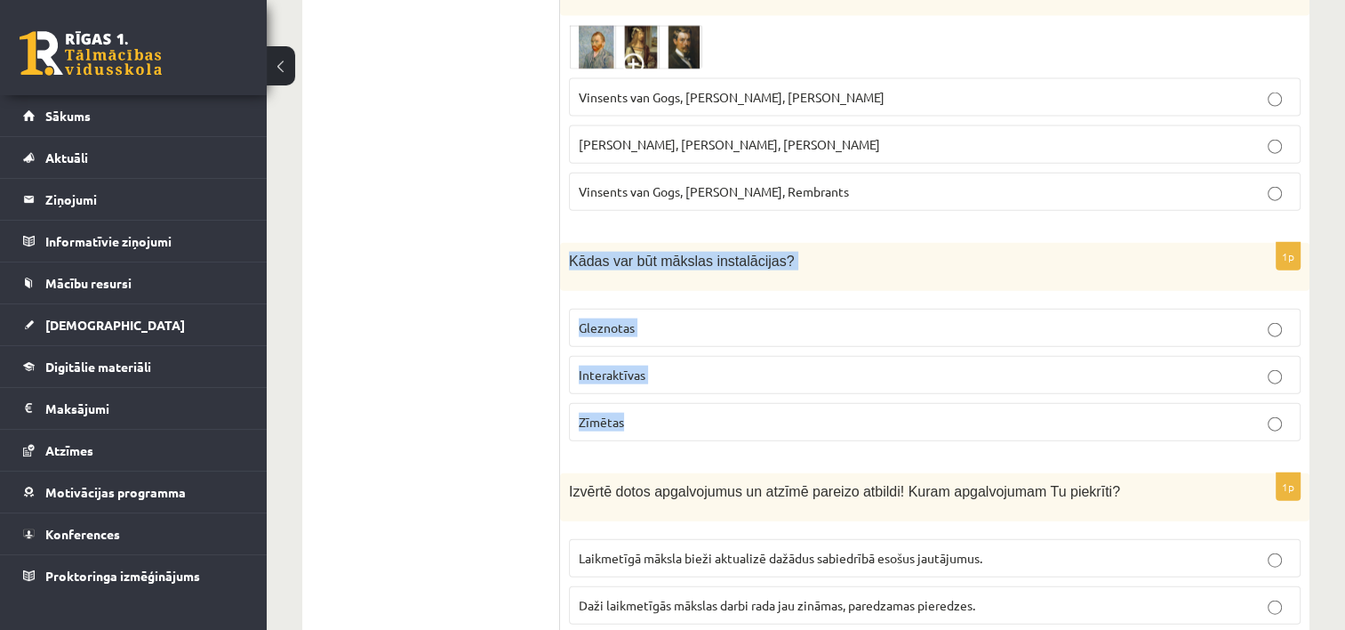
drag, startPoint x: 561, startPoint y: 204, endPoint x: 689, endPoint y: 349, distance: 193.4
click at [689, 349] on div "1p Kādas var būt mākslas instalācijas? Gleznotas Interaktīvas Zīmētas" at bounding box center [935, 349] width 750 height 213
click at [716, 318] on p "Gleznotas" at bounding box center [935, 327] width 712 height 19
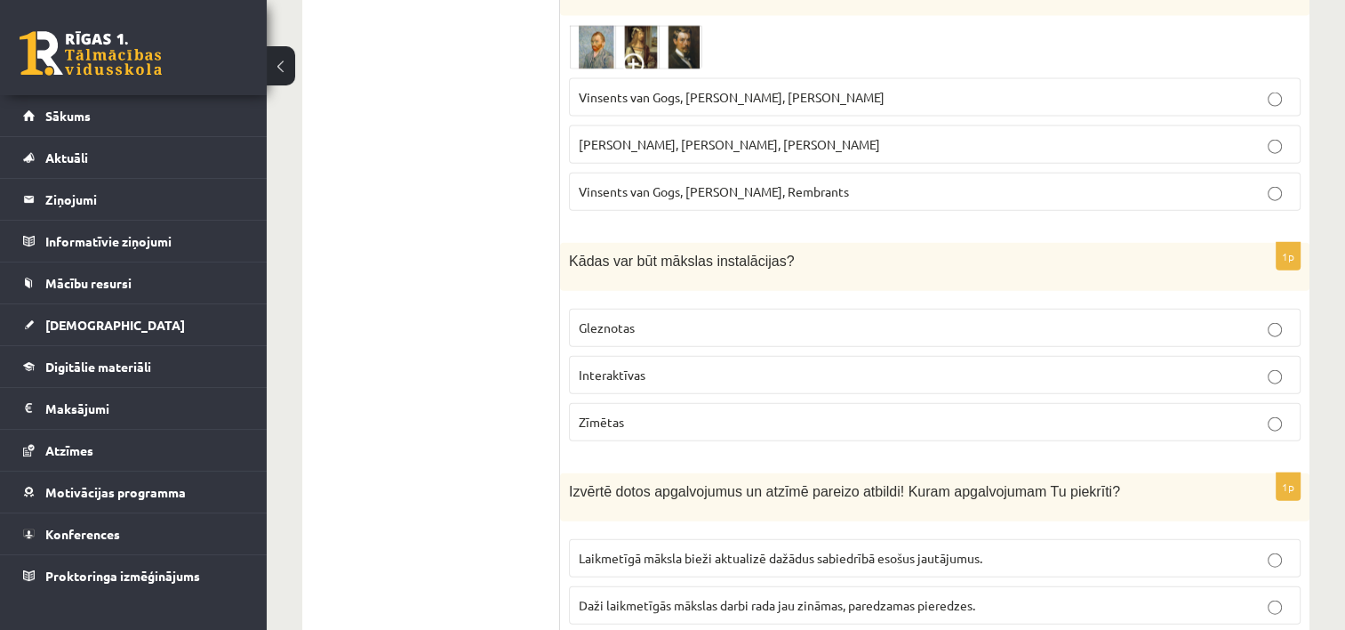
click at [1192, 300] on fieldset "Gleznotas Interaktīvas Zīmētas" at bounding box center [935, 373] width 732 height 147
click at [1197, 365] on p "Interaktīvas" at bounding box center [935, 374] width 712 height 19
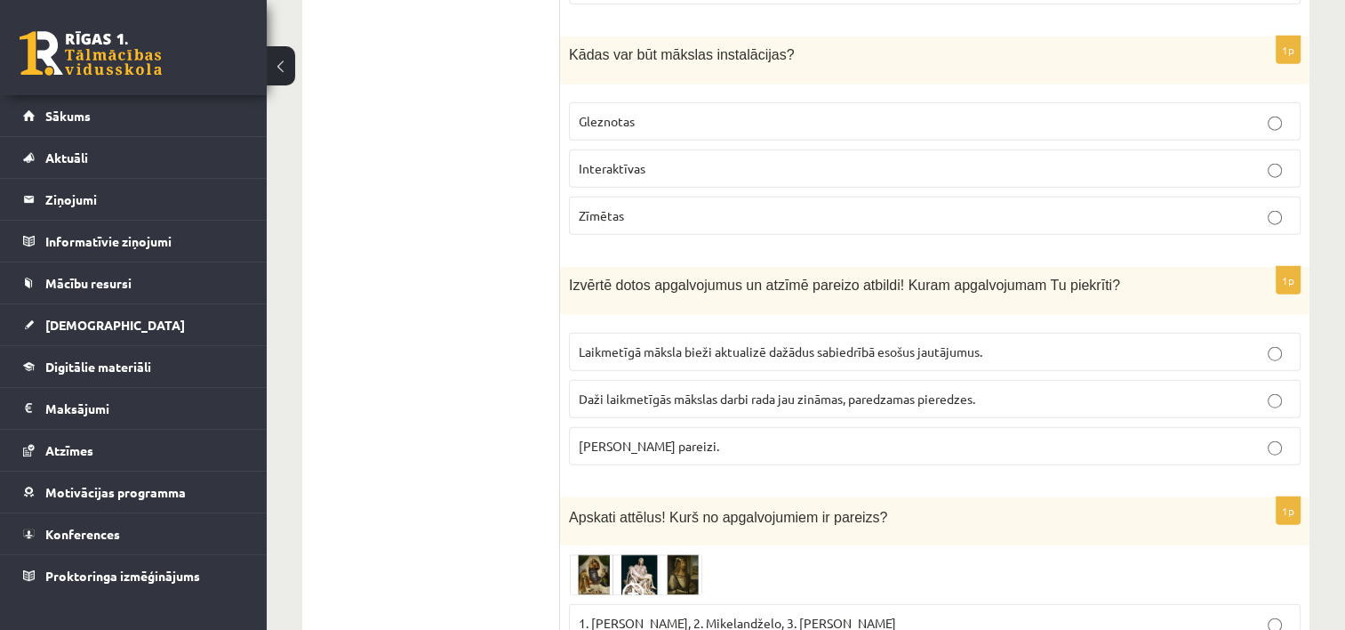
scroll to position [4279, 0]
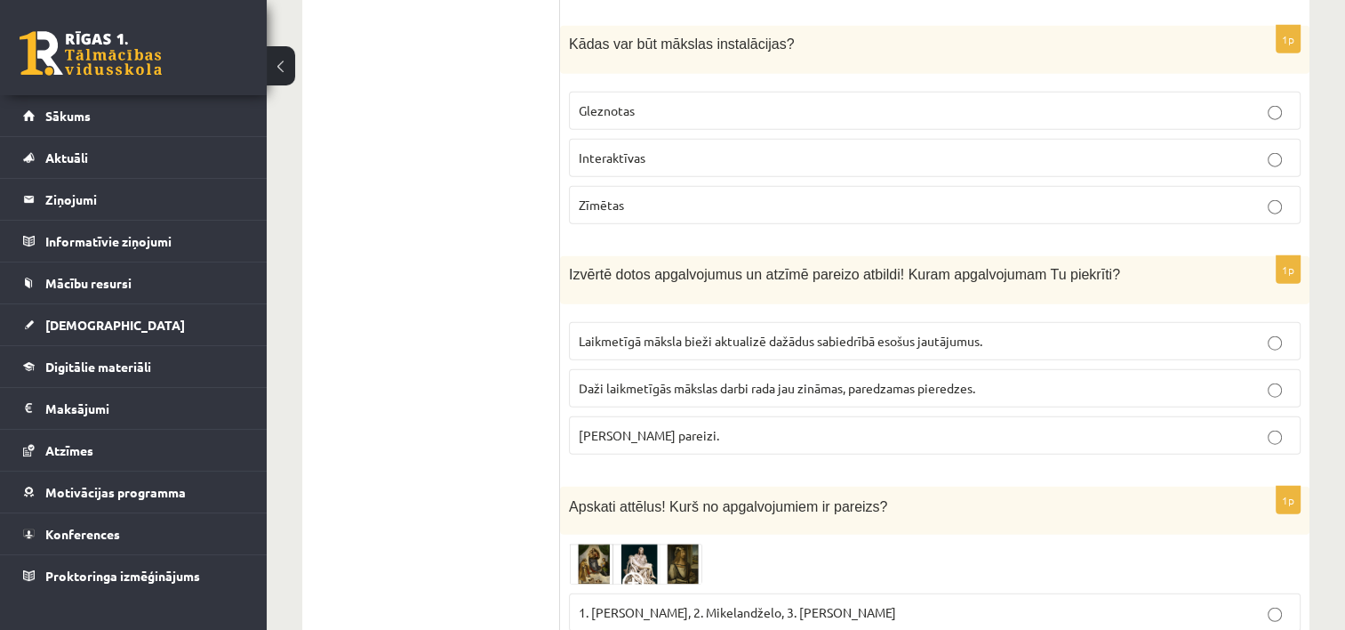
click at [1123, 426] on p "Abi apgalvojumi pareizi." at bounding box center [935, 435] width 712 height 19
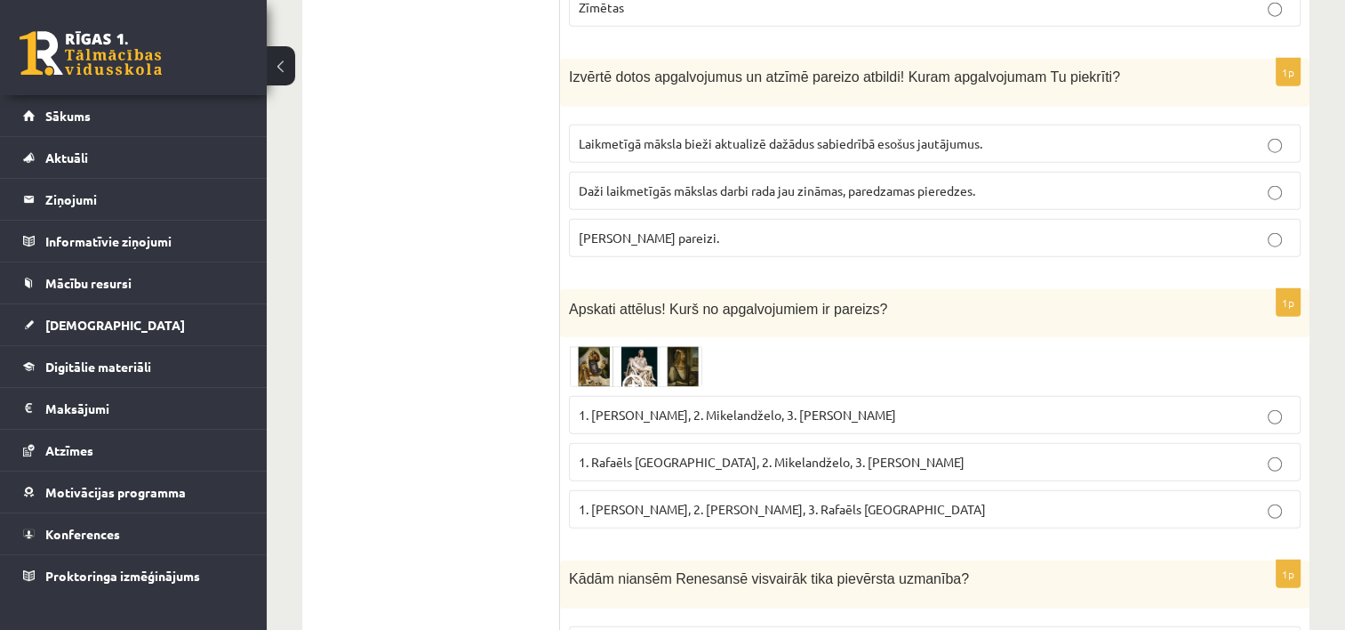
scroll to position [4486, 0]
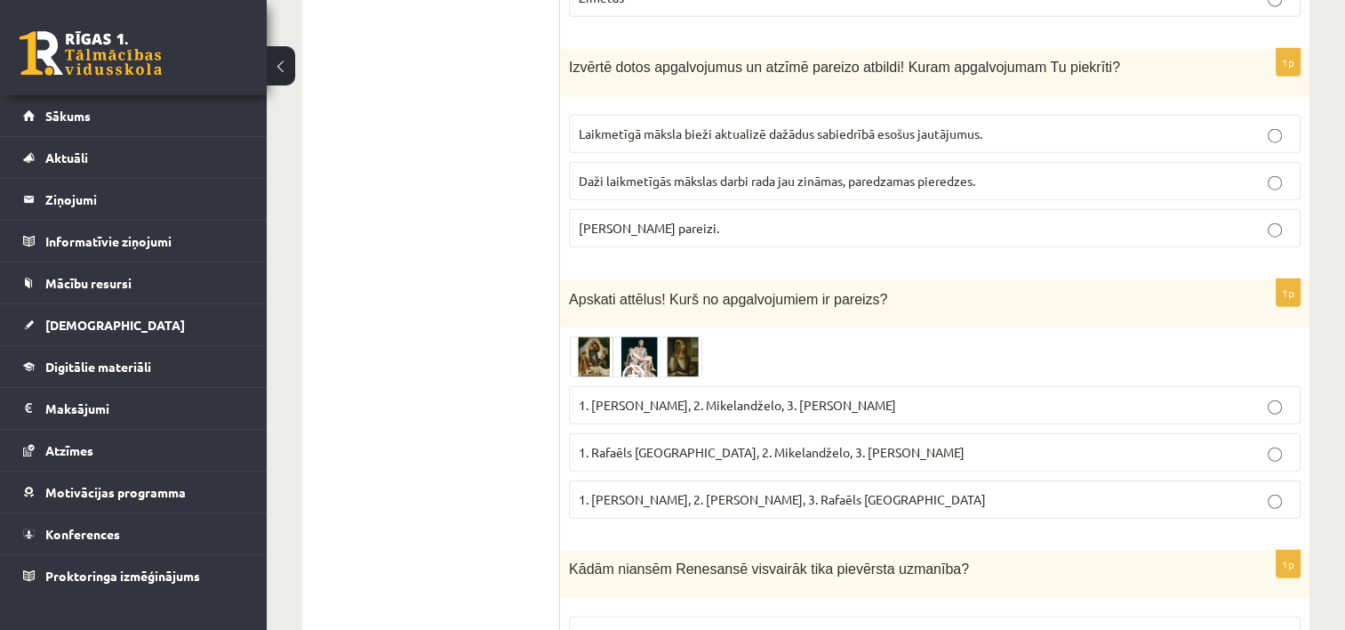
click at [612, 336] on img at bounding box center [635, 356] width 133 height 41
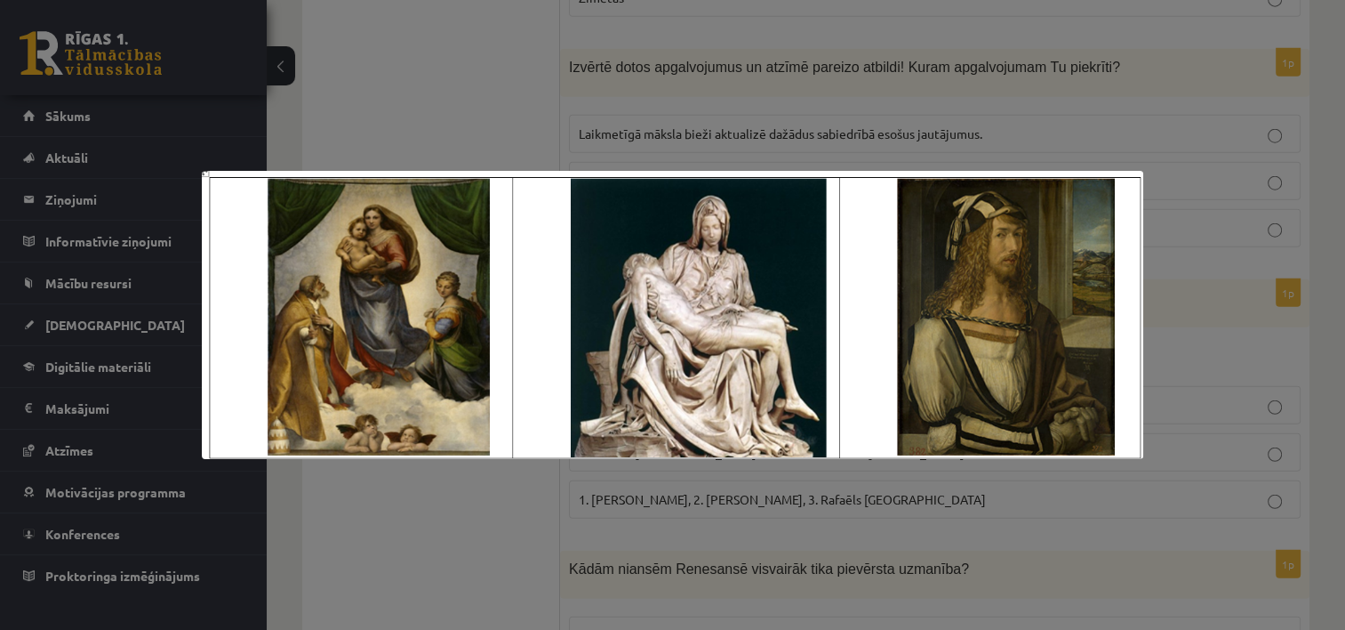
click at [704, 126] on div at bounding box center [672, 315] width 1345 height 630
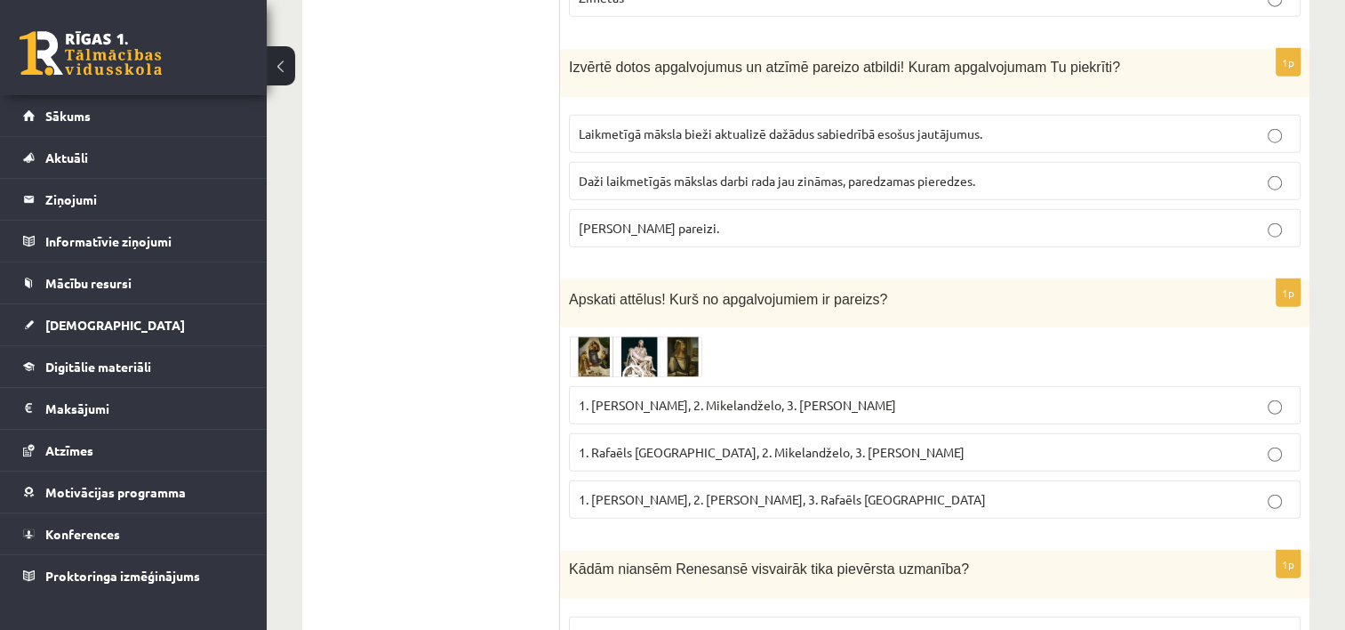
click at [991, 443] on p "1. Rafaēls Sancio da Urbīno, 2. Mikelandželo, 3. Albrehts Dīrers" at bounding box center [935, 452] width 712 height 19
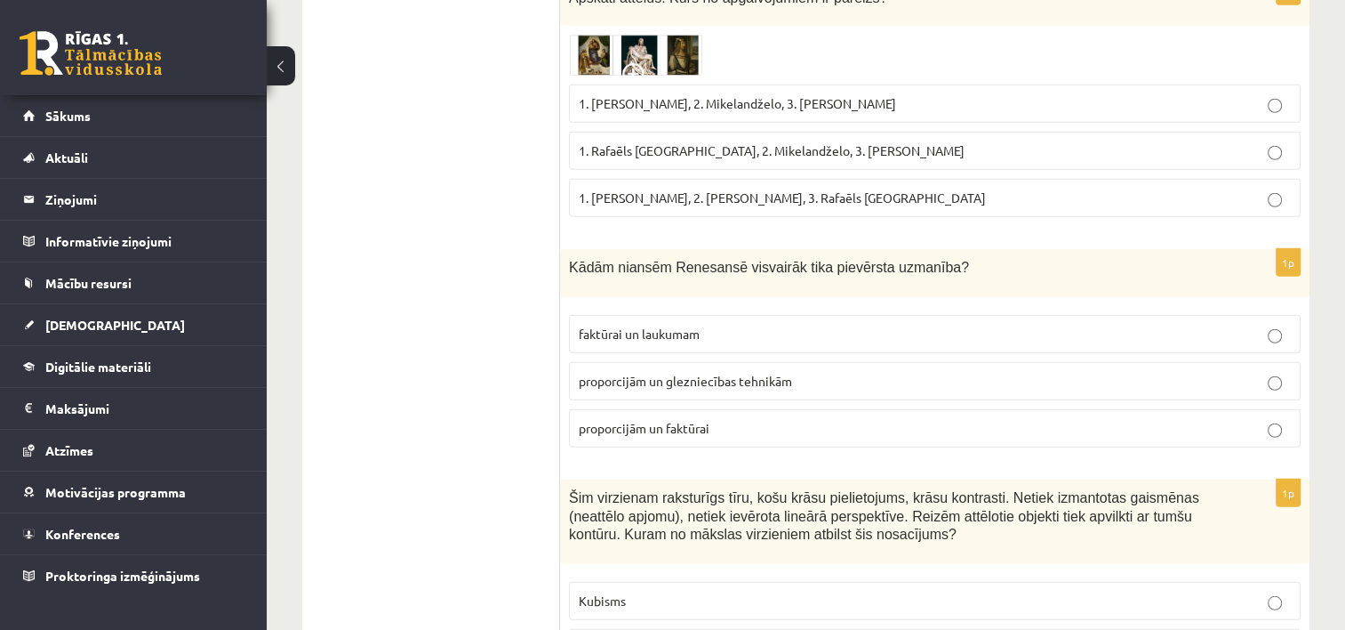
scroll to position [4798, 0]
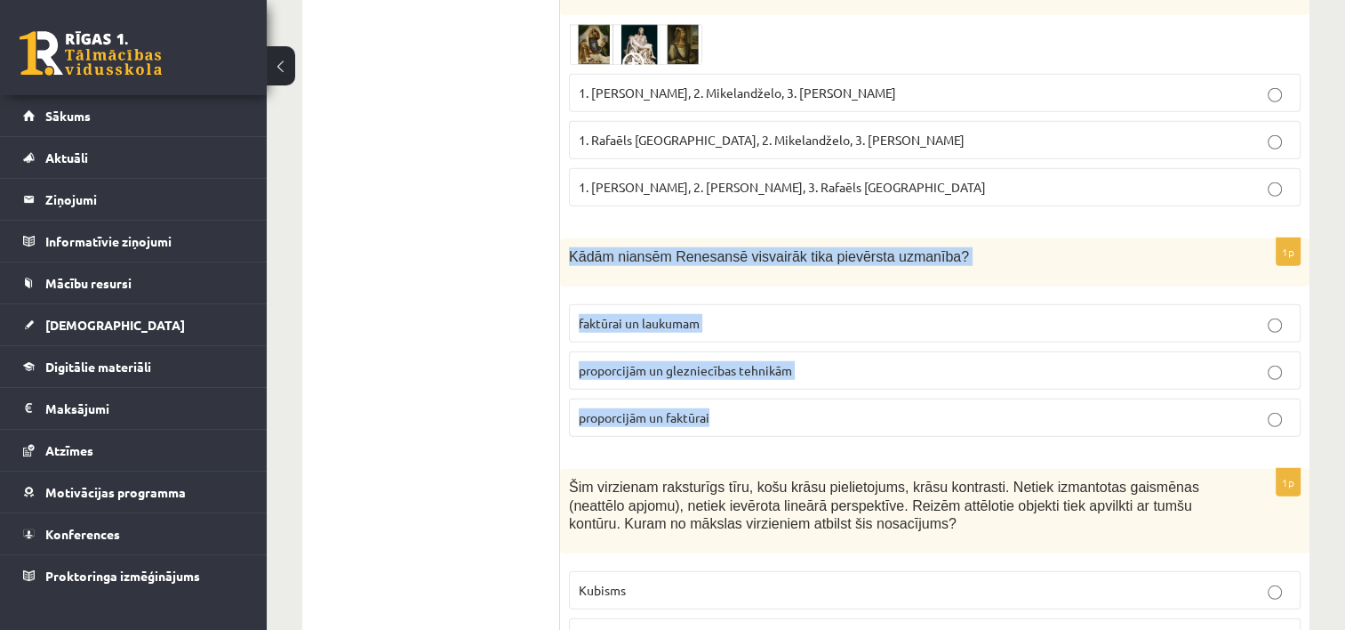
drag, startPoint x: 566, startPoint y: 195, endPoint x: 804, endPoint y: 343, distance: 280.0
click at [804, 343] on div "1p Kādām niansēm Renesansē visvairāk tika pievērsta uzmanība? faktūrai un lauku…" at bounding box center [935, 344] width 750 height 213
click at [822, 361] on p "proporcijām un glezniecības tehnikām" at bounding box center [935, 370] width 712 height 19
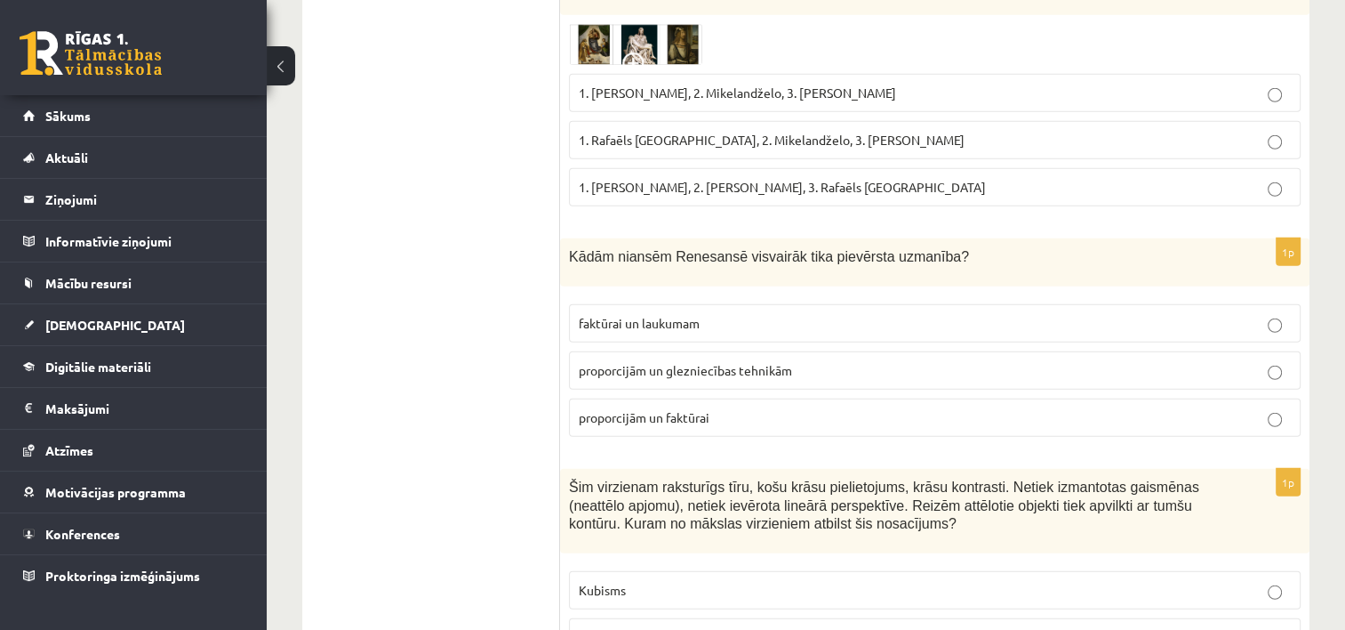
click at [1185, 361] on p "proporcijām un glezniecības tehnikām" at bounding box center [935, 370] width 712 height 19
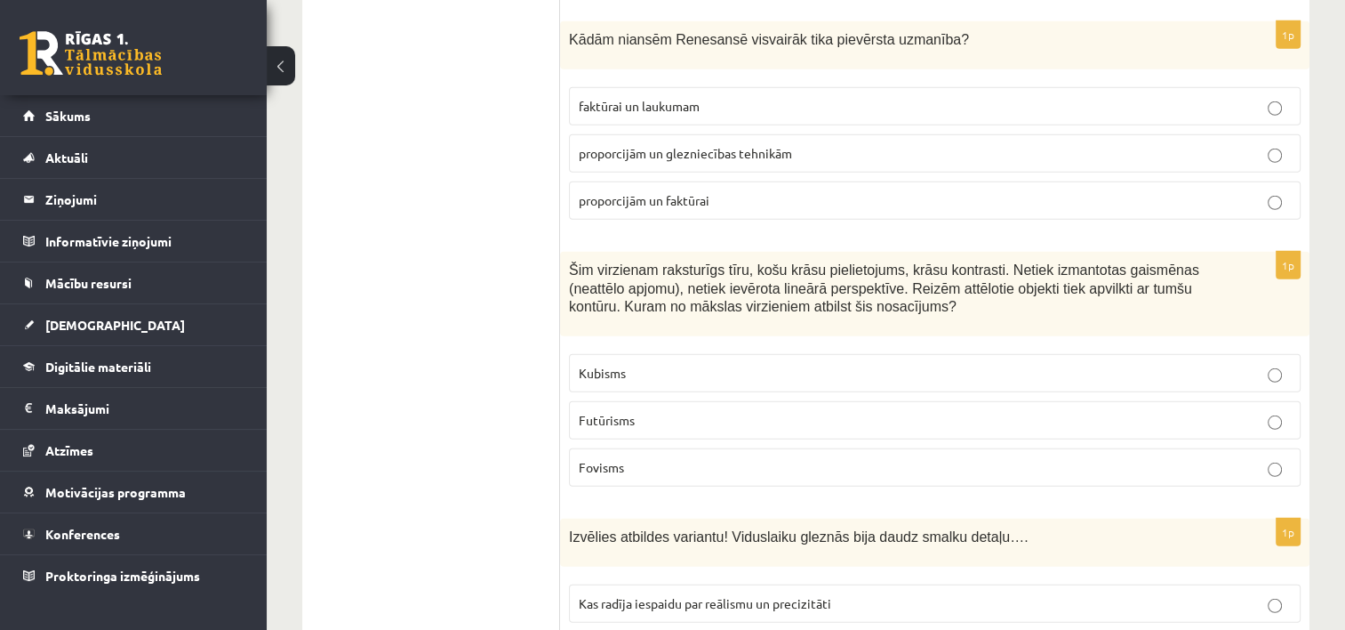
scroll to position [5026, 0]
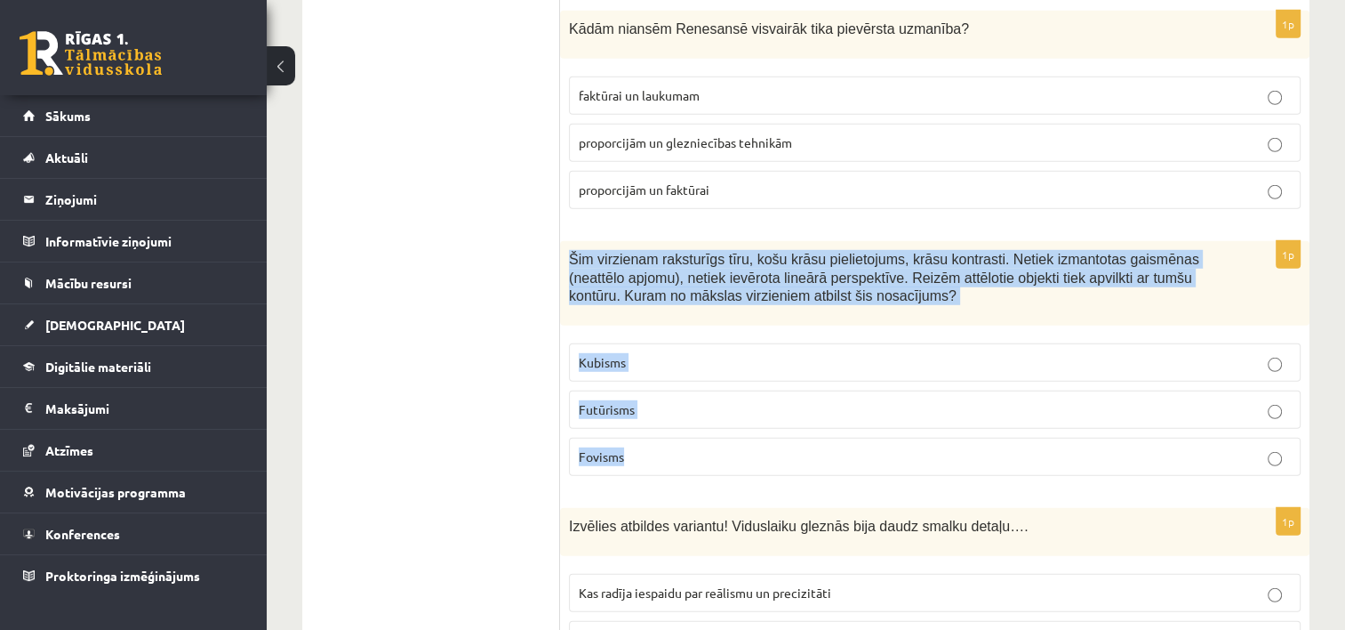
drag, startPoint x: 568, startPoint y: 200, endPoint x: 743, endPoint y: 399, distance: 264.7
click at [743, 399] on div "1p Šim virzienam raksturīgs tīru, košu krāsu pielietojums, krāsu kontrasti. Net…" at bounding box center [935, 365] width 750 height 249
click at [784, 390] on label "Futūrisms" at bounding box center [935, 409] width 732 height 38
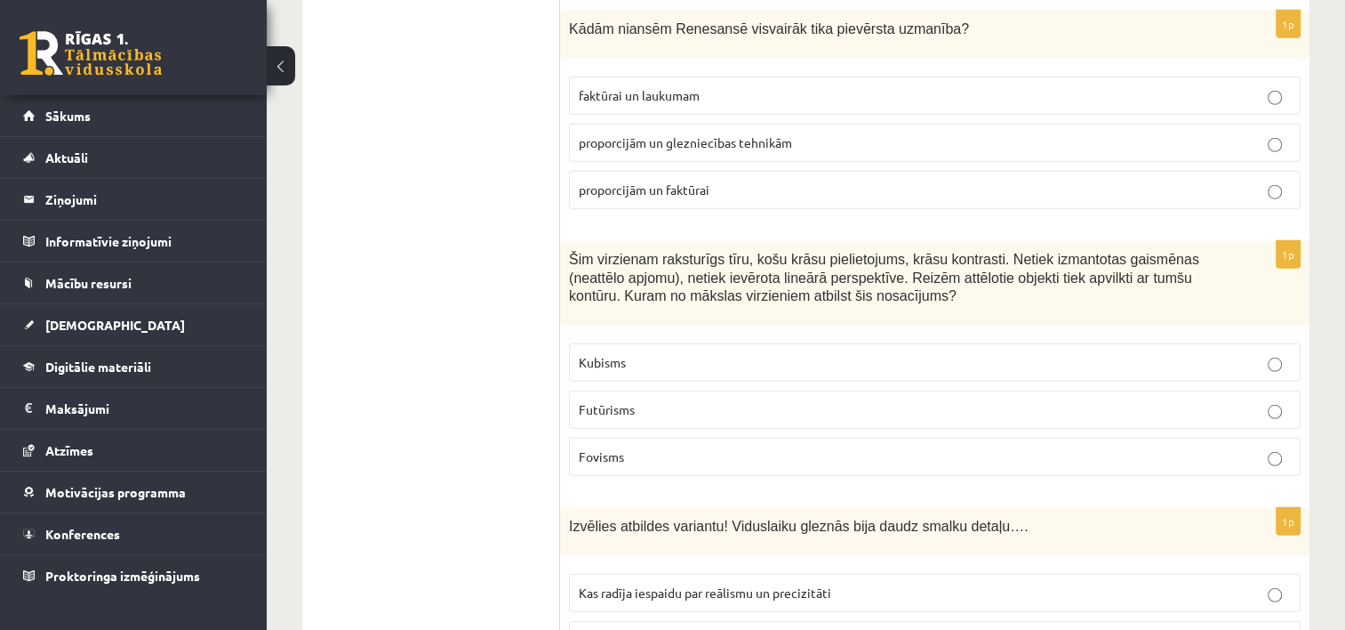
click at [1181, 400] on p "Futūrisms" at bounding box center [935, 409] width 712 height 19
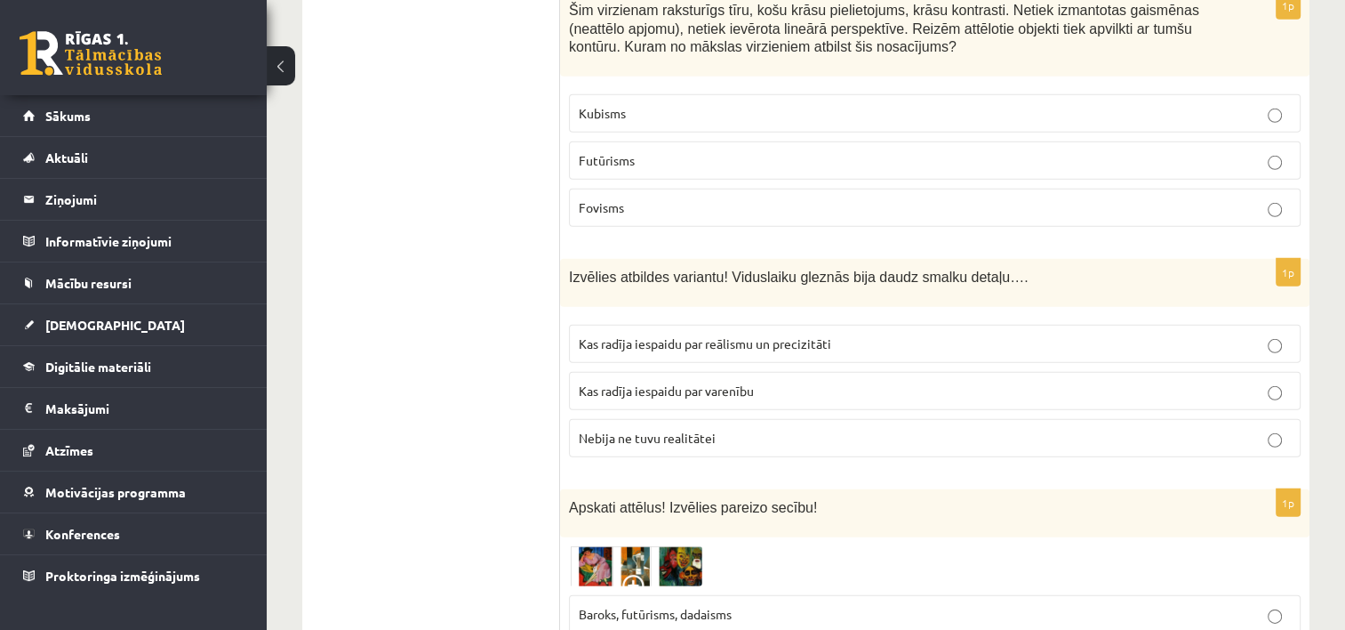
scroll to position [5286, 0]
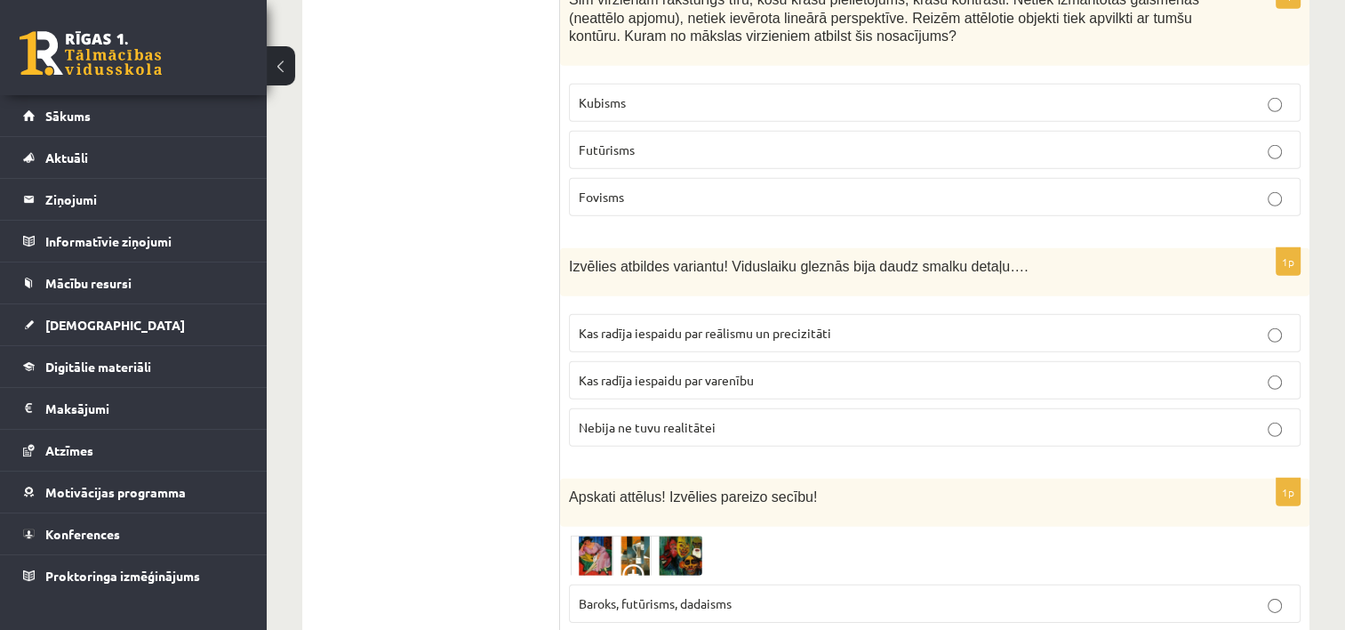
click at [830, 397] on div "1p Izvēlies atbildes variantu! Viduslaiku gleznās bija daudz smalku detaļu…. Ka…" at bounding box center [935, 354] width 750 height 213
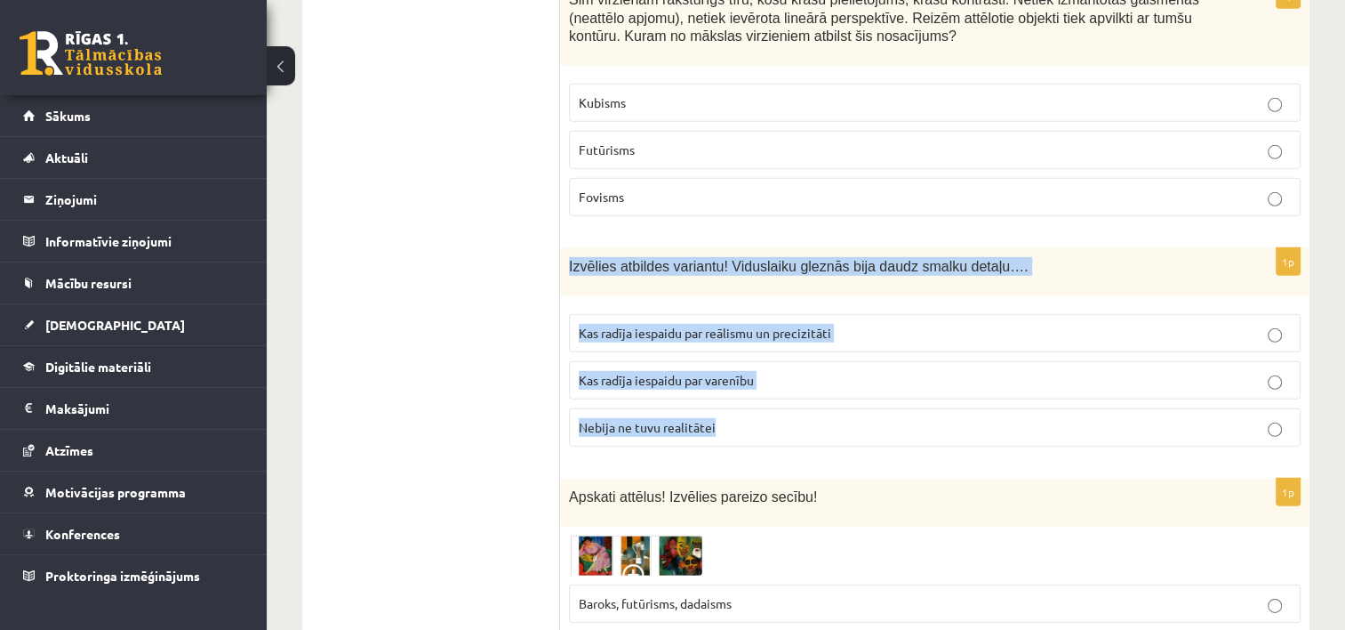
drag, startPoint x: 566, startPoint y: 195, endPoint x: 743, endPoint y: 354, distance: 238.0
click at [743, 354] on div "1p Izvēlies atbildes variantu! Viduslaiku gleznās bija daudz smalku detaļu…. Ka…" at bounding box center [935, 354] width 750 height 213
click at [834, 361] on label "Kas radīja iespaidu par varenību" at bounding box center [935, 380] width 732 height 38
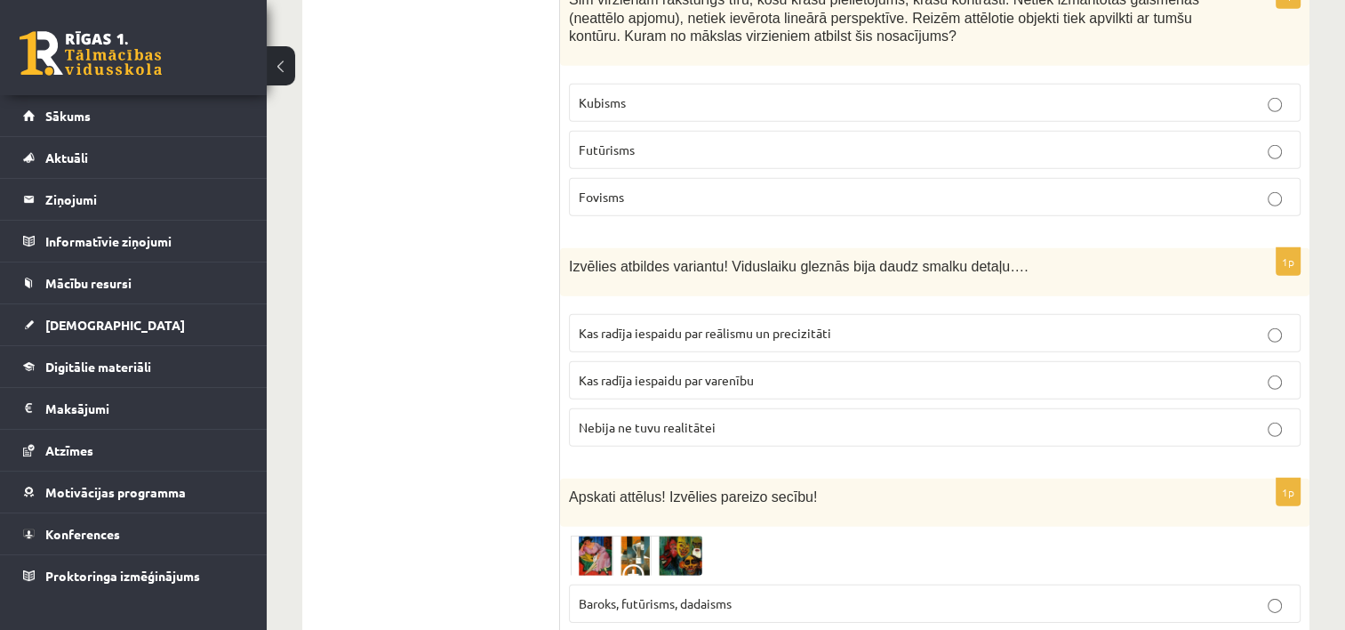
click at [814, 418] on p "Nebija ne tuvu realitātei" at bounding box center [935, 427] width 712 height 19
click at [1144, 371] on p "Kas radīja iespaidu par varenību" at bounding box center [935, 380] width 712 height 19
click at [1165, 324] on p "Kas radīja iespaidu par reālismu un precizitāti" at bounding box center [935, 333] width 712 height 19
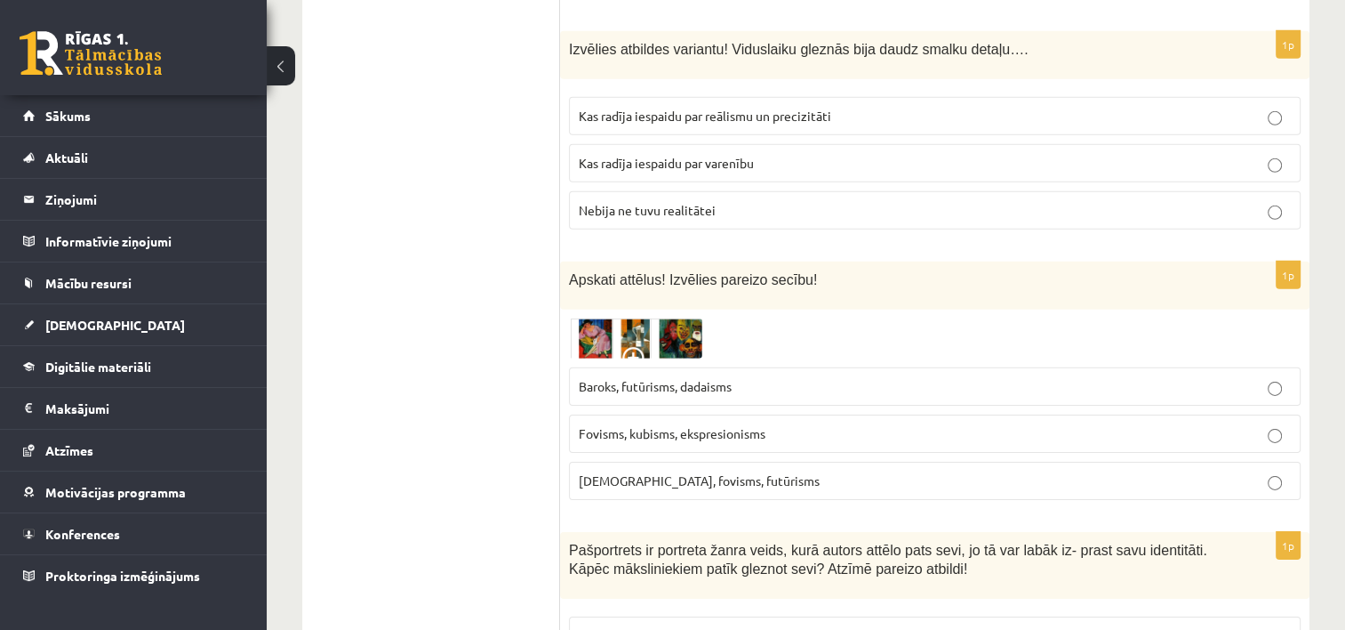
scroll to position [5513, 0]
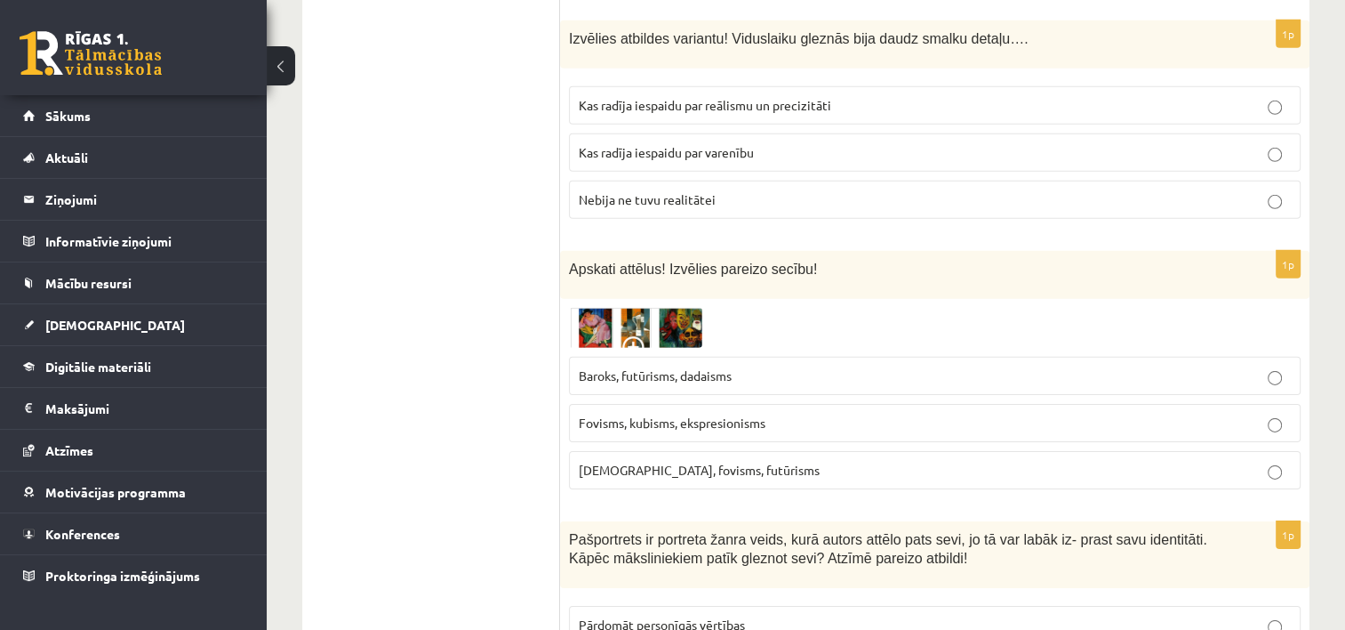
click at [595, 308] on img at bounding box center [635, 328] width 133 height 41
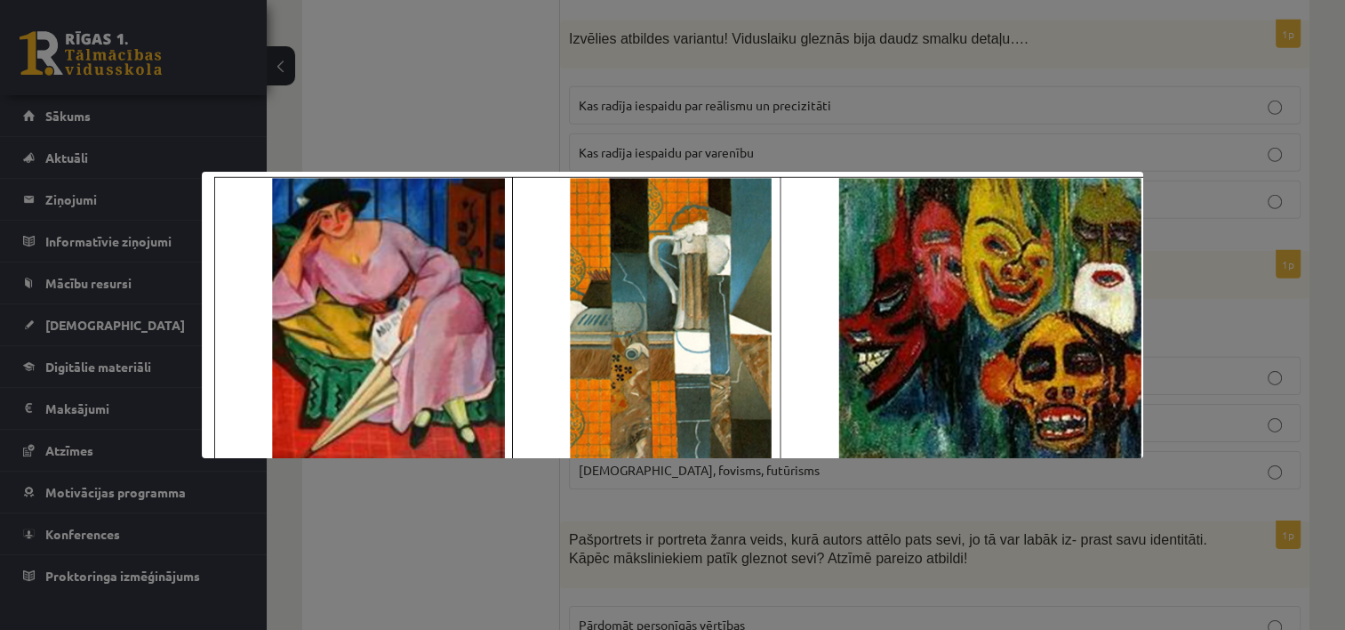
click at [765, 132] on div at bounding box center [672, 315] width 1345 height 630
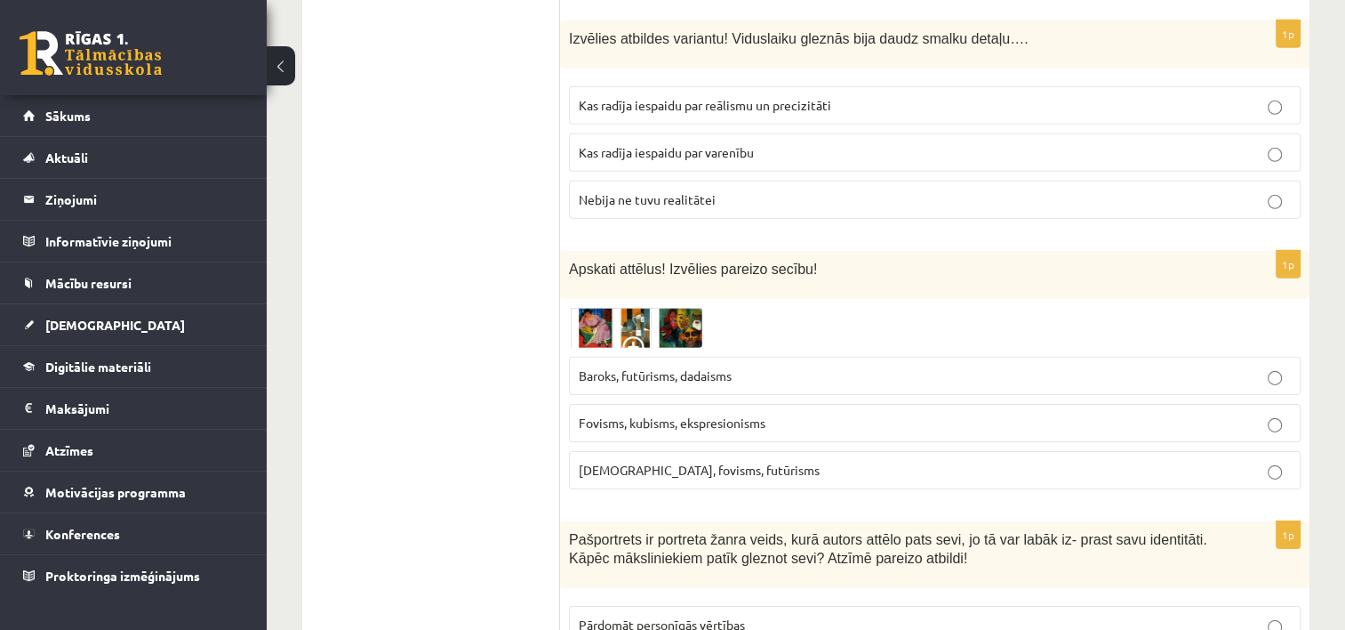
click at [685, 414] on span "Fovisms, kubisms, ekspresionisms" at bounding box center [672, 422] width 187 height 16
click at [1088, 461] on p "Kubisms, fovisms, futūrisms" at bounding box center [935, 470] width 712 height 19
click at [1259, 413] on p "Fovisms, kubisms, ekspresionisms" at bounding box center [935, 422] width 712 height 19
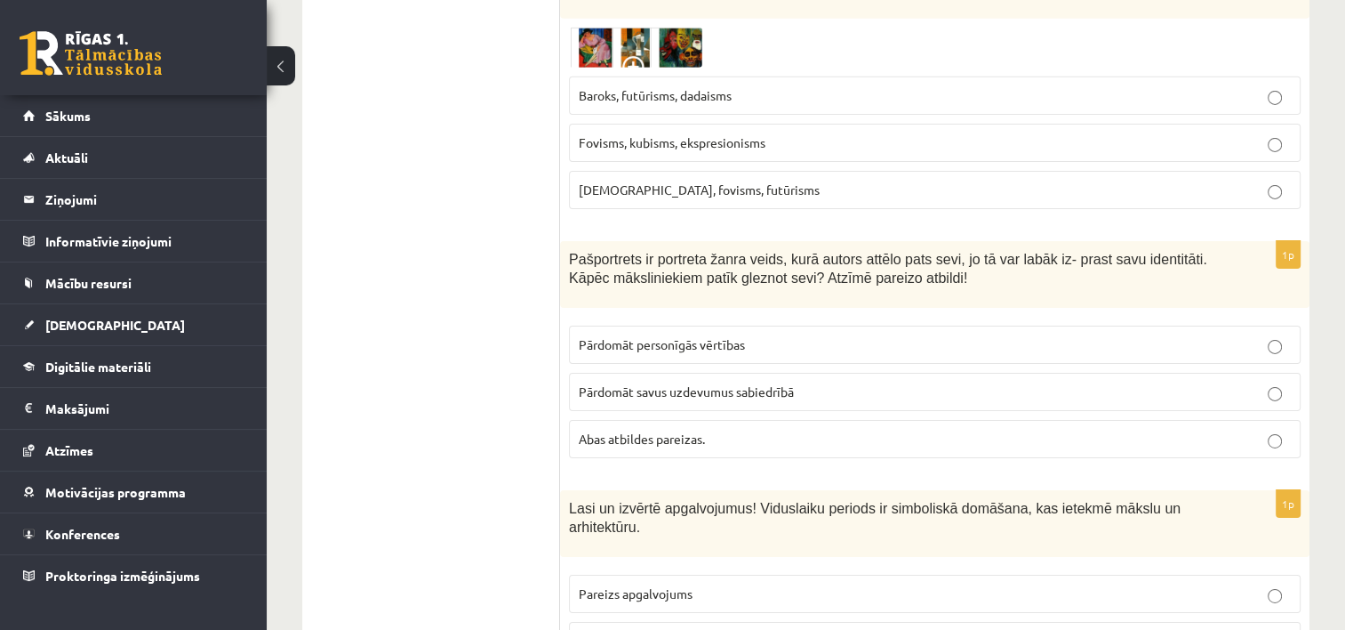
scroll to position [5824, 0]
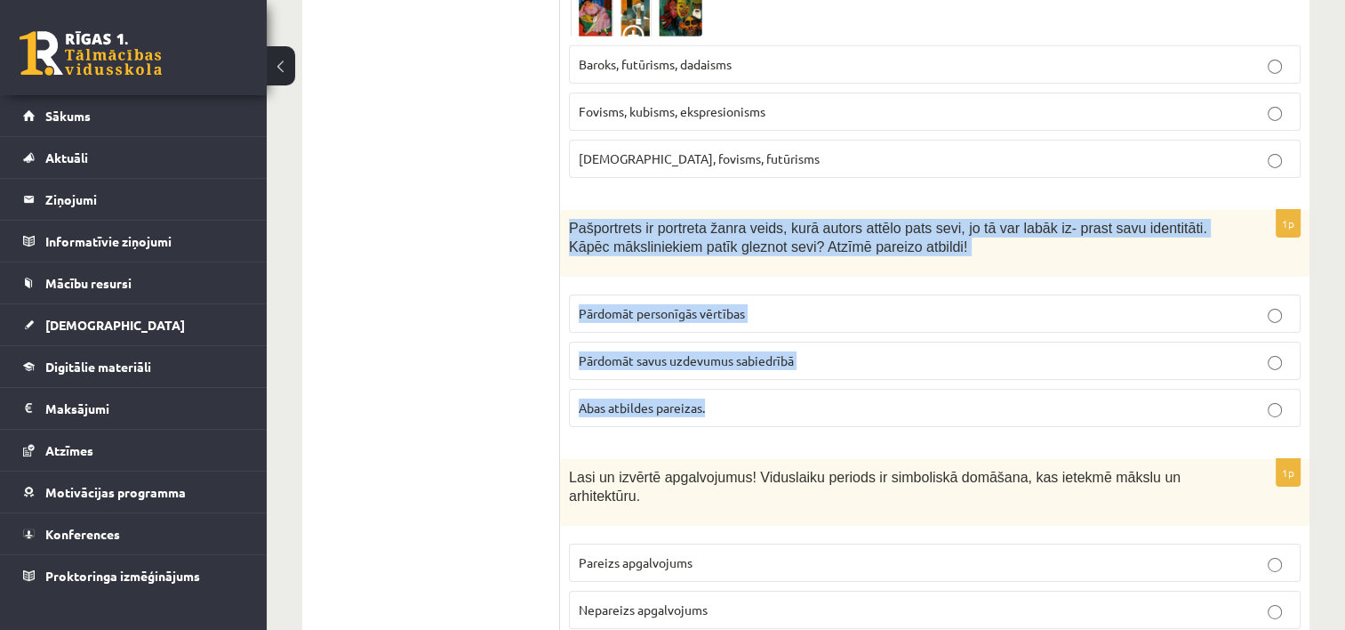
drag, startPoint x: 562, startPoint y: 163, endPoint x: 746, endPoint y: 341, distance: 256.0
click at [746, 341] on div "1p Pašportrets ir portreta žanra veids, kurā autors attēlo pats sevi, jo tā var…" at bounding box center [935, 325] width 750 height 231
click at [775, 398] on p "Abas atbildes pareizas." at bounding box center [935, 407] width 712 height 19
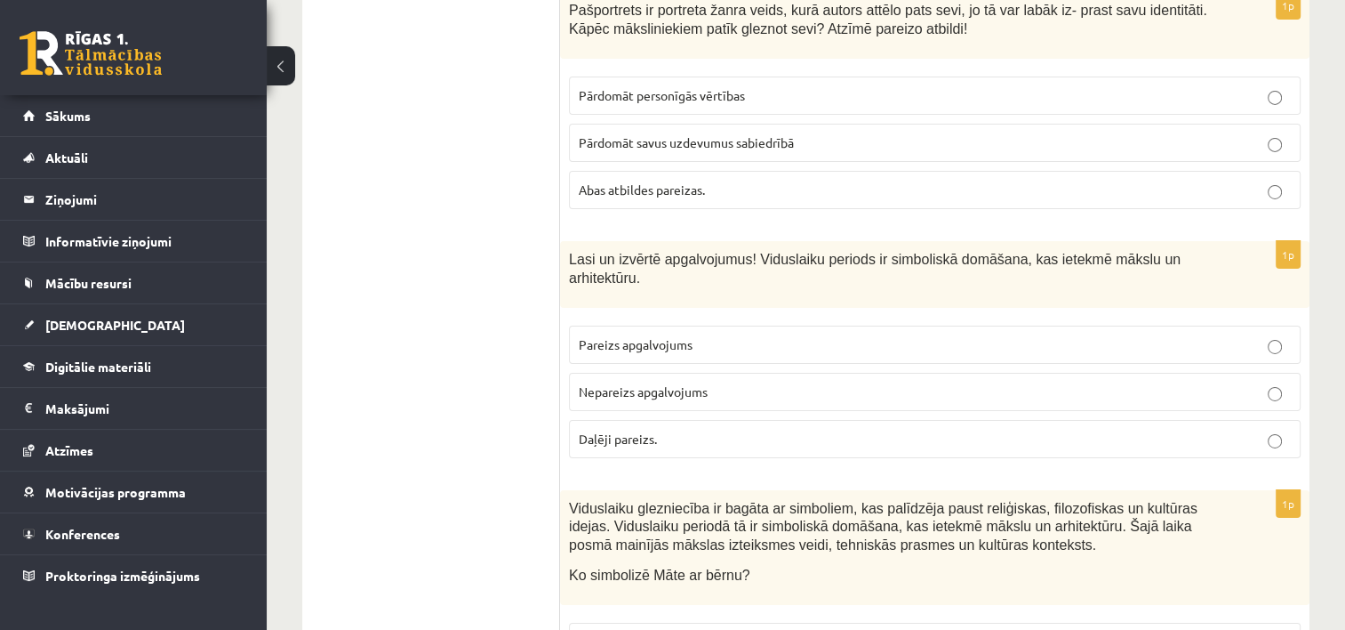
scroll to position [6052, 0]
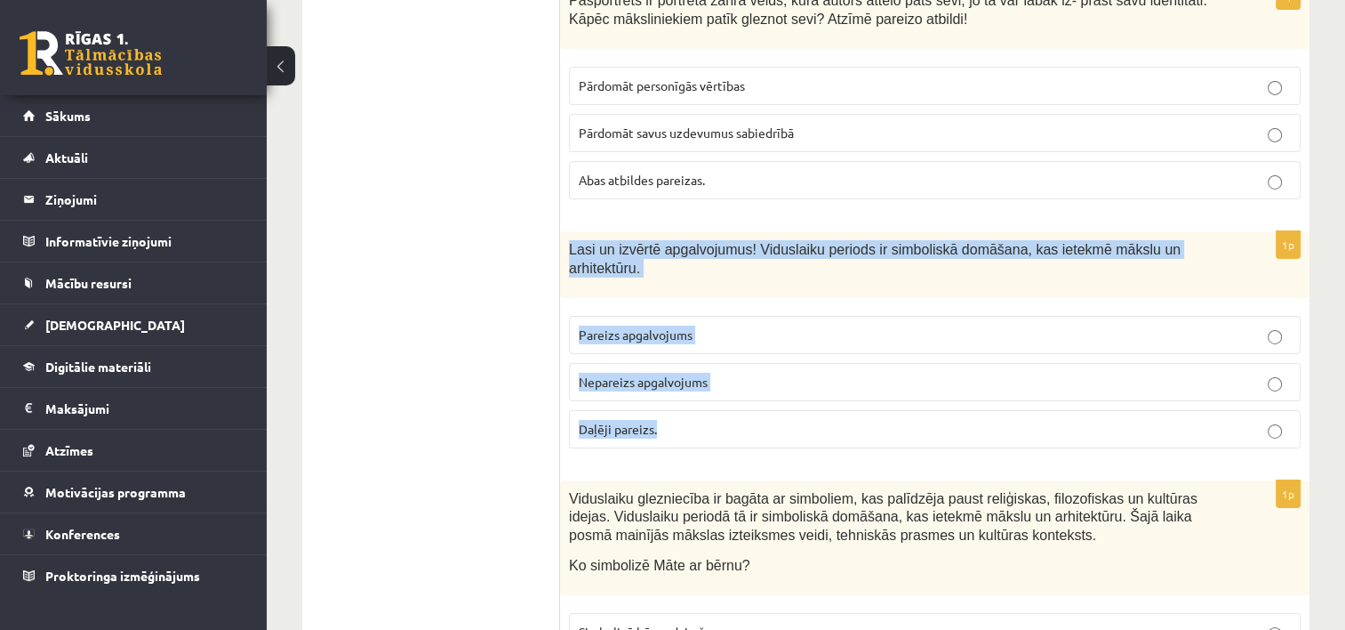
drag, startPoint x: 569, startPoint y: 182, endPoint x: 748, endPoint y: 345, distance: 241.7
click at [748, 345] on div "1p Lasi un izvērtē apgalvojumus! Viduslaiku periods ir simboliskā domāšana, kas…" at bounding box center [935, 346] width 750 height 231
click at [782, 420] on p "Daļēji pareizs." at bounding box center [935, 429] width 712 height 19
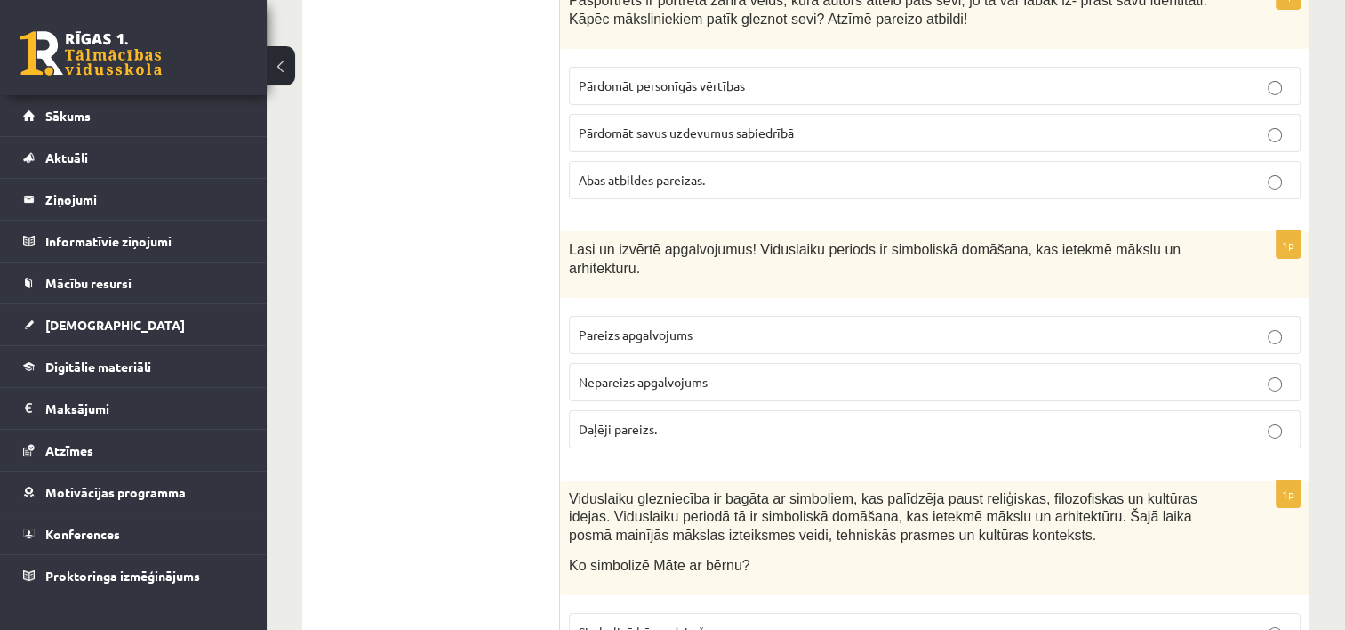
click at [1130, 307] on fieldset "Pareizs apgalvojums Nepareizs apgalvojums Daļēji pareizs." at bounding box center [935, 380] width 732 height 147
click at [1136, 325] on p "Pareizs apgalvojums" at bounding box center [935, 334] width 712 height 19
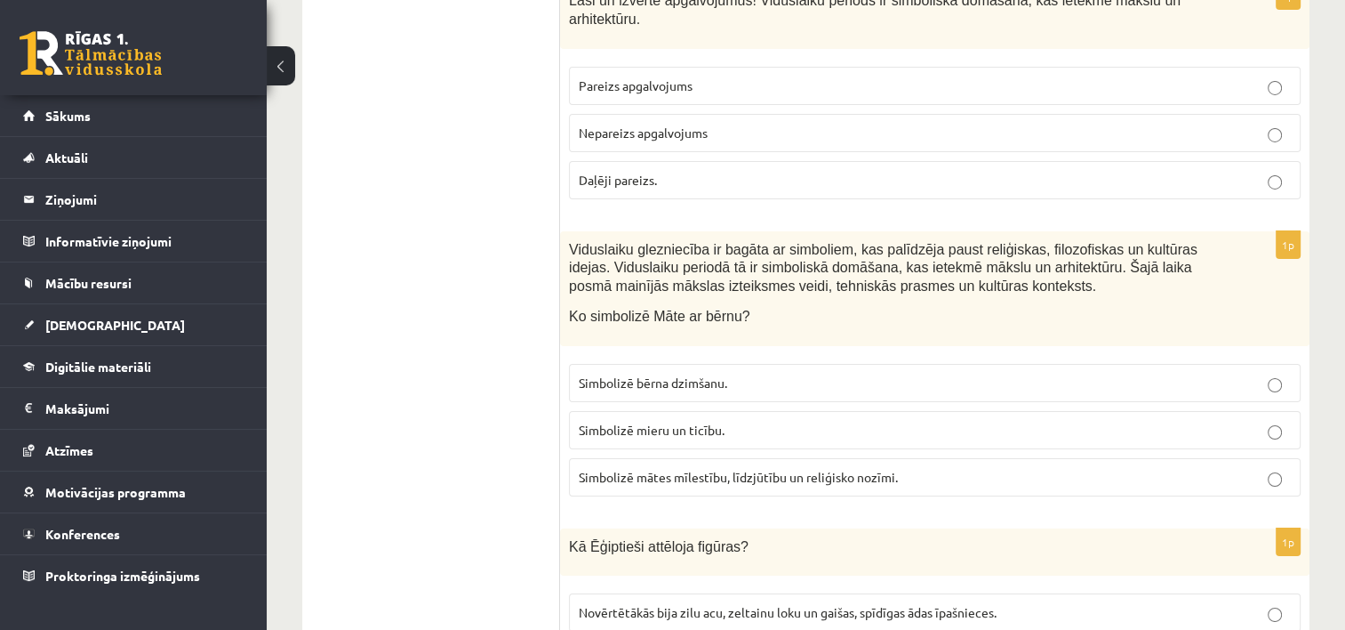
scroll to position [6312, 0]
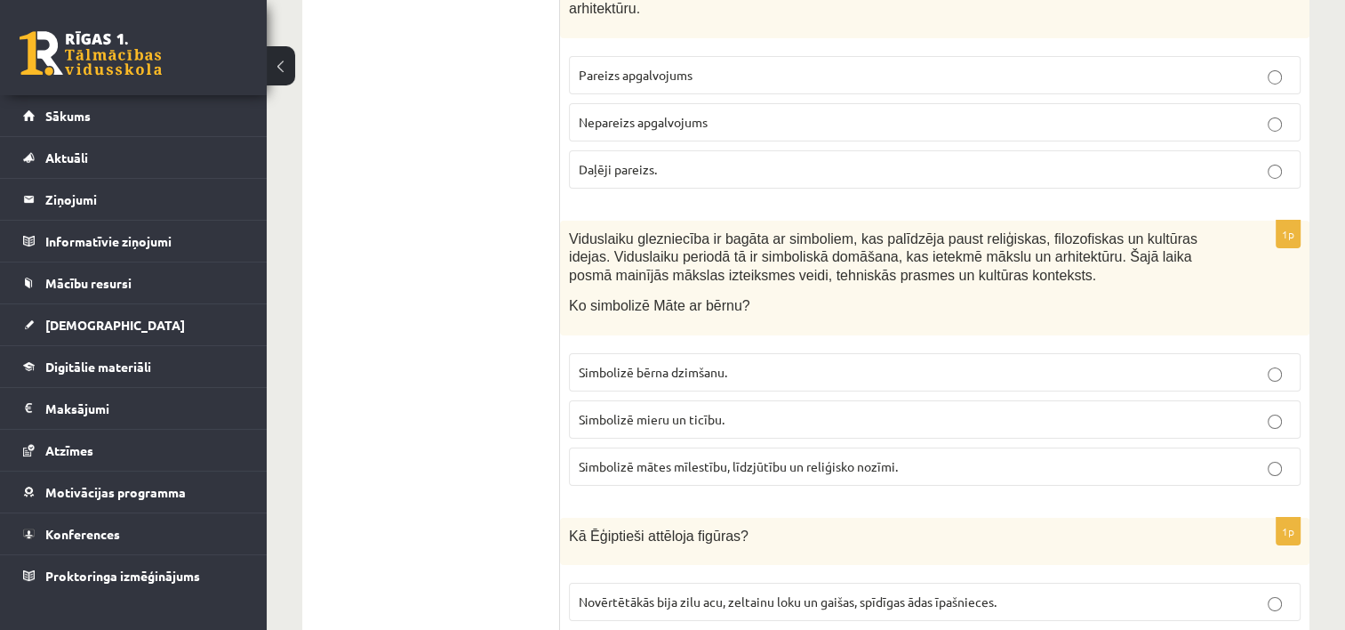
click at [1140, 457] on p "Simbolizē mātes mīlestību, līdzjūtību un reliģisko nozīmi." at bounding box center [935, 466] width 712 height 19
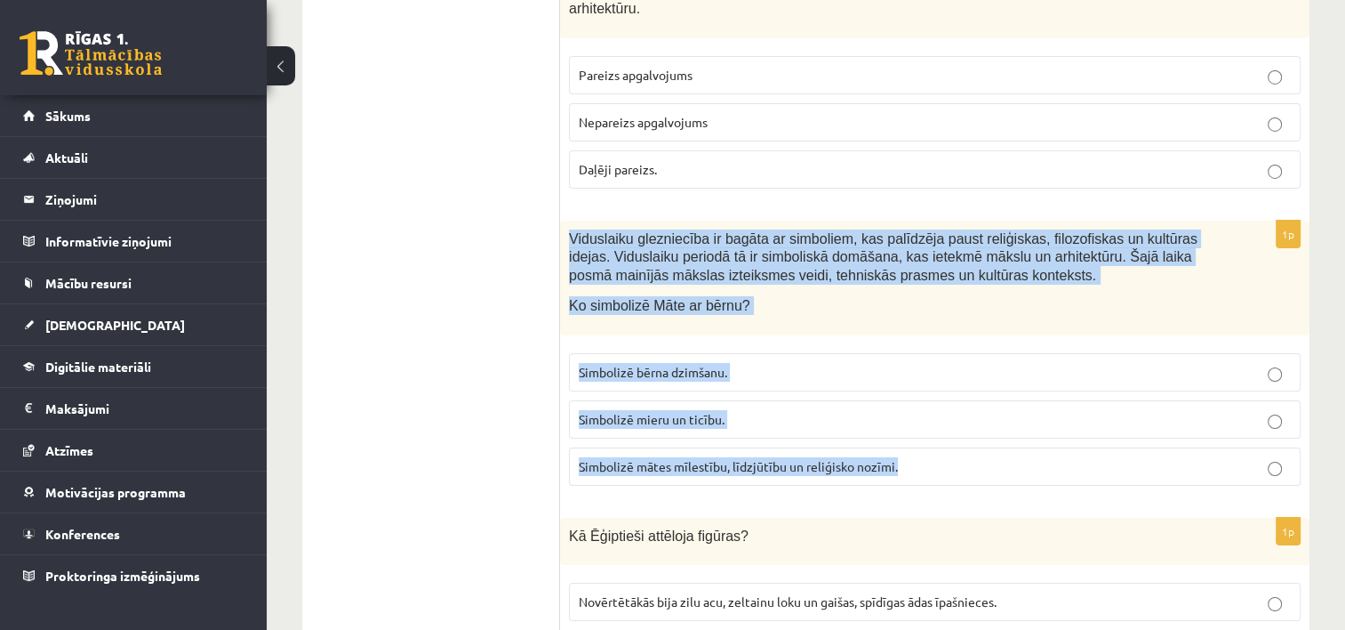
drag, startPoint x: 566, startPoint y: 150, endPoint x: 907, endPoint y: 381, distance: 411.1
click at [907, 381] on div "1p Viduslaiku glezniecība ir bagāta ar simboliem, kas palīdzēja paust reliģiska…" at bounding box center [935, 360] width 750 height 279
click at [931, 410] on p "Simbolizē mieru un ticību." at bounding box center [935, 419] width 712 height 19
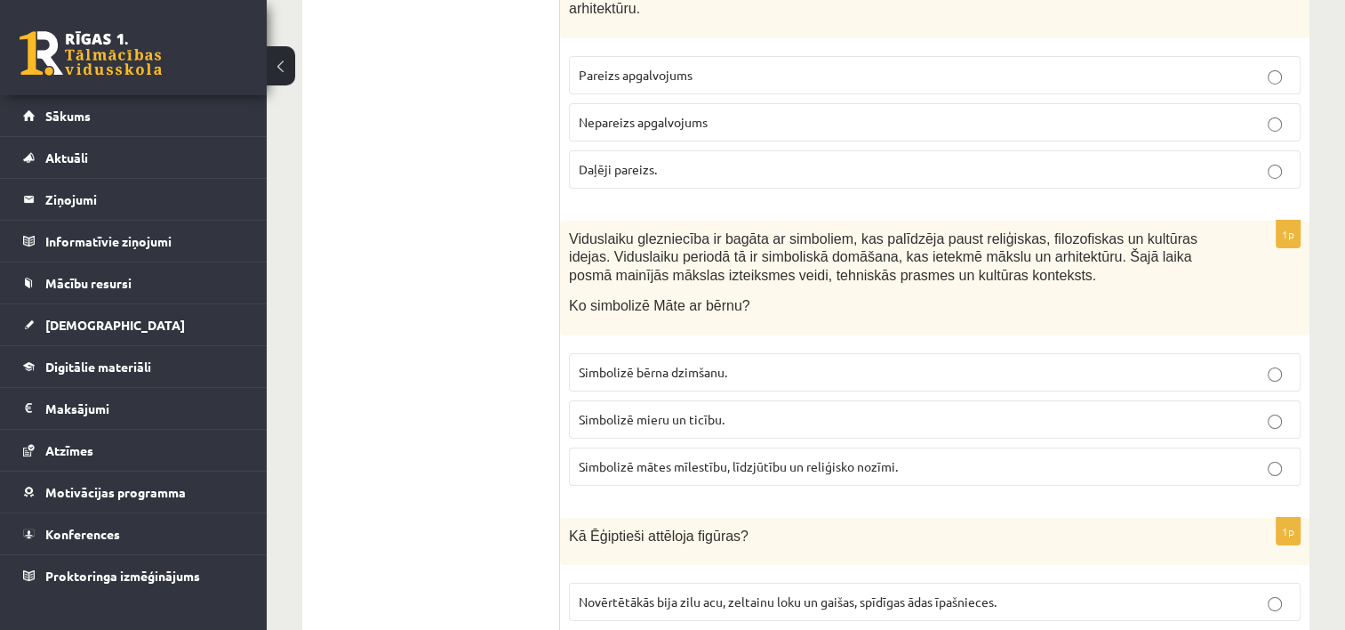
click at [1154, 357] on fieldset "Simbolizē bērna dzimšanu. Simbolizē mieru un ticību. Simbolizē mātes mīlestību,…" at bounding box center [935, 417] width 732 height 147
click at [1144, 457] on p "Simbolizē mātes mīlestību, līdzjūtību un reliģisko nozīmi." at bounding box center [935, 466] width 712 height 19
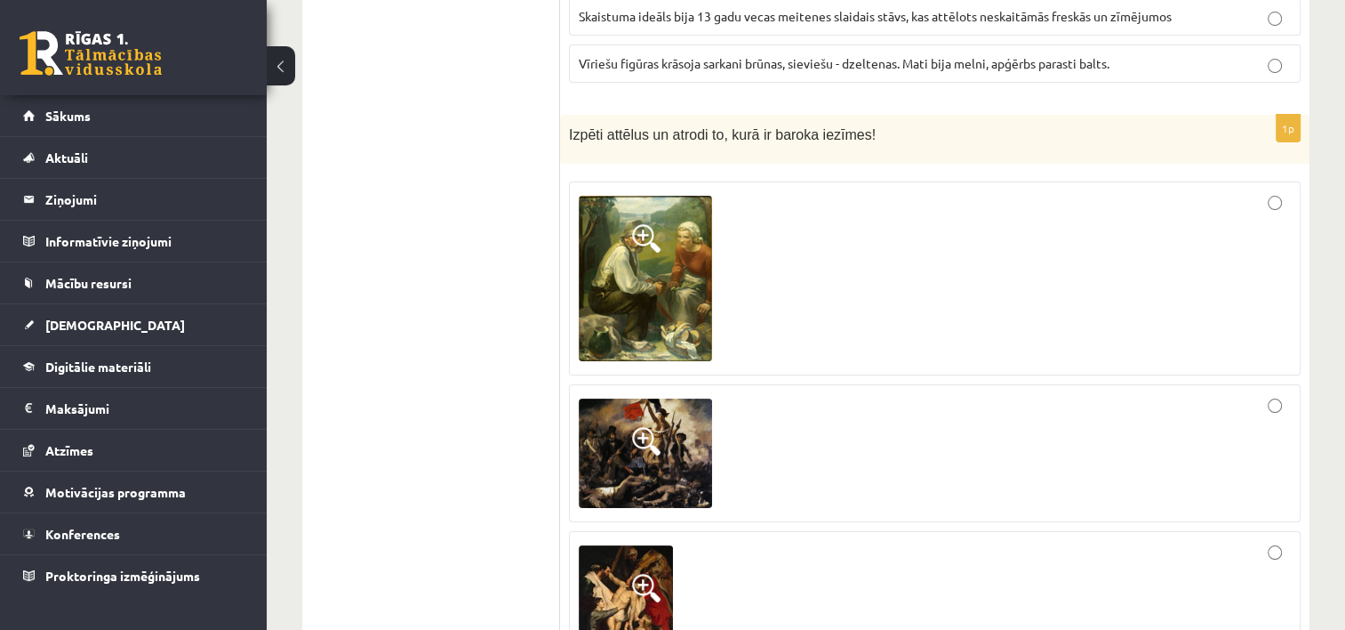
scroll to position [6954, 0]
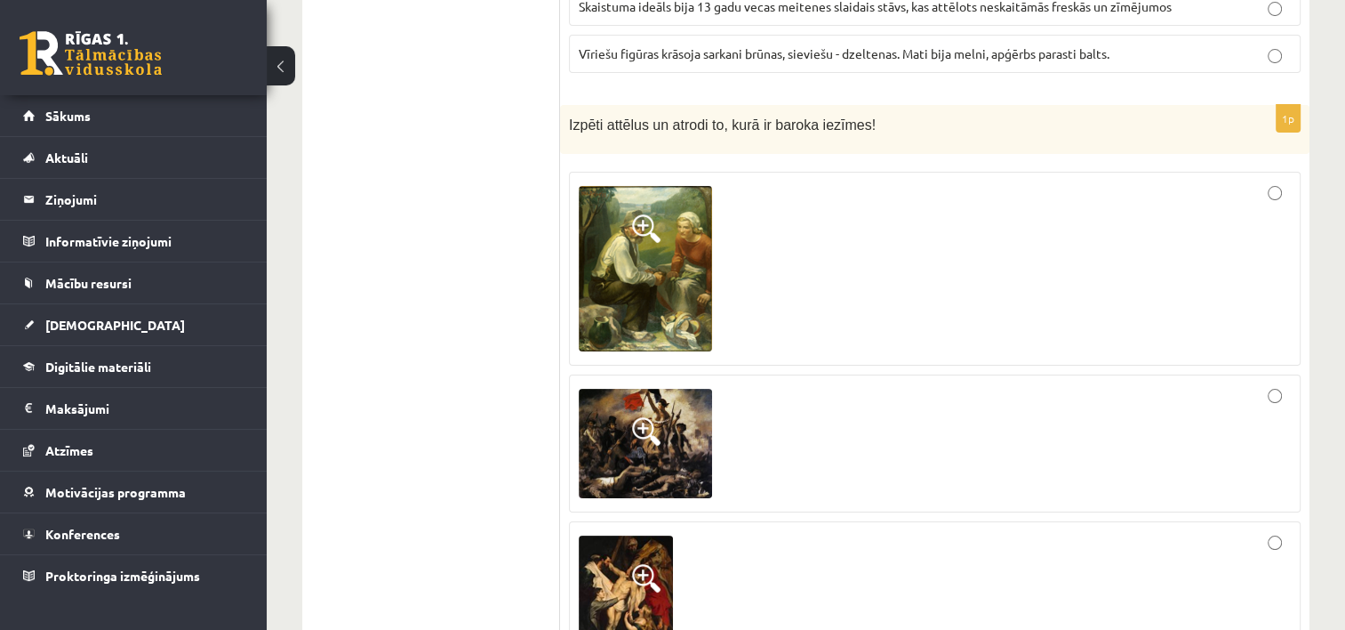
click at [676, 186] on img at bounding box center [645, 268] width 133 height 165
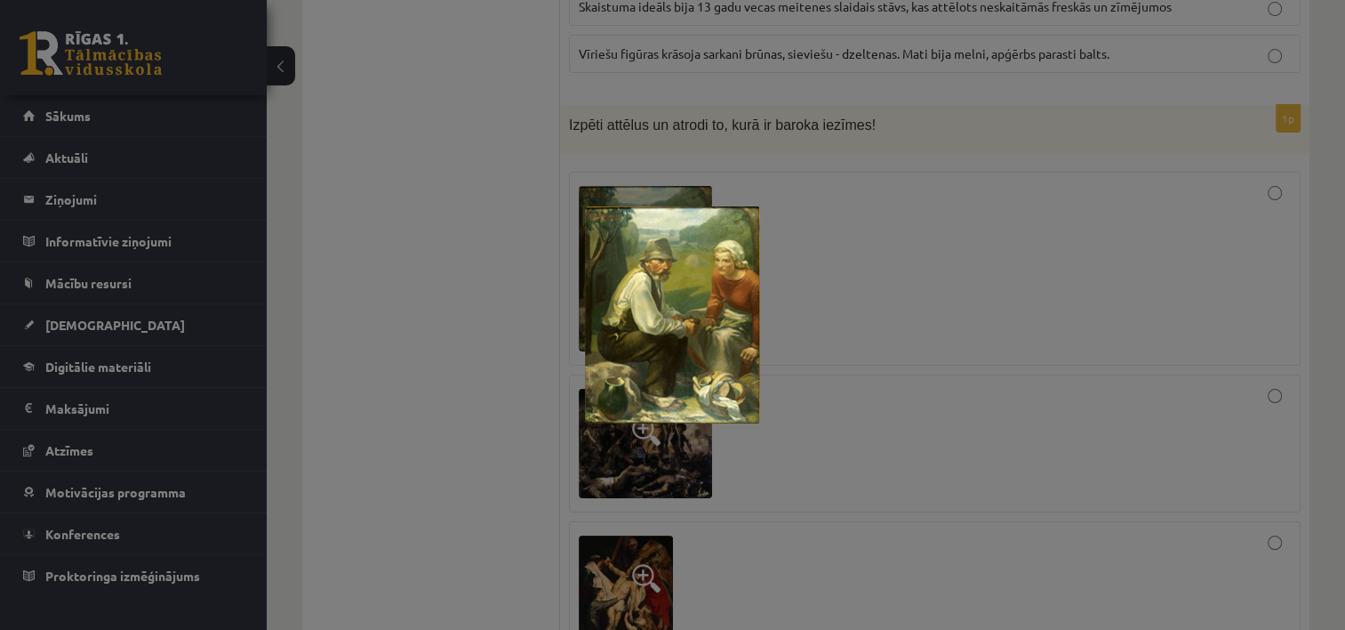
click at [886, 231] on div at bounding box center [672, 315] width 1345 height 630
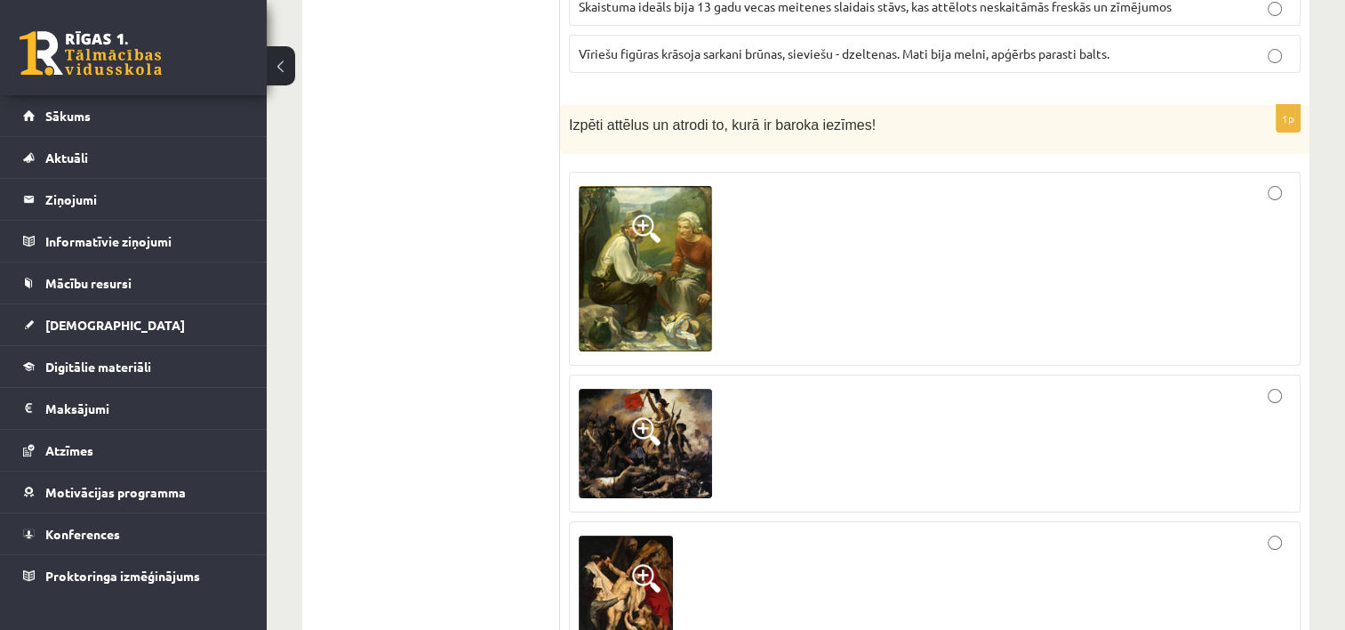
click at [630, 389] on img at bounding box center [645, 444] width 133 height 110
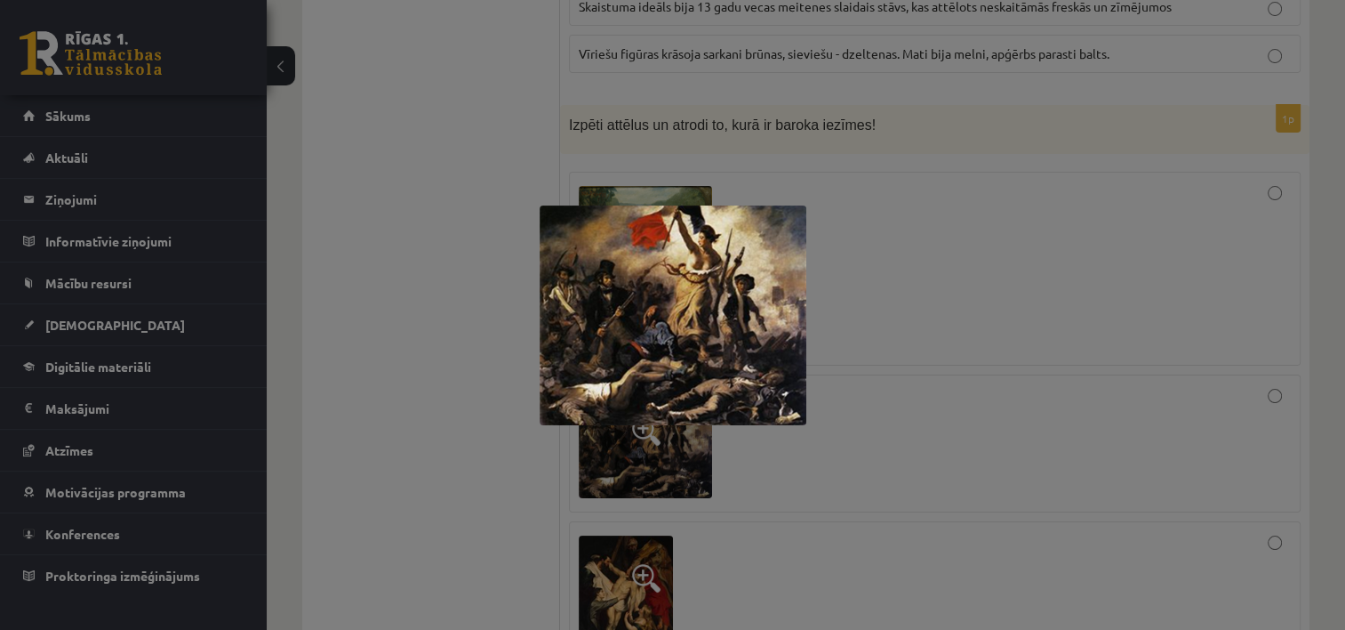
click at [646, 500] on div at bounding box center [672, 315] width 1345 height 630
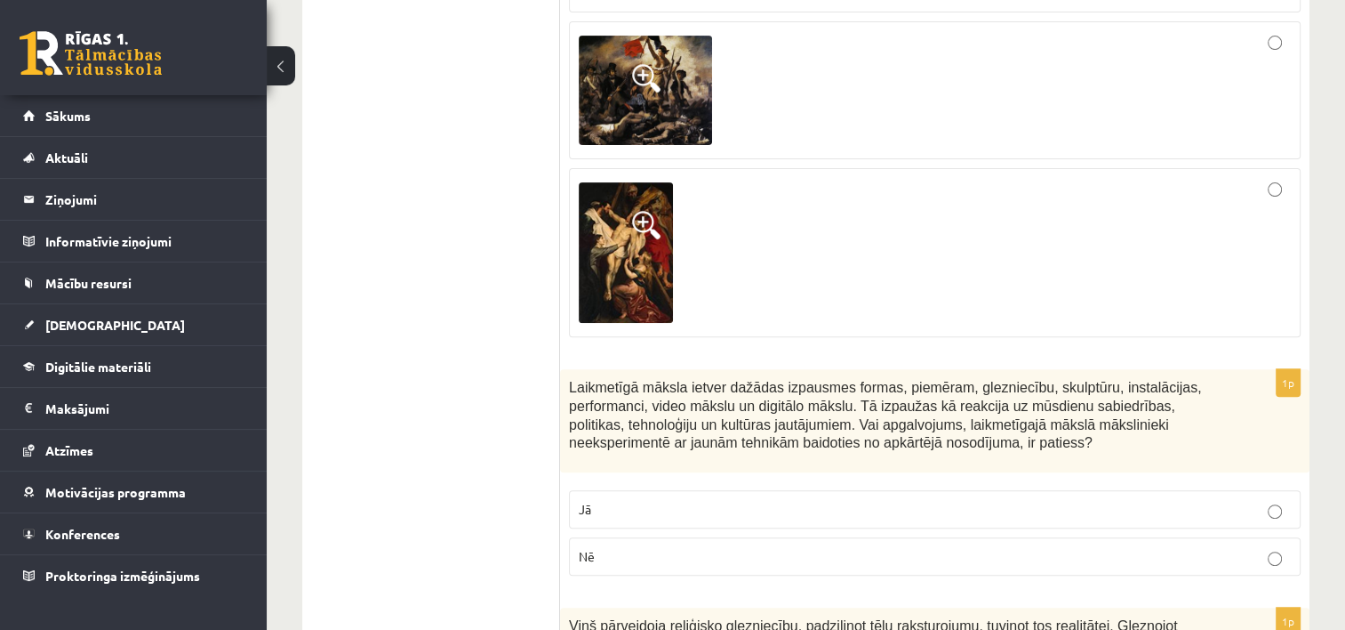
scroll to position [7327, 0]
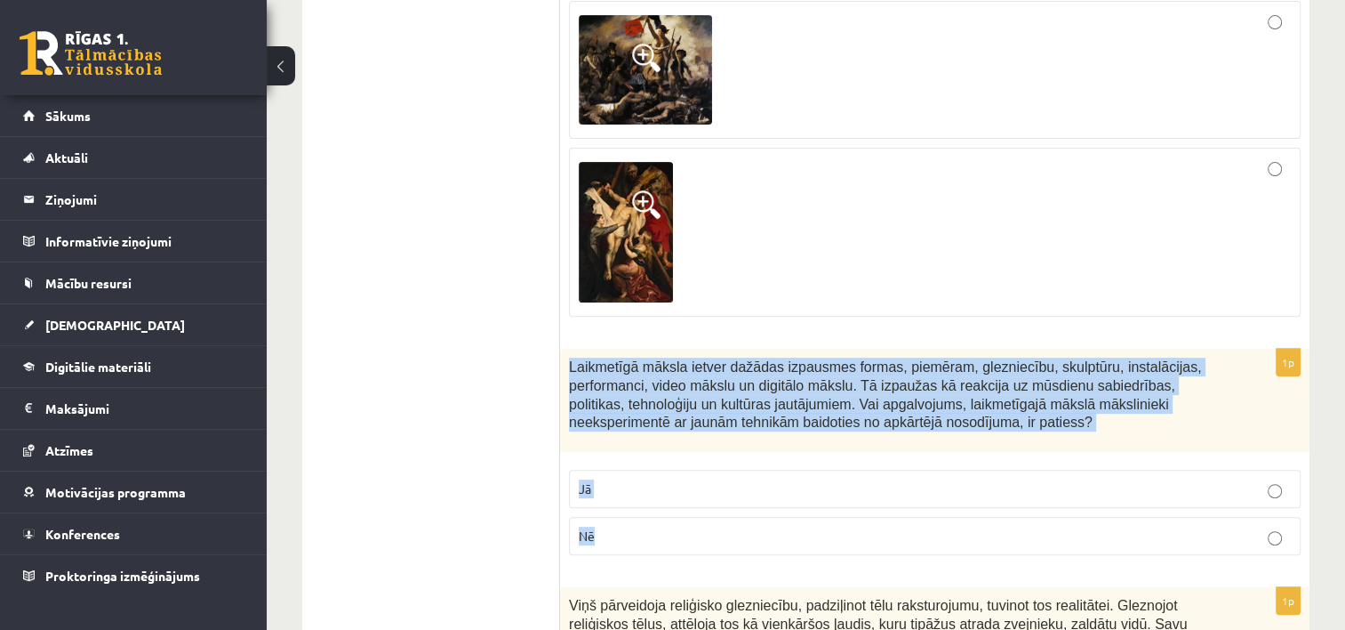
drag, startPoint x: 568, startPoint y: 271, endPoint x: 830, endPoint y: 442, distance: 312.2
click at [830, 442] on div "1p Laikmetīgā māksla ietver dažādas izpausmes formas, piemēram, glezniecību, sk…" at bounding box center [935, 459] width 750 height 221
click at [875, 470] on label "Jā" at bounding box center [935, 489] width 732 height 38
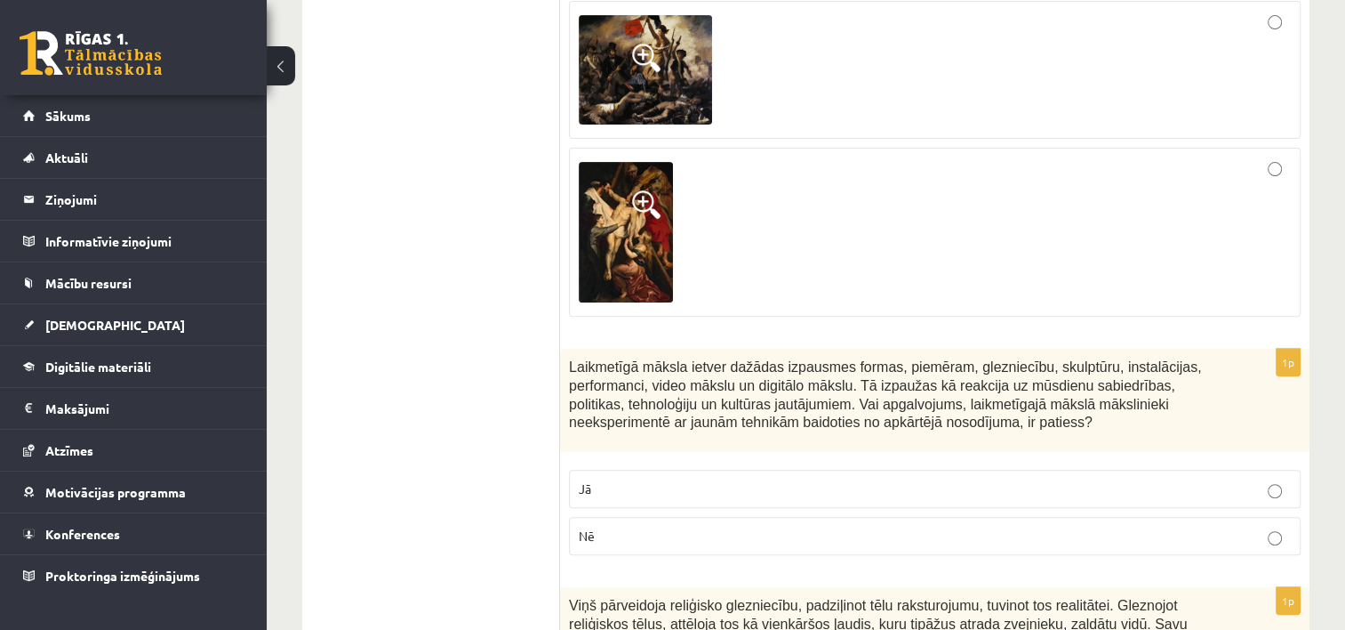
click at [1155, 526] on p "Nē" at bounding box center [935, 535] width 712 height 19
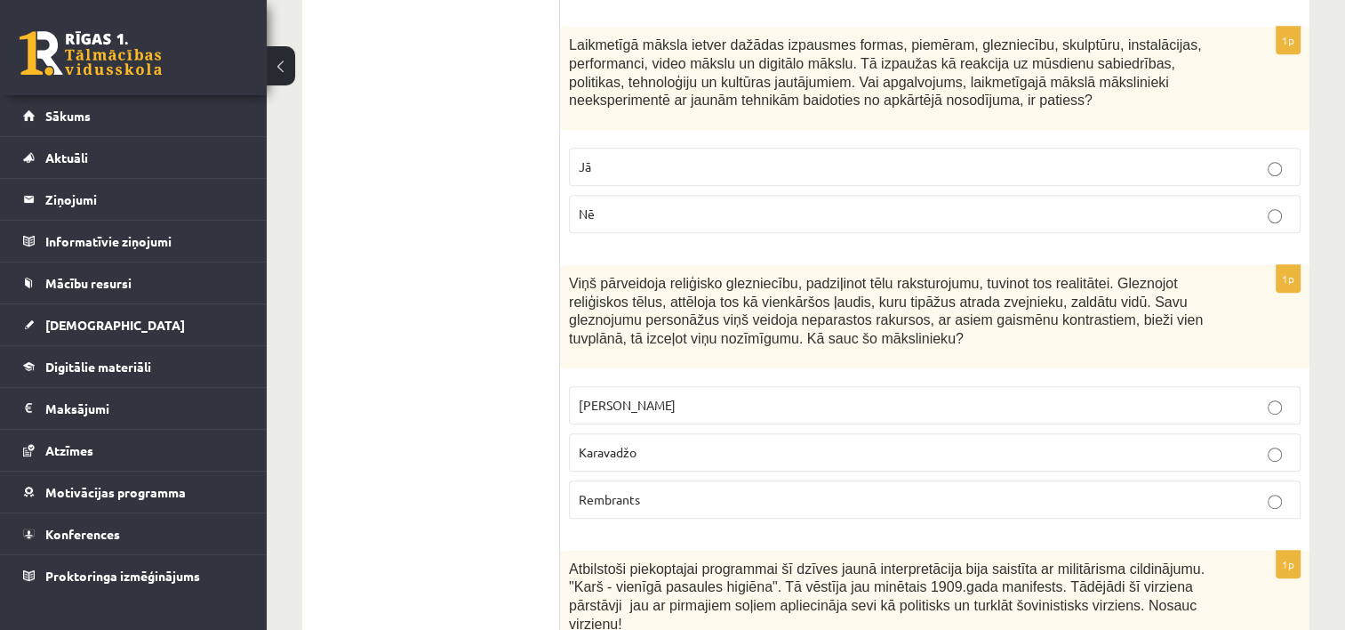
scroll to position [7659, 0]
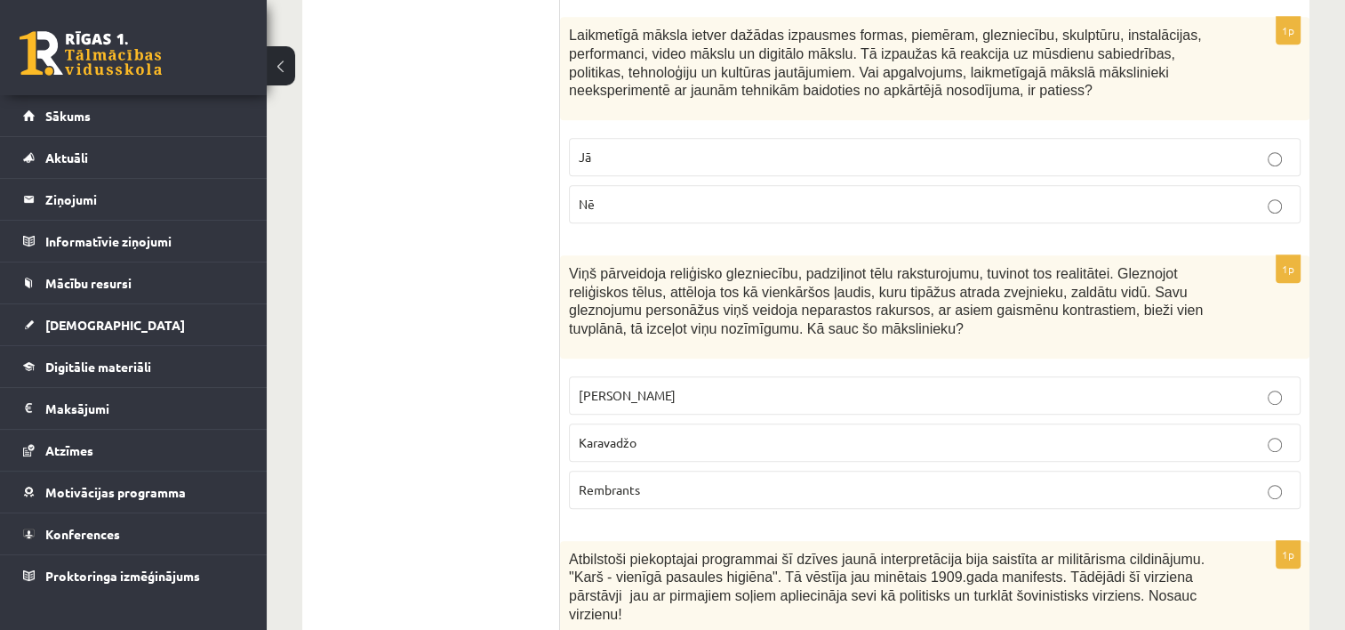
drag, startPoint x: 558, startPoint y: 178, endPoint x: 739, endPoint y: 360, distance: 256.5
click at [739, 433] on p "Karavadžo" at bounding box center [935, 442] width 712 height 19
click at [579, 266] on span "Viņš pārveidoja reliģisko glezniecību, padziļinot tēlu raksturojumu, tuvinot to…" at bounding box center [886, 301] width 634 height 70
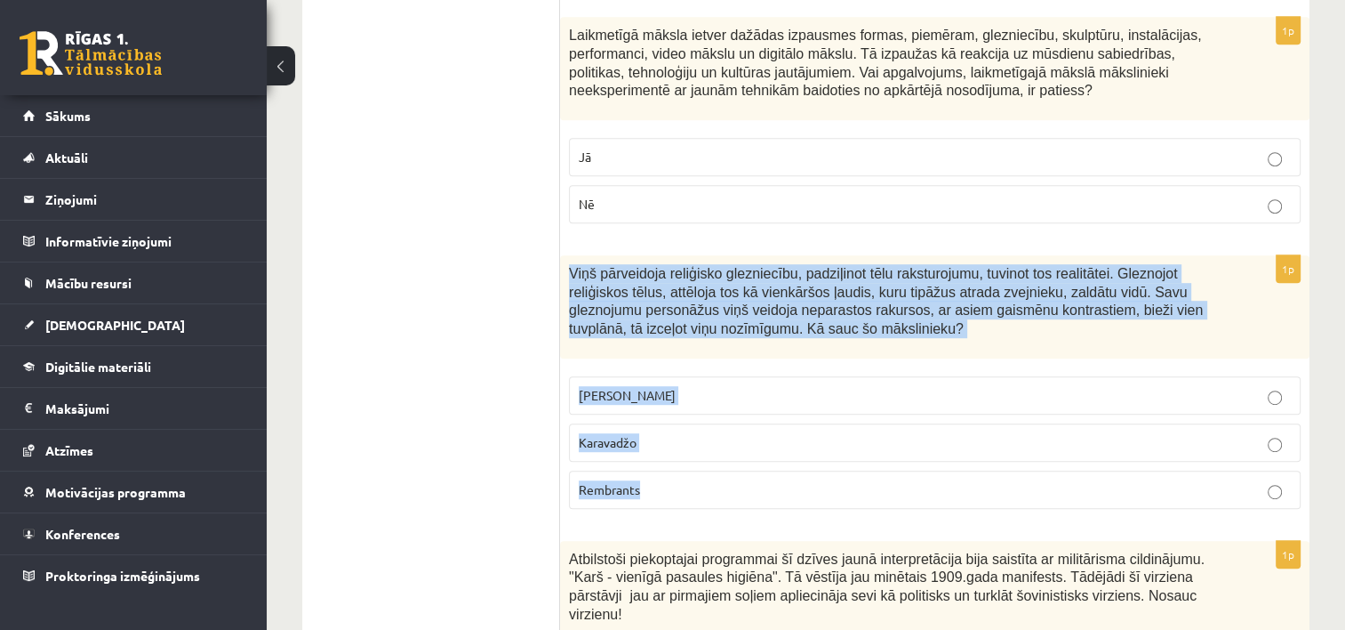
drag, startPoint x: 566, startPoint y: 187, endPoint x: 704, endPoint y: 389, distance: 245.7
click at [704, 389] on div "1p Viņš pārveidoja reliģisko glezniecību, padziļinot tēlu raksturojumu, tuvinot…" at bounding box center [935, 389] width 750 height 268
click at [752, 367] on fieldset "Leonardo da Vinči Karavadžo Rembrants" at bounding box center [935, 440] width 732 height 147
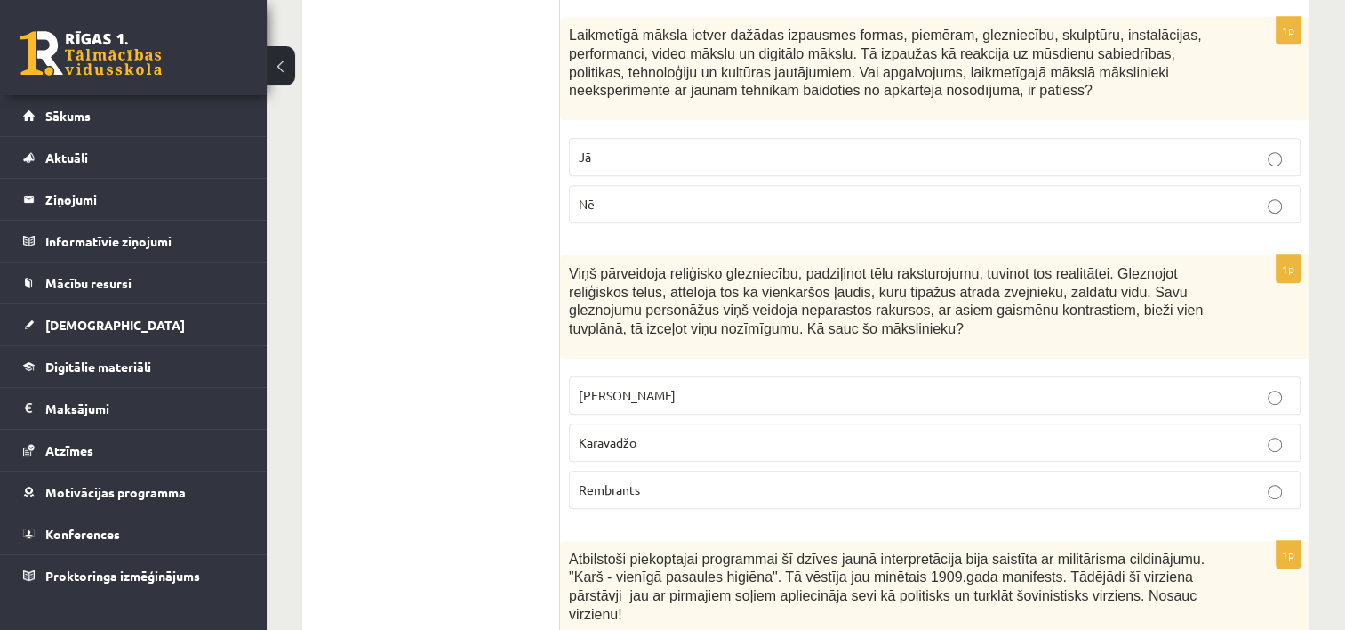
click at [760, 386] on p "Leonardo da Vinči" at bounding box center [935, 395] width 712 height 19
click at [1192, 376] on label "Leonardo da Vinči" at bounding box center [935, 395] width 732 height 38
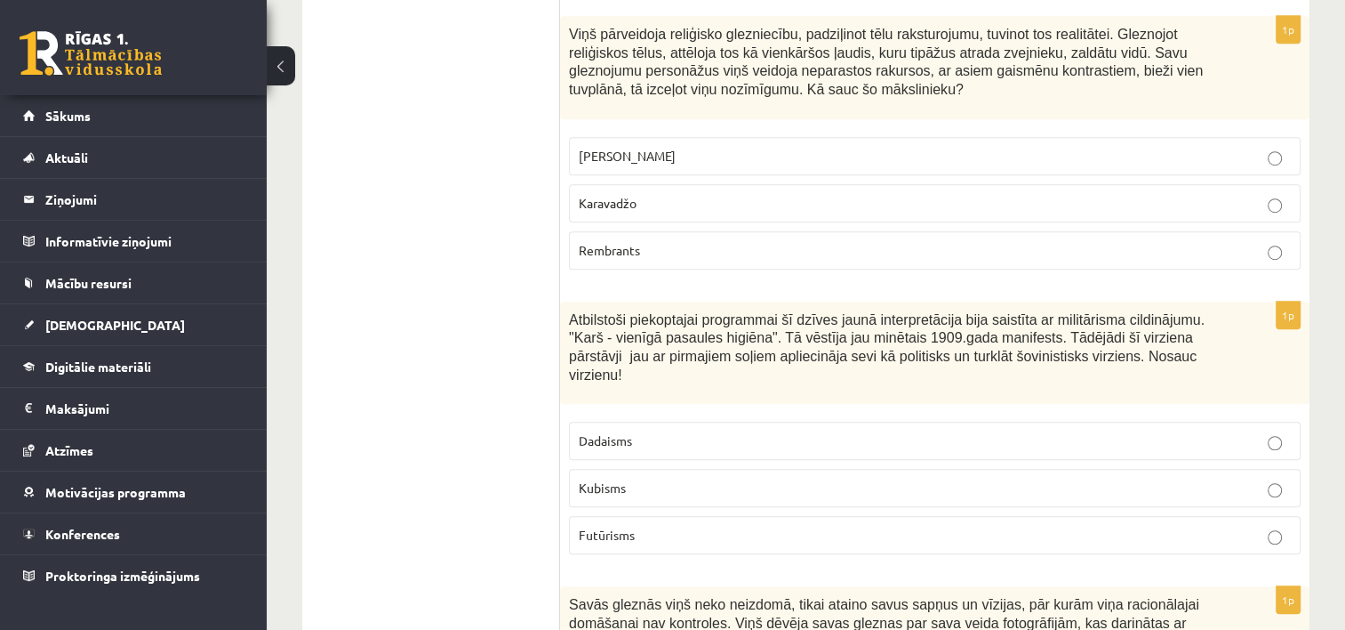
scroll to position [7908, 0]
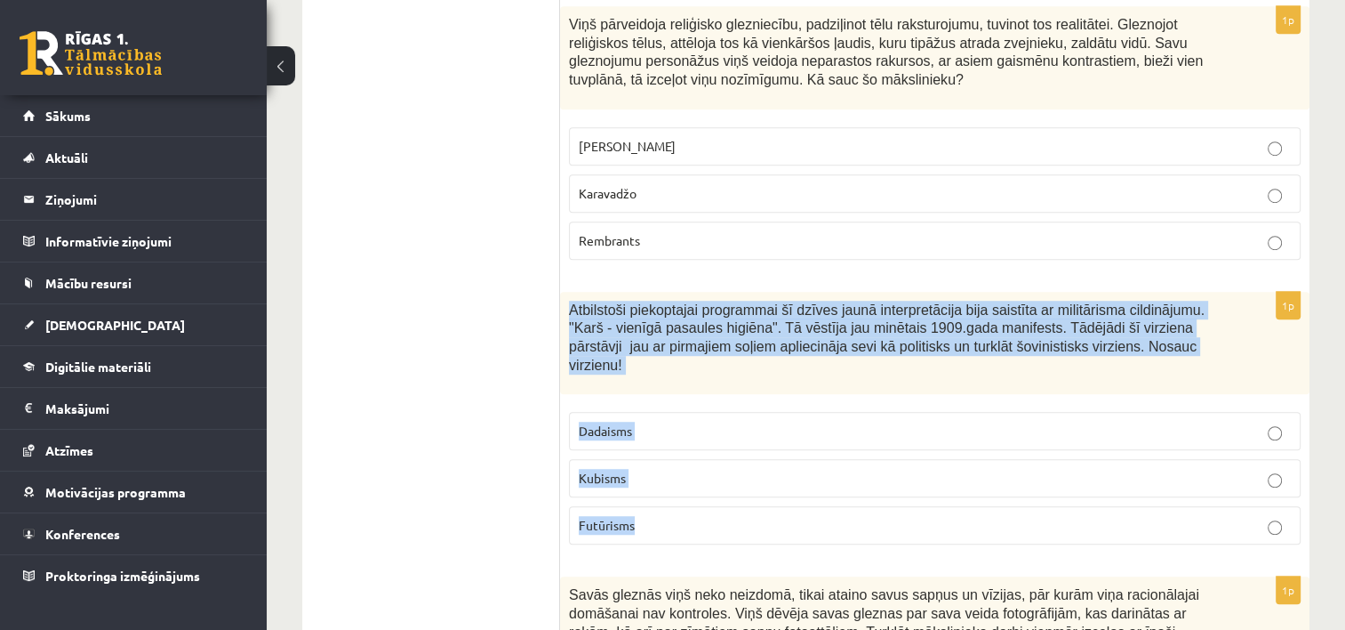
drag, startPoint x: 562, startPoint y: 217, endPoint x: 733, endPoint y: 413, distance: 259.7
click at [733, 413] on div "1p Atbilstoši piekoptajai programmai šī dzīves jaunā interpretācija bija saistī…" at bounding box center [935, 426] width 750 height 268
click at [768, 469] on p "Kubisms" at bounding box center [935, 478] width 712 height 19
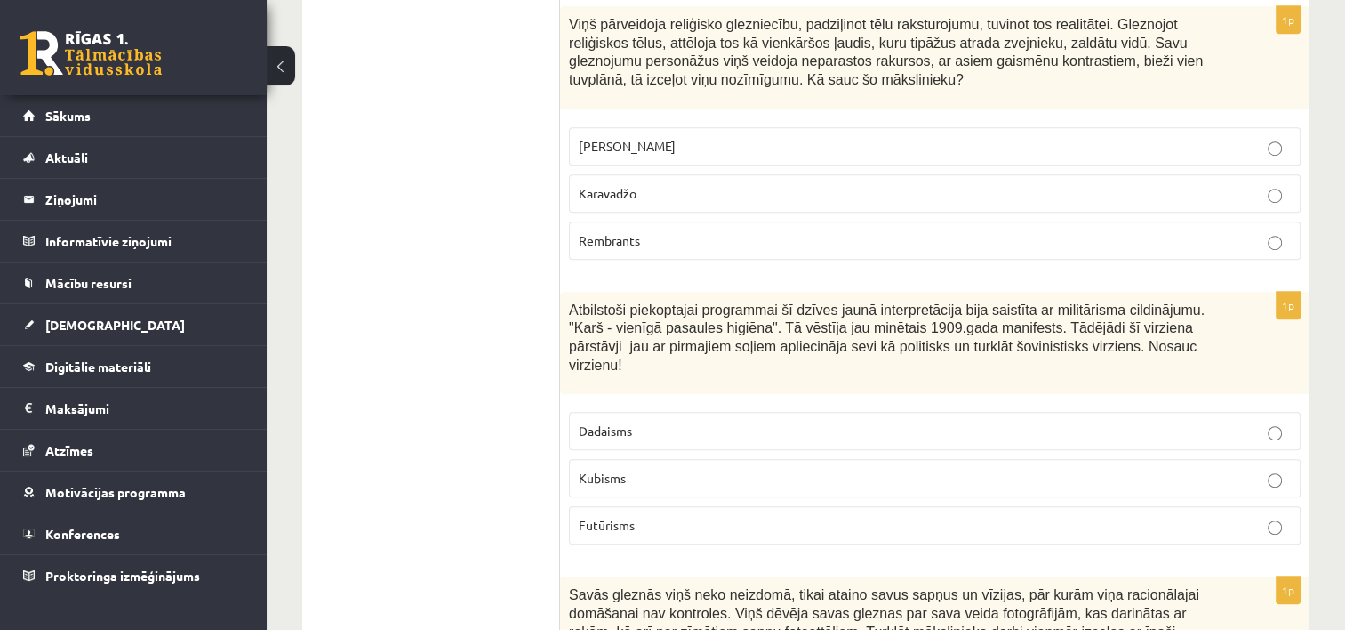
click at [1107, 421] on p "Dadaisms" at bounding box center [935, 430] width 712 height 19
click at [1108, 516] on p "Futūrisms" at bounding box center [935, 525] width 712 height 19
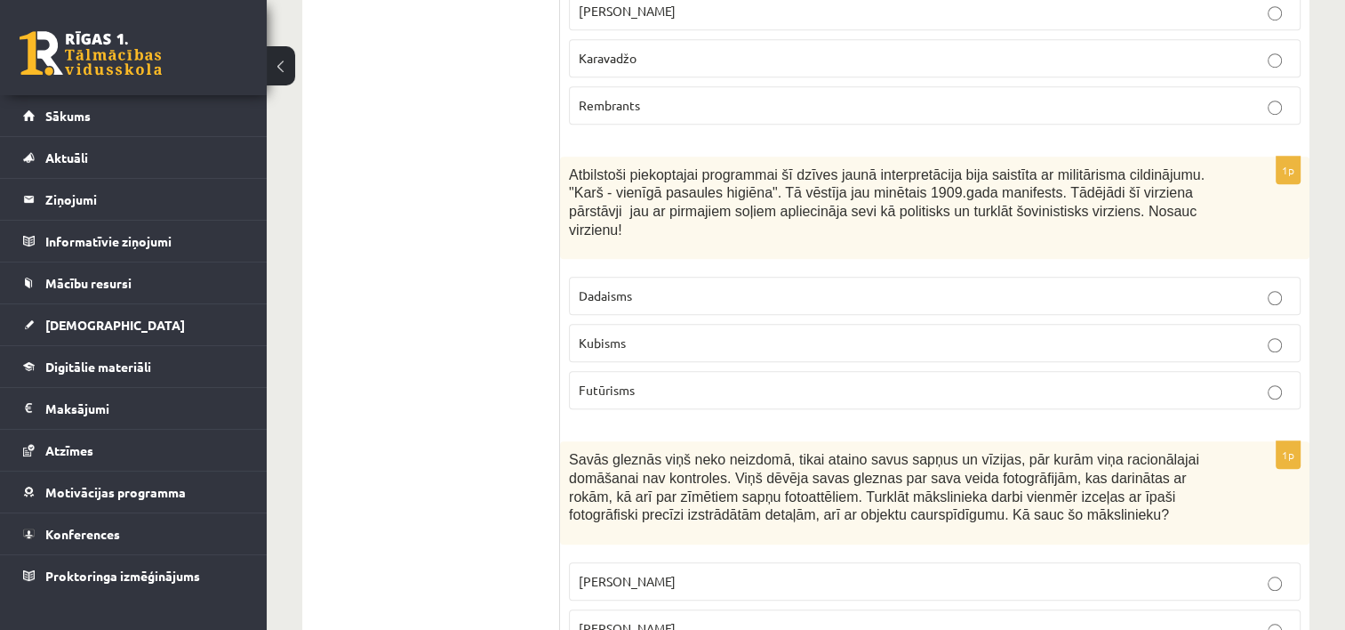
scroll to position [8067, 0]
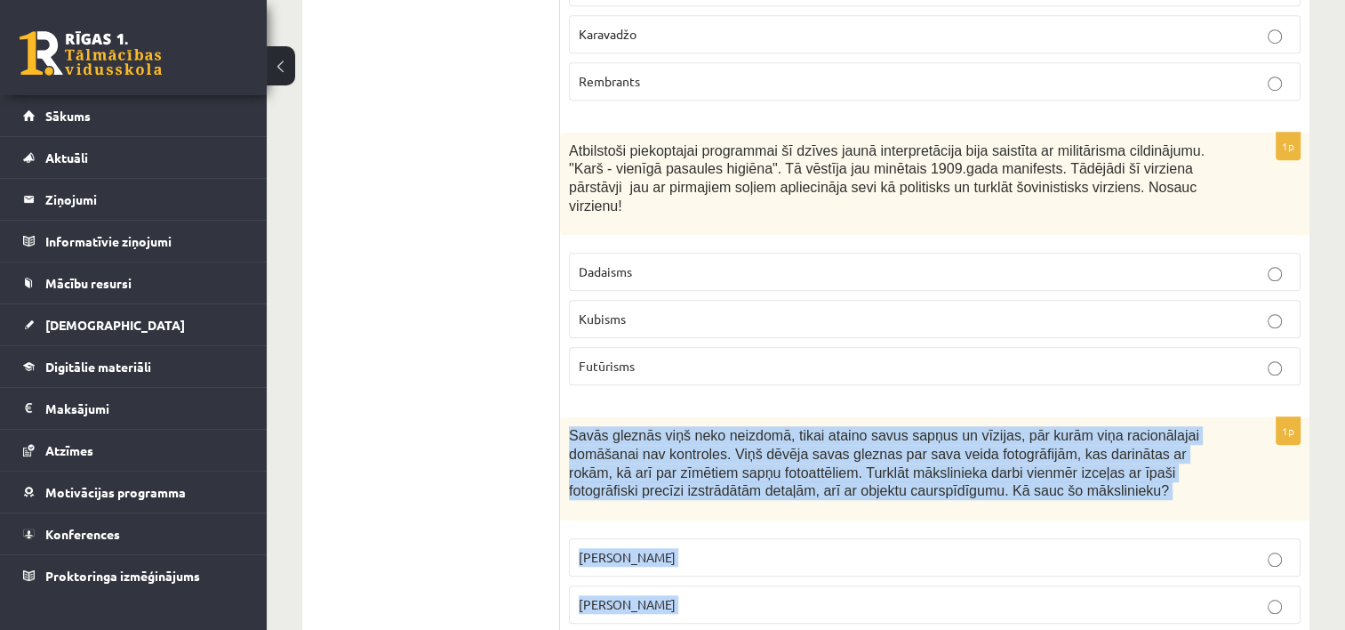
drag, startPoint x: 571, startPoint y: 326, endPoint x: 679, endPoint y: 548, distance: 246.6
click at [679, 548] on div "1p Savās gleznās viņš neko neizdomā, tikai ataino savus sapņus un vīzijas, pār …" at bounding box center [935, 551] width 750 height 268
click at [701, 595] on p "Salvadors Dalī" at bounding box center [935, 604] width 712 height 19
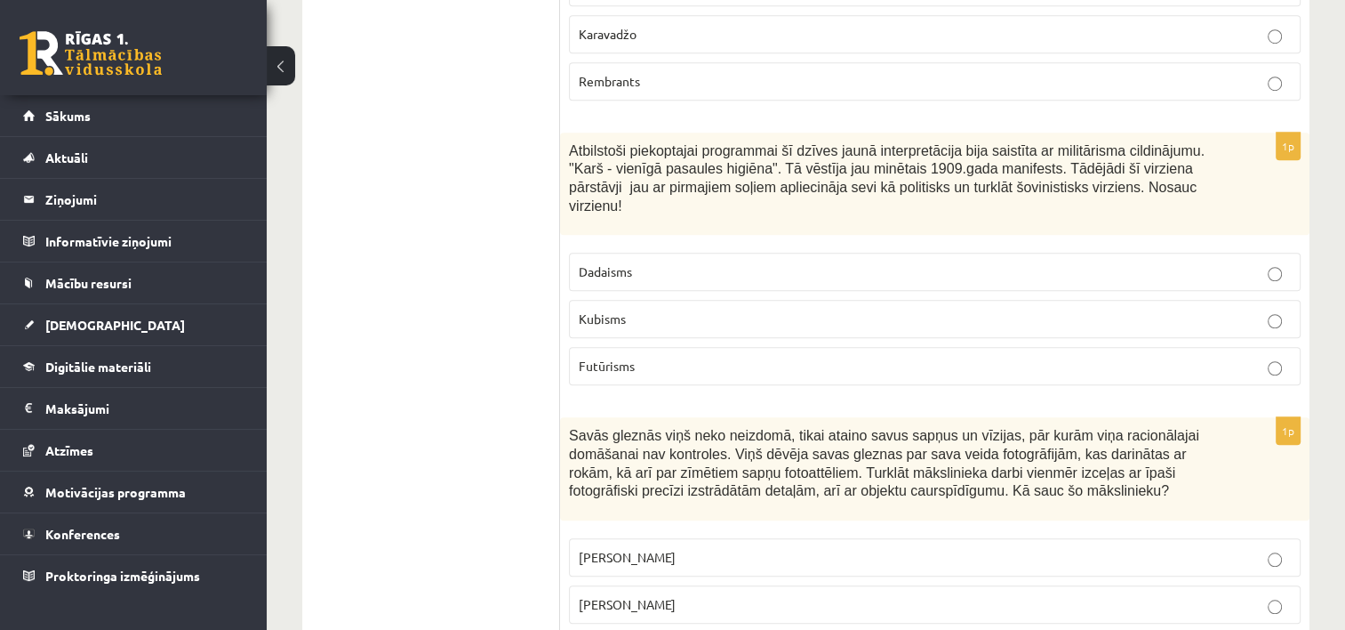
click at [1160, 585] on label "Salvadors Dalī" at bounding box center [935, 604] width 732 height 38
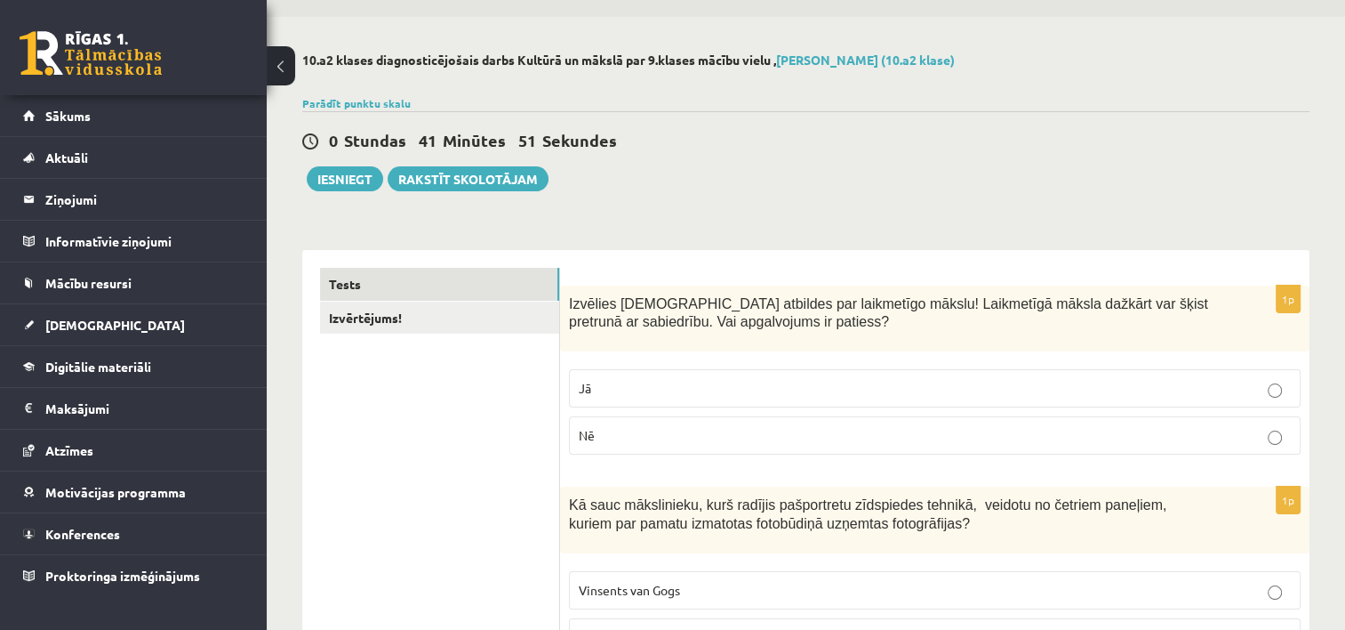
scroll to position [0, 0]
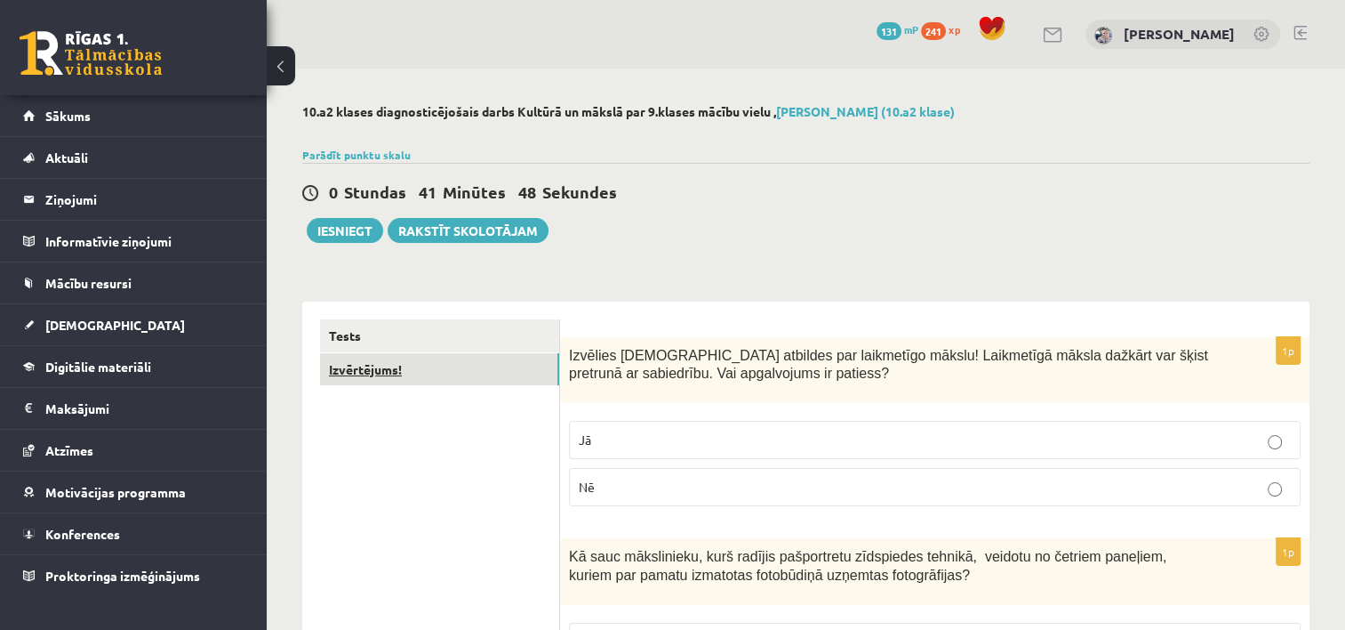
click at [337, 366] on link "Izvērtējums!" at bounding box center [439, 369] width 239 height 33
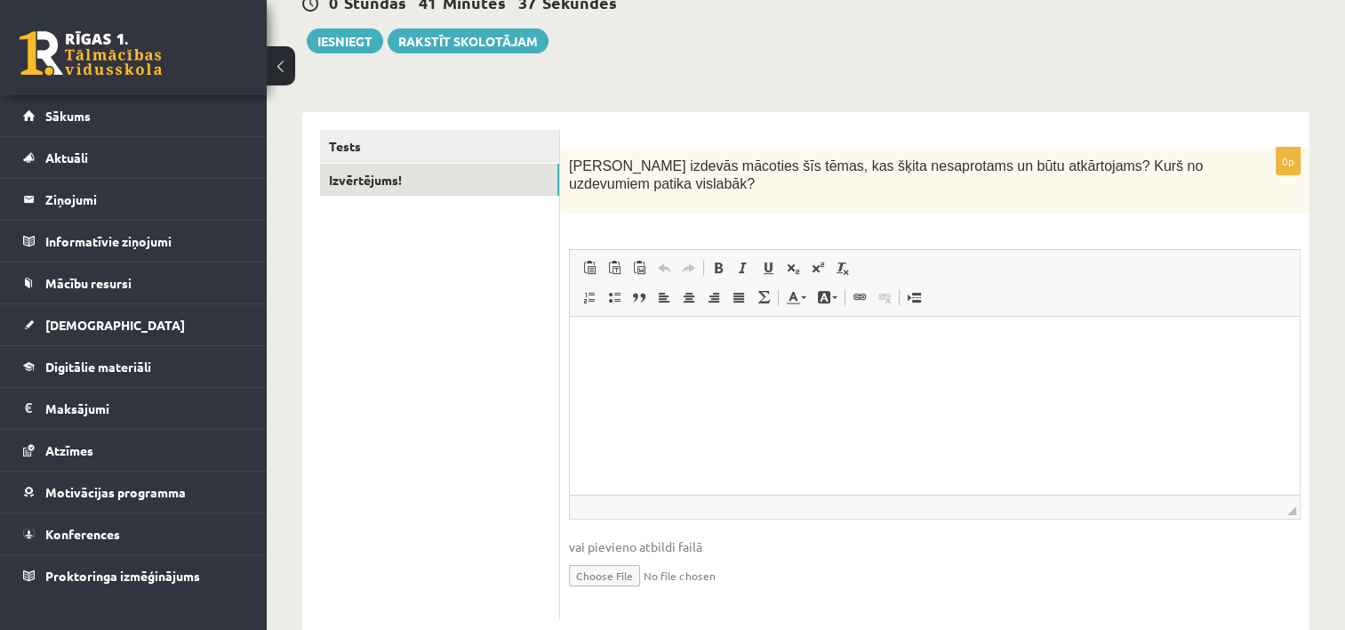
scroll to position [196, 0]
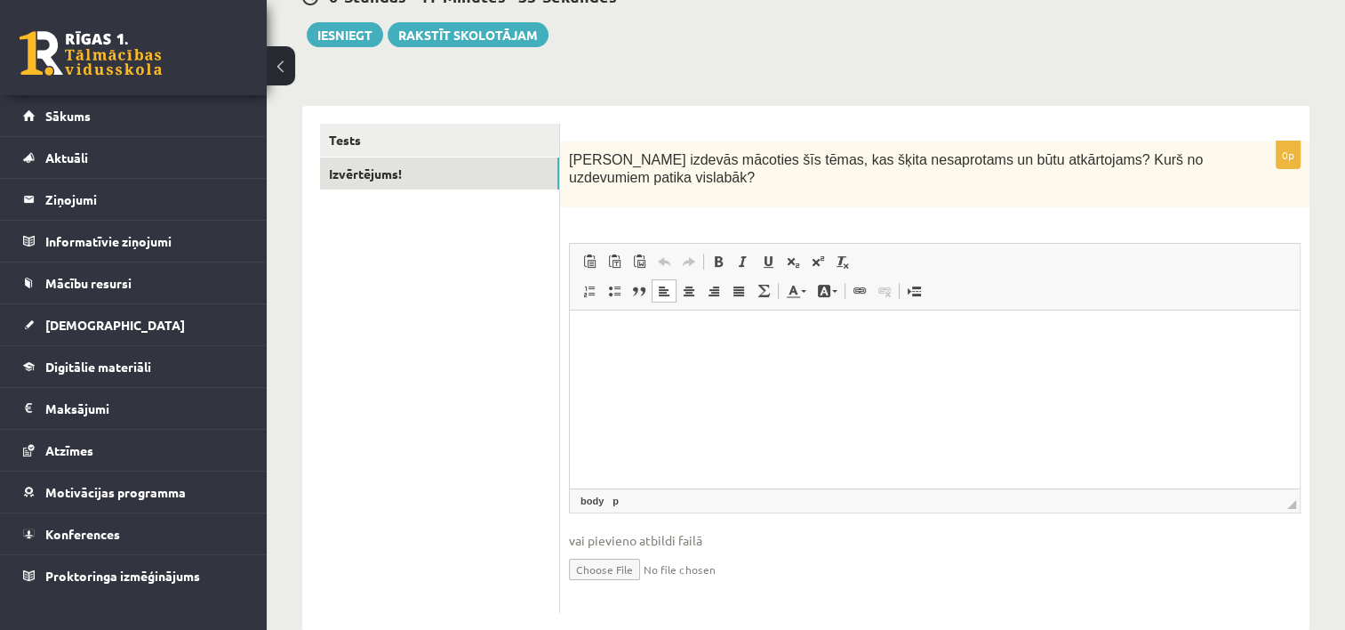
click at [1093, 365] on html at bounding box center [935, 337] width 730 height 54
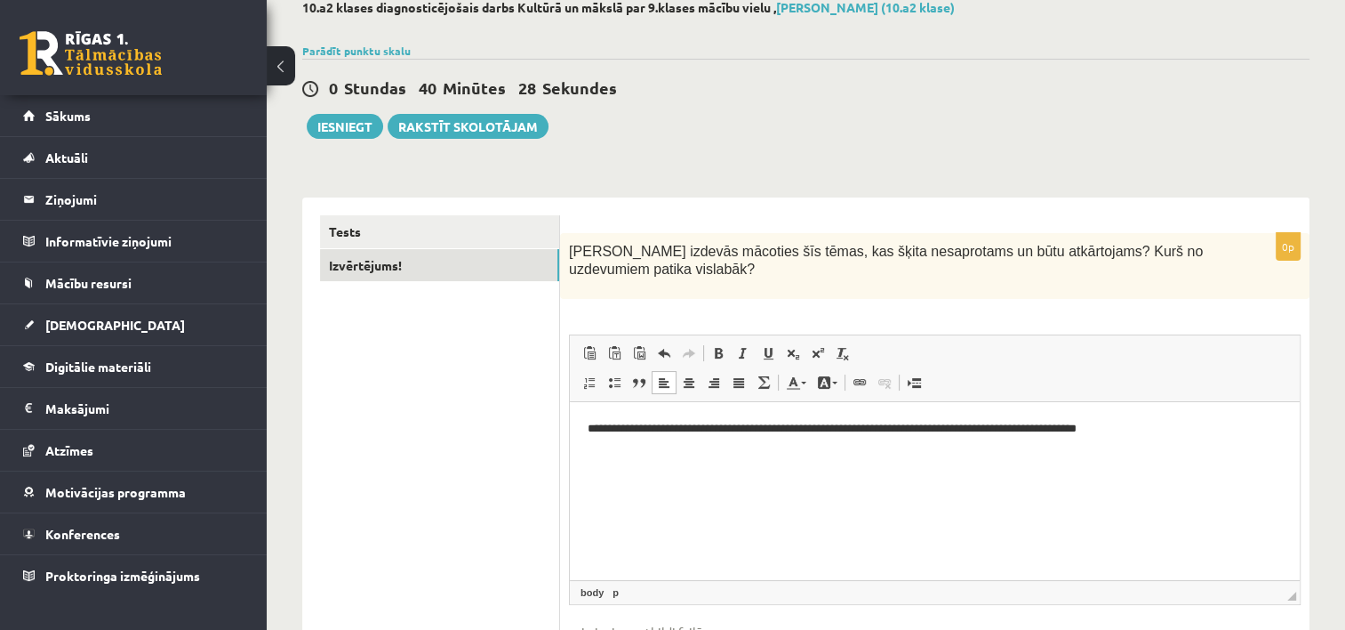
scroll to position [102, 0]
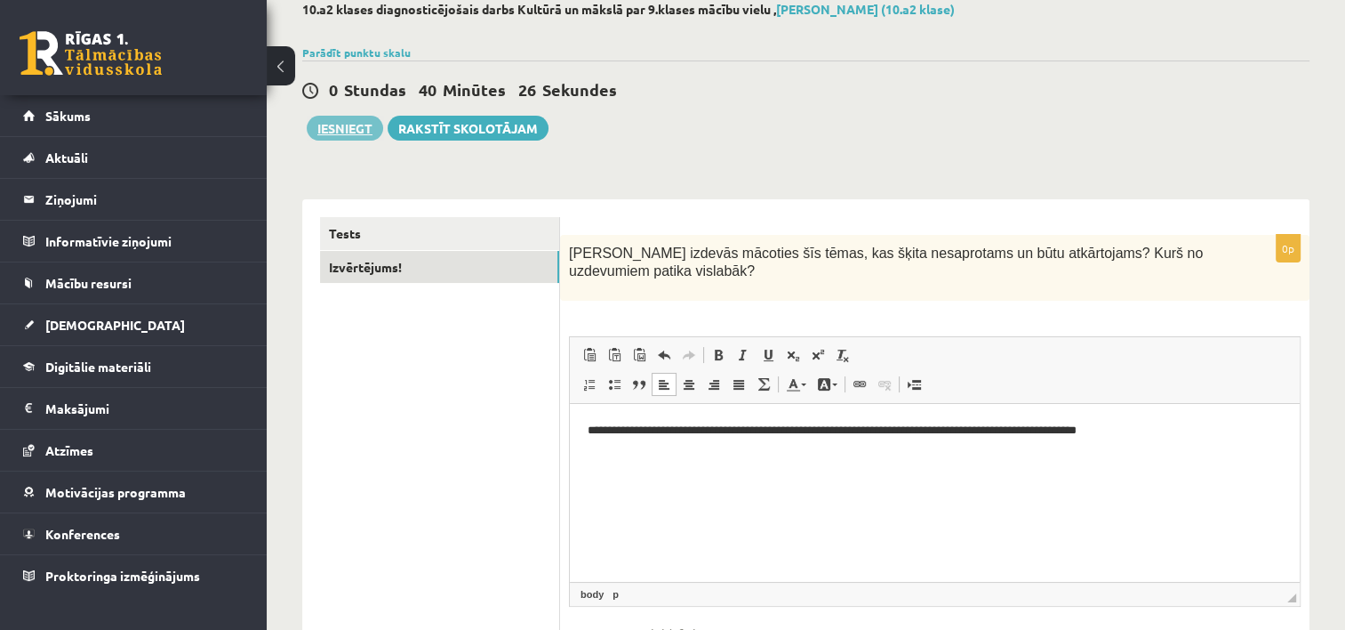
click at [355, 130] on button "Iesniegt" at bounding box center [345, 128] width 76 height 25
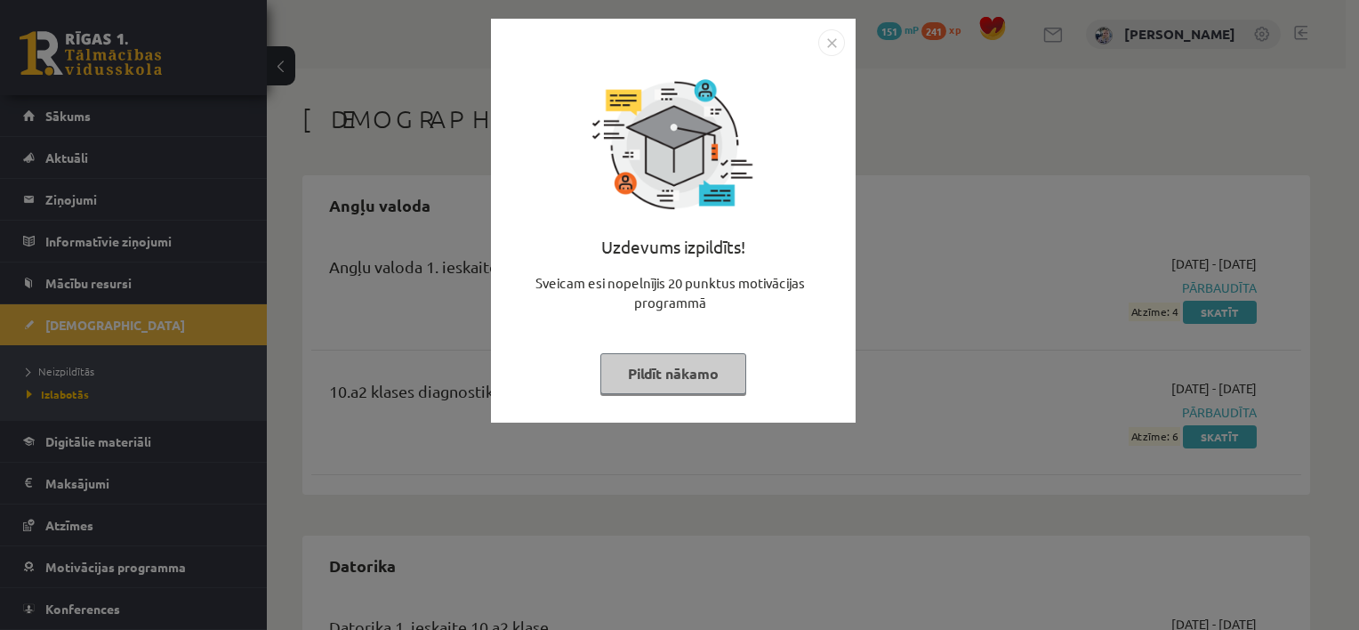
click at [656, 374] on button "Pildīt nākamo" at bounding box center [673, 373] width 146 height 41
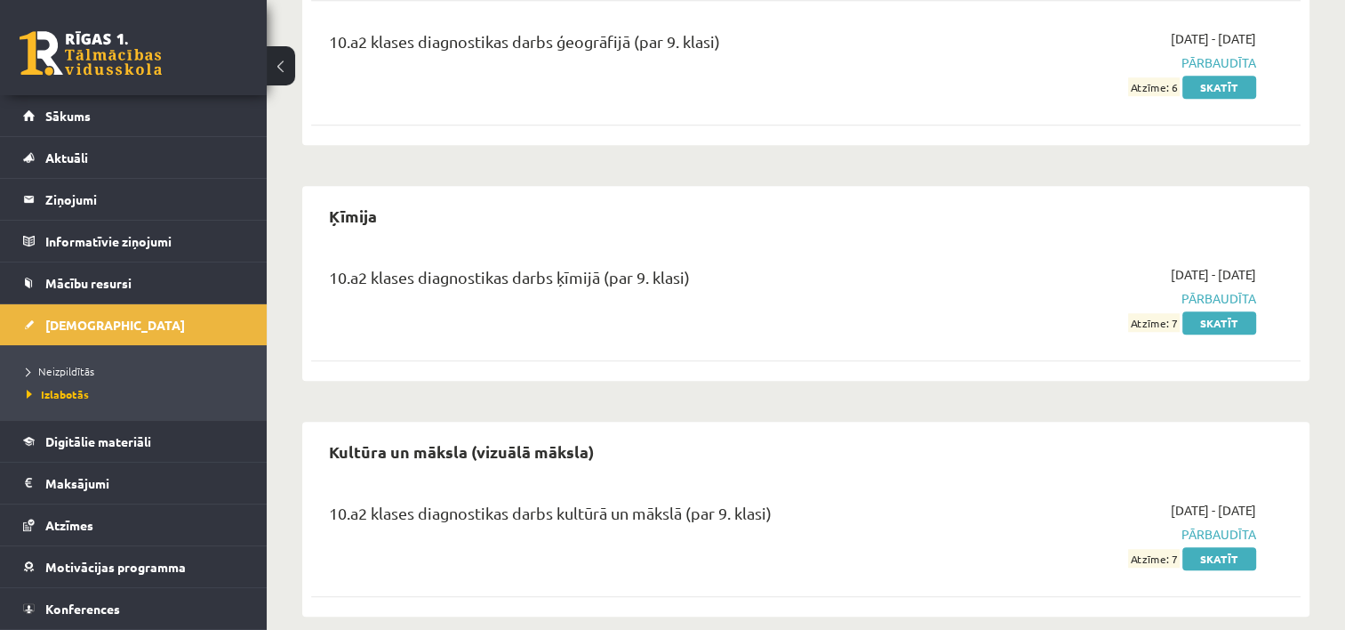
scroll to position [1366, 0]
click at [865, 482] on div "10.a2 klases diagnostikas darbs kultūrā un mākslā (par 9. klasi) [DATE] - [DATE…" at bounding box center [806, 533] width 990 height 102
click at [1201, 546] on link "Skatīt" at bounding box center [1220, 557] width 74 height 23
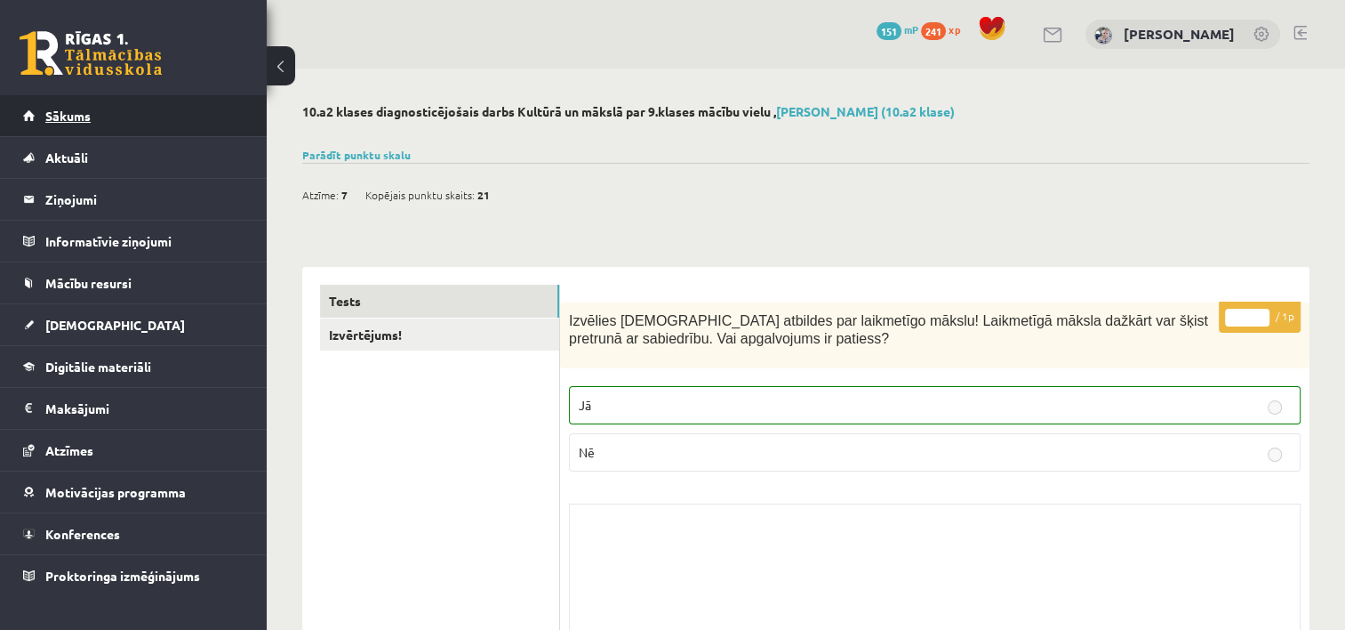
click at [92, 117] on link "Sākums" at bounding box center [133, 115] width 221 height 41
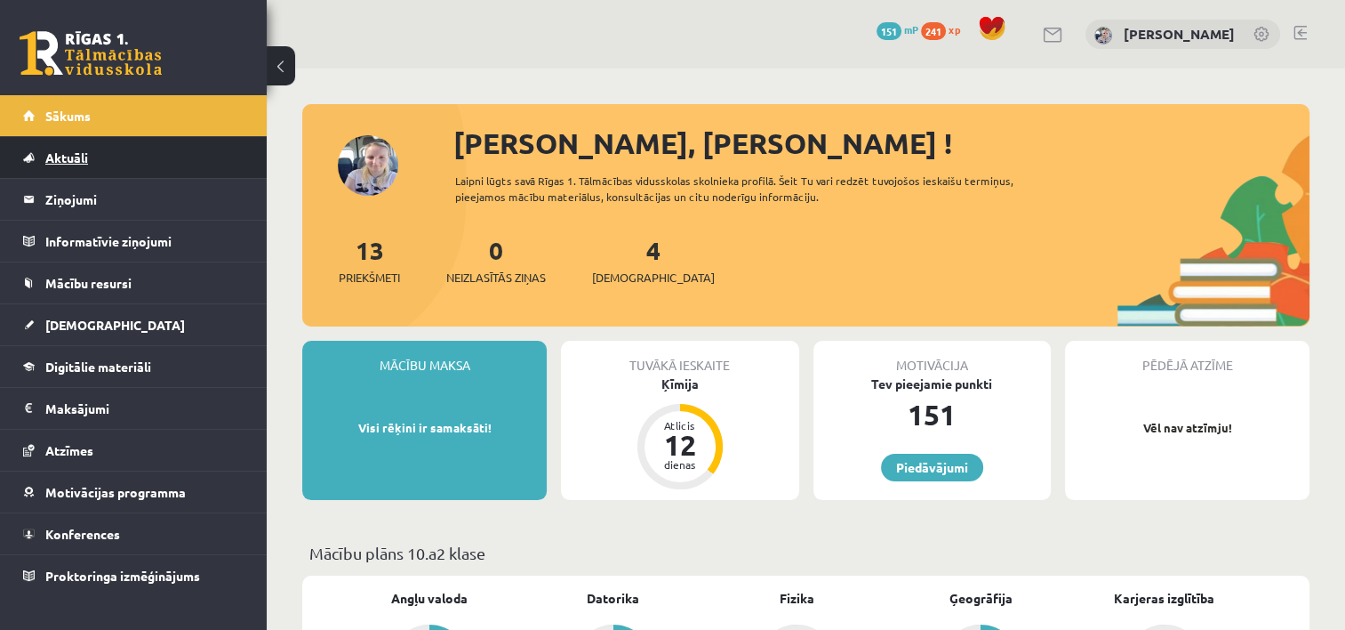
click at [97, 160] on link "Aktuāli" at bounding box center [133, 157] width 221 height 41
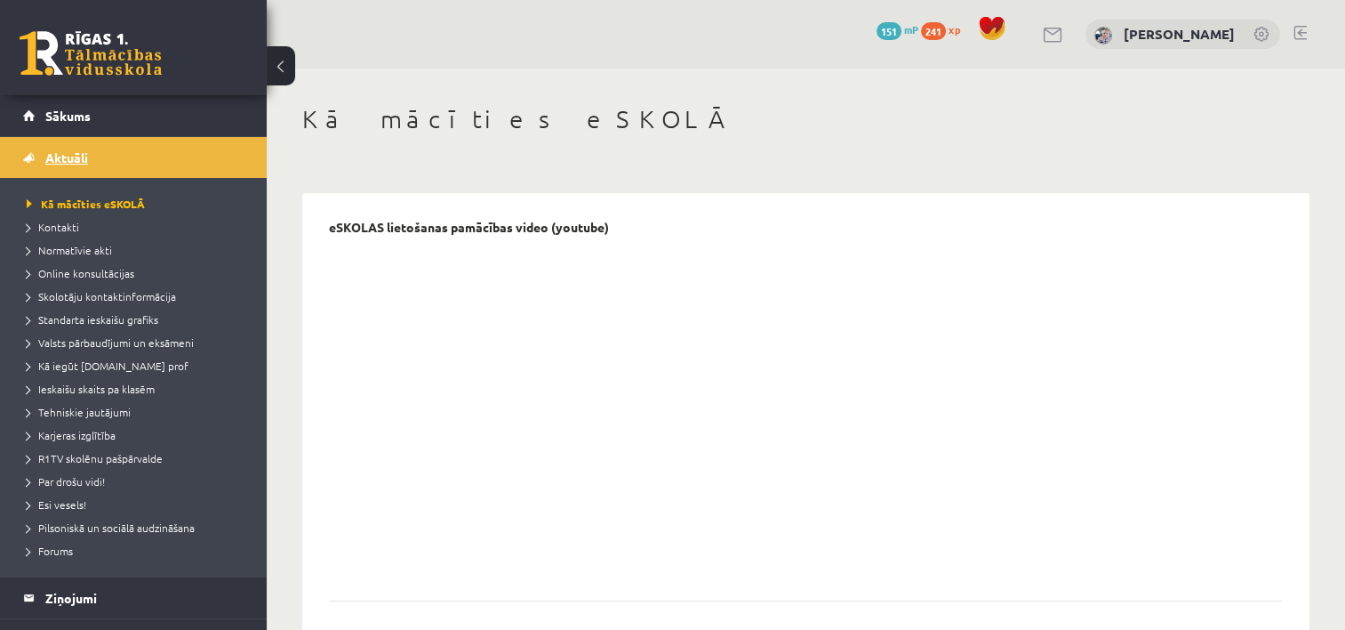
click at [97, 160] on link "Aktuāli" at bounding box center [133, 157] width 221 height 41
click at [85, 124] on link "Sākums" at bounding box center [133, 115] width 221 height 41
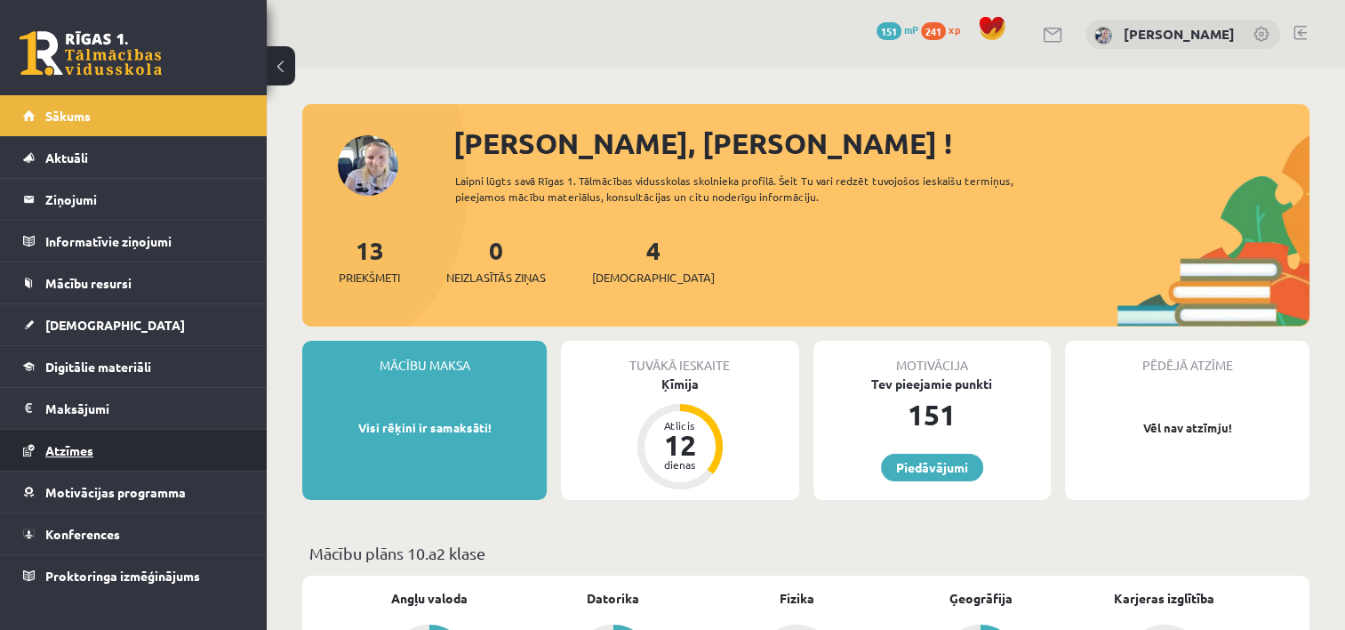
click at [91, 443] on span "Atzīmes" at bounding box center [69, 450] width 48 height 16
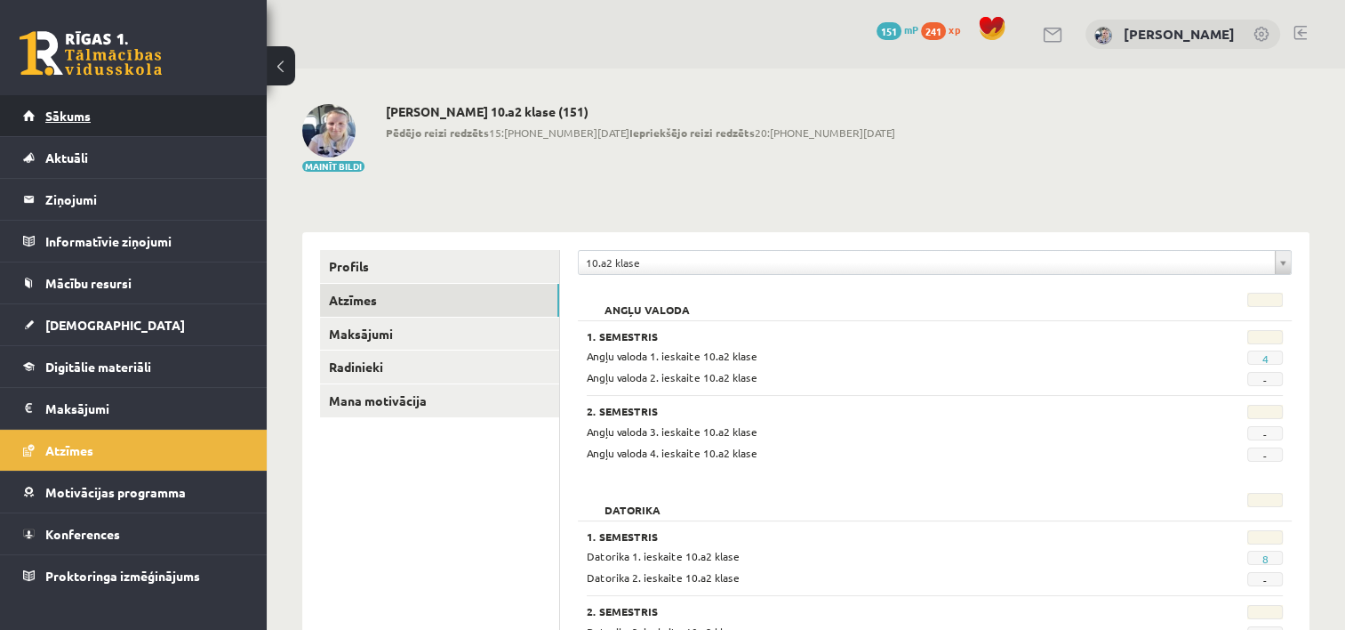
click at [109, 116] on link "Sākums" at bounding box center [133, 115] width 221 height 41
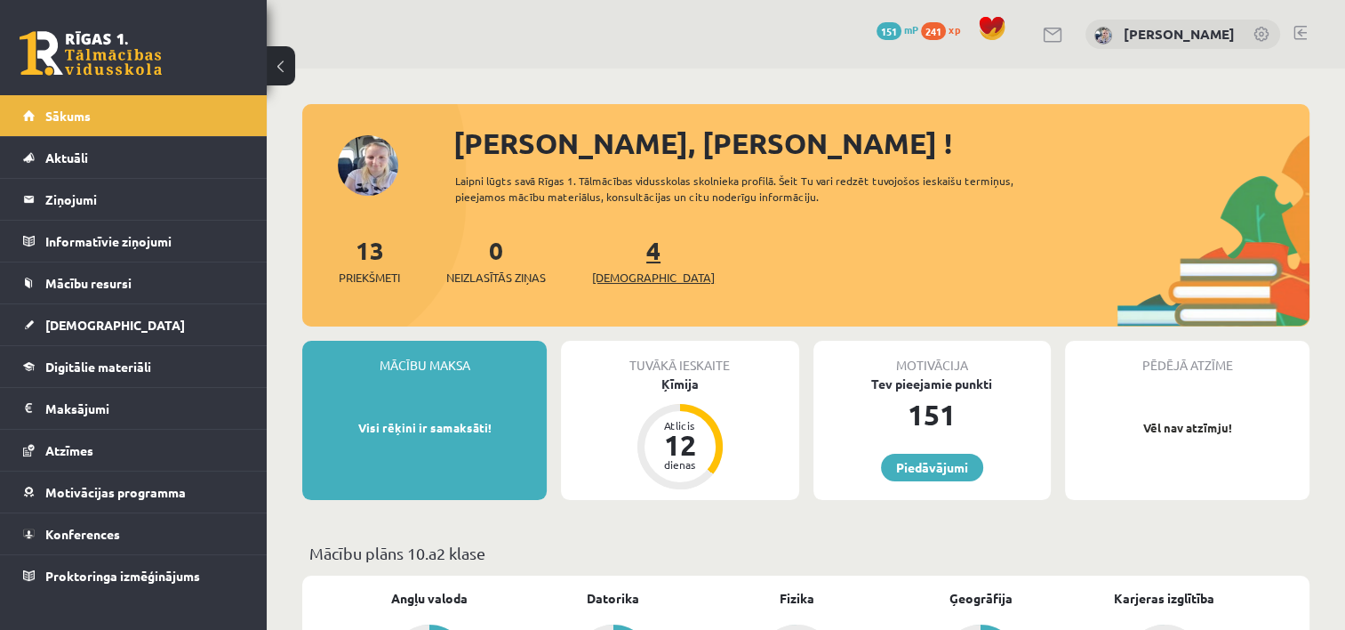
click at [635, 280] on span "[DEMOGRAPHIC_DATA]" at bounding box center [653, 278] width 123 height 18
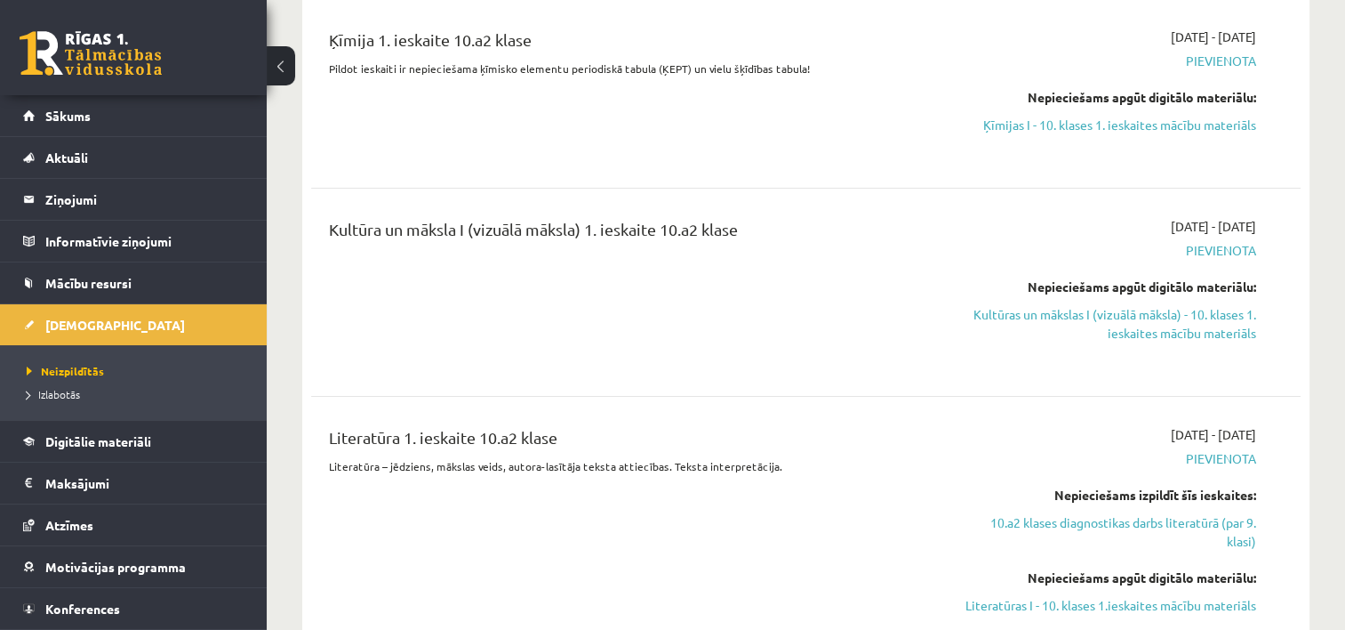
scroll to position [356, 0]
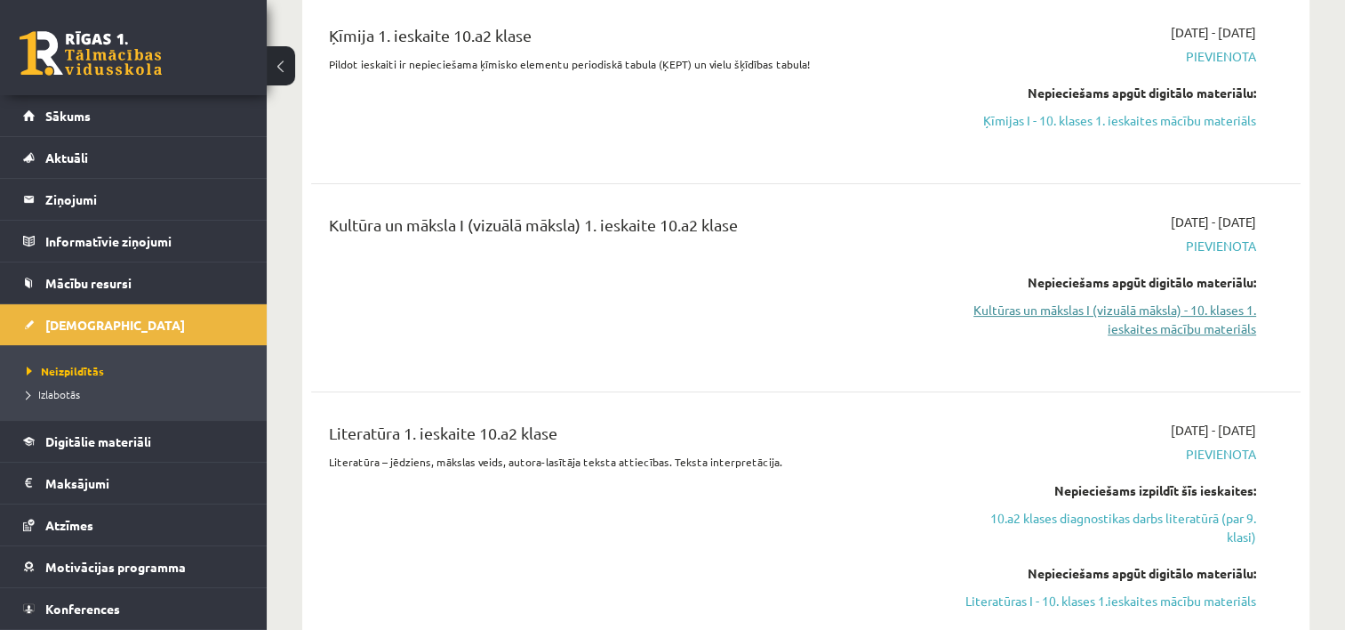
click at [1118, 303] on link "Kultūras un mākslas I (vizuālā māksla) - 10. klases 1. ieskaites mācību materiā…" at bounding box center [1111, 319] width 292 height 37
